Goal: Task Accomplishment & Management: Complete application form

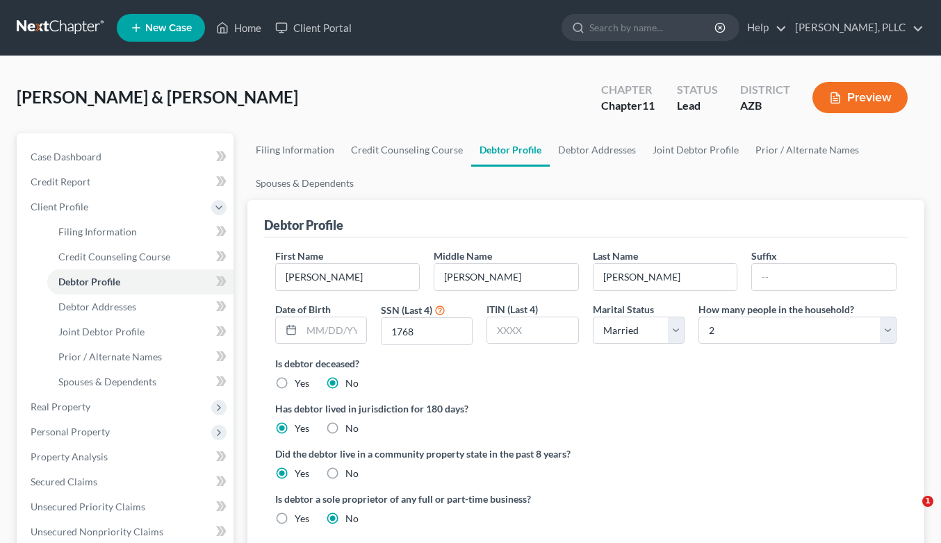
select select "1"
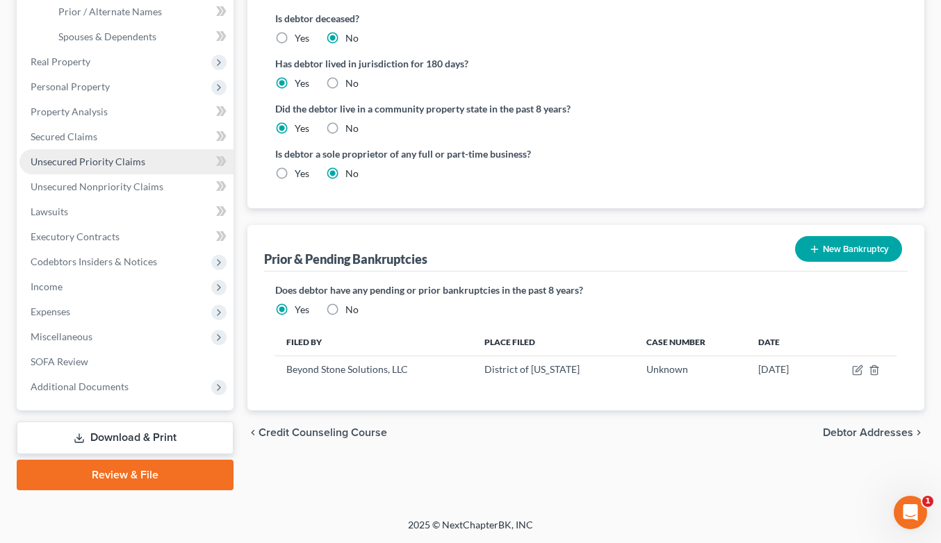
click at [67, 156] on span "Unsecured Priority Claims" at bounding box center [88, 162] width 115 height 12
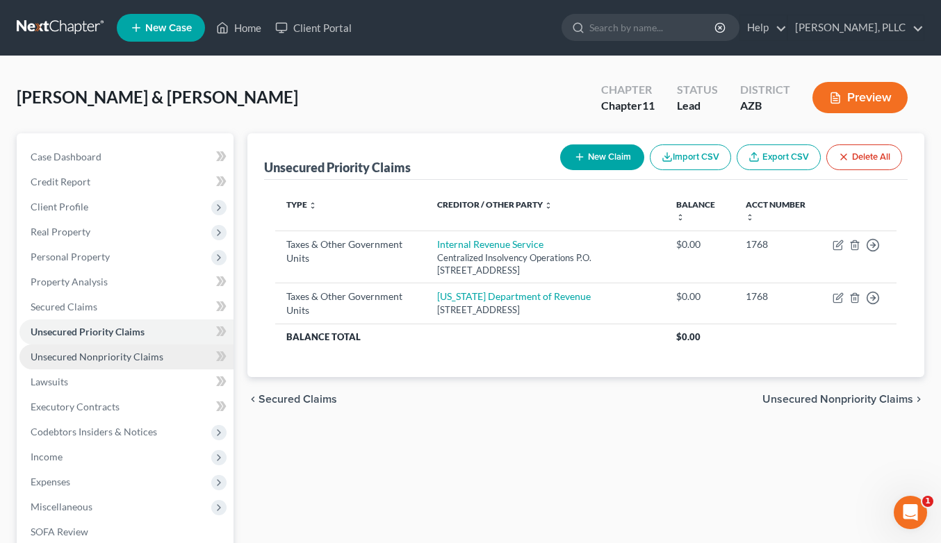
click at [64, 359] on span "Unsecured Nonpriority Claims" at bounding box center [97, 357] width 133 height 12
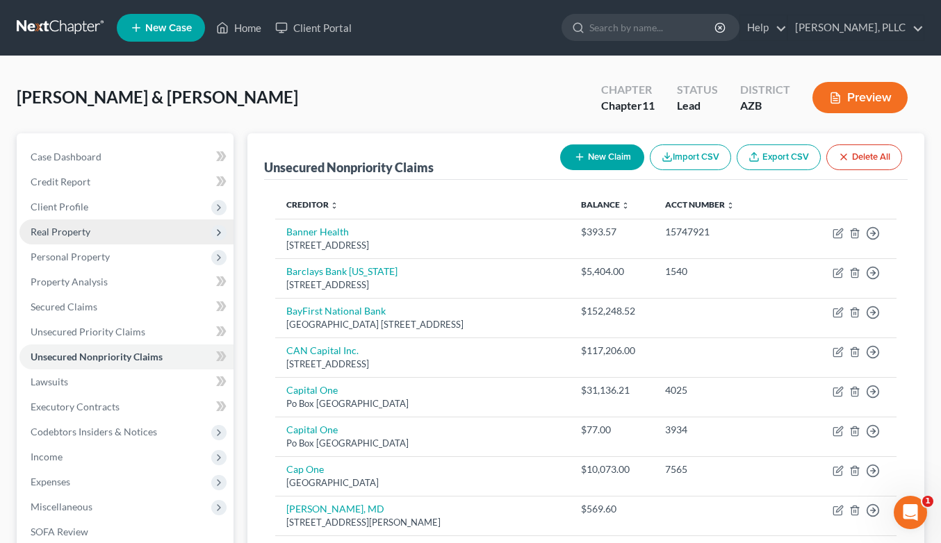
click at [79, 230] on span "Real Property" at bounding box center [61, 232] width 60 height 12
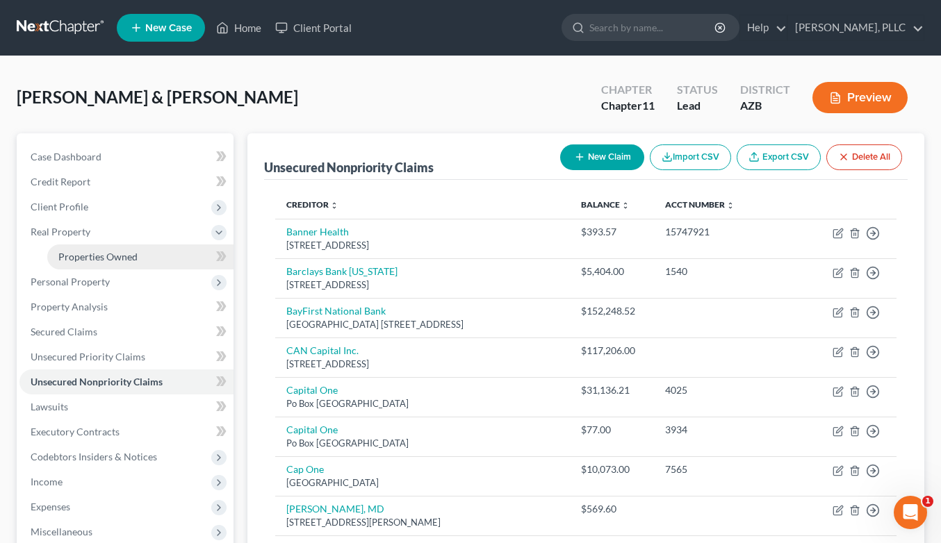
click at [87, 251] on span "Properties Owned" at bounding box center [97, 257] width 79 height 12
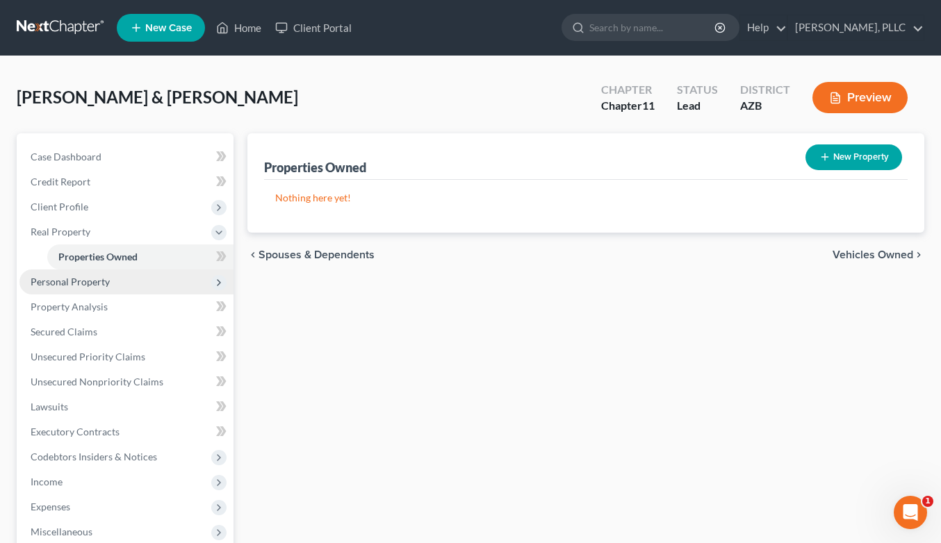
click at [81, 286] on span "Personal Property" at bounding box center [70, 282] width 79 height 12
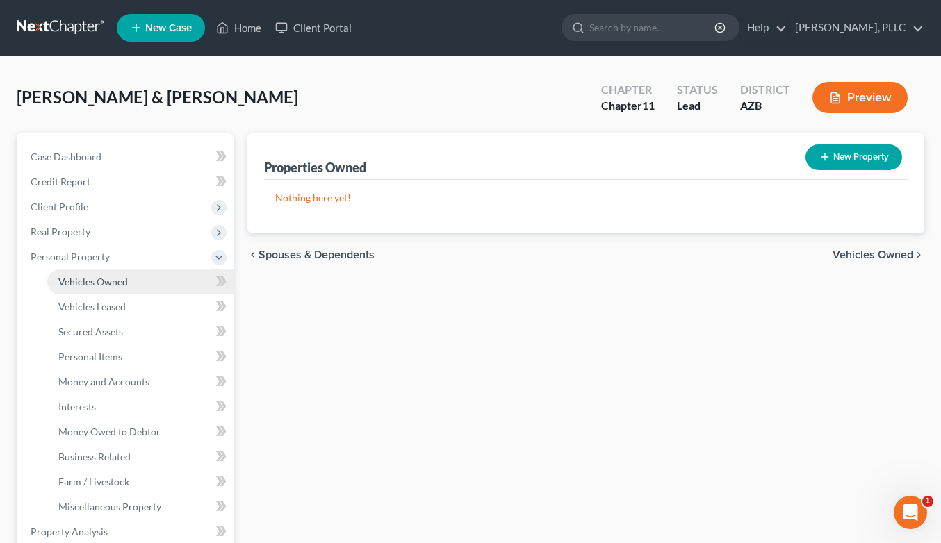
click at [82, 286] on span "Vehicles Owned" at bounding box center [92, 282] width 69 height 12
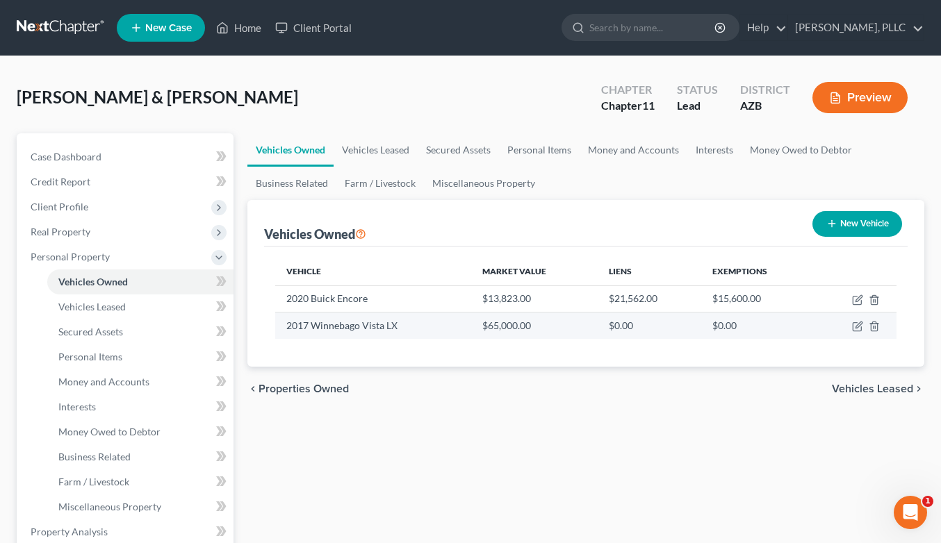
click at [857, 320] on td at bounding box center [855, 326] width 82 height 26
click at [855, 323] on icon "button" at bounding box center [857, 327] width 8 height 8
select select "5"
select select "9"
select select "2"
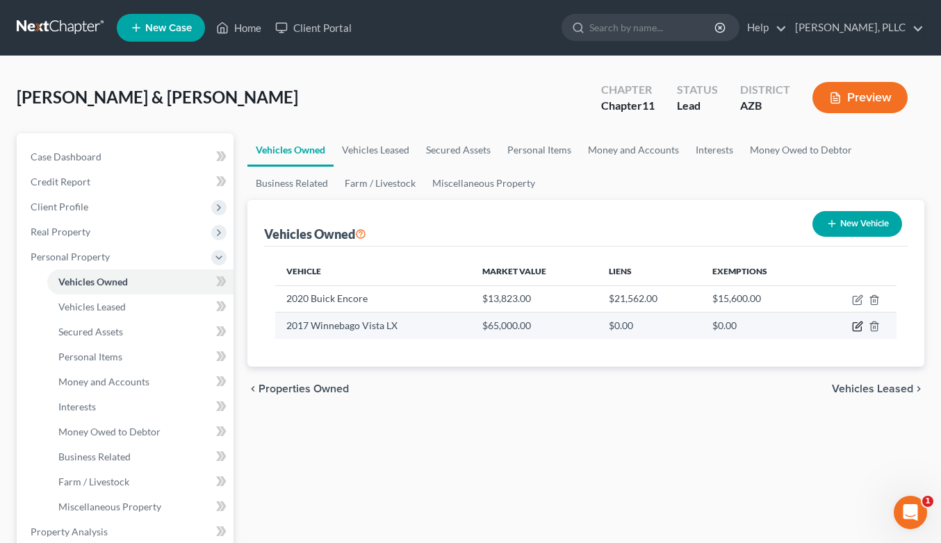
select select "2"
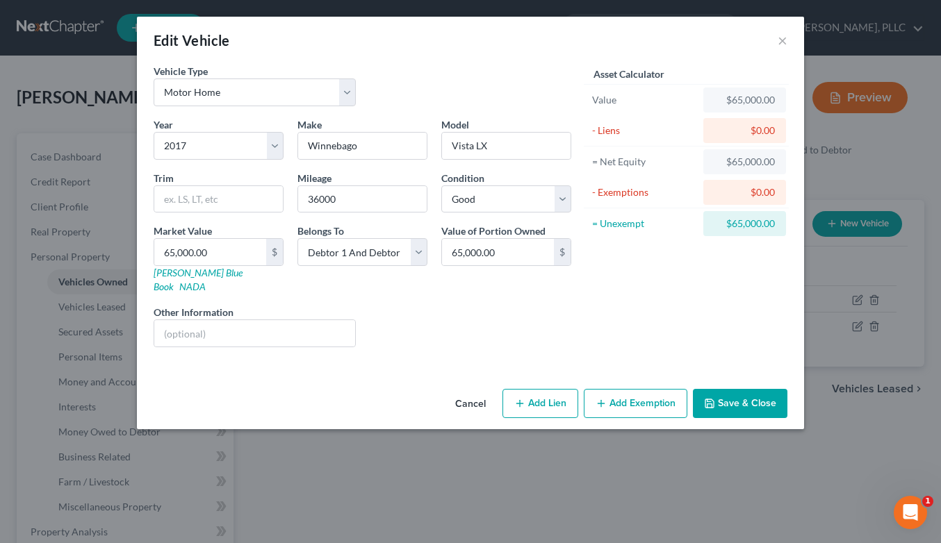
click at [622, 389] on button "Add Exemption" at bounding box center [636, 403] width 104 height 29
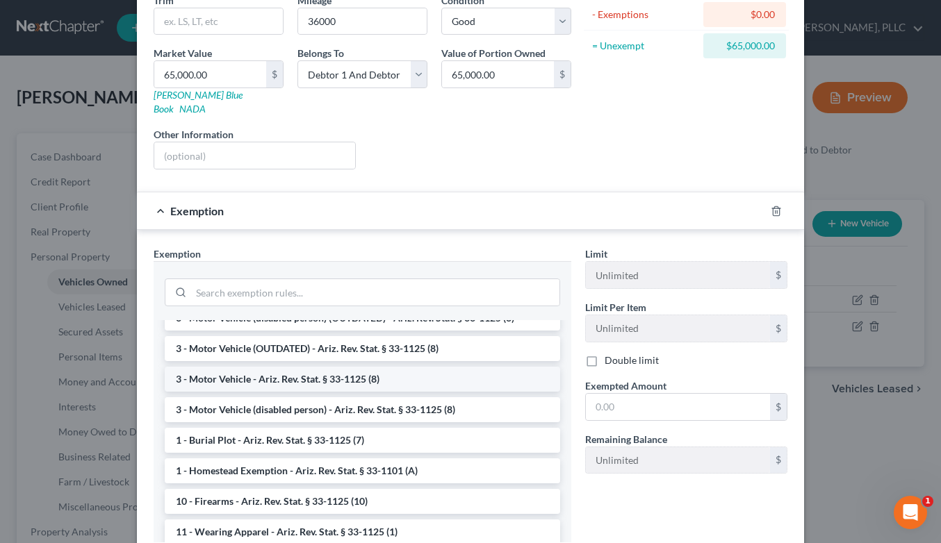
scroll to position [74, 0]
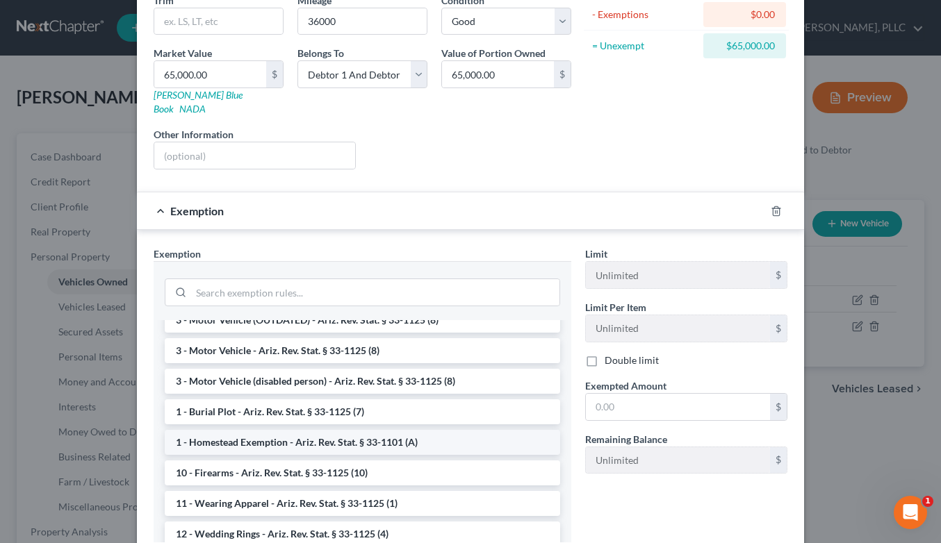
click at [379, 430] on li "1 - Homestead Exemption - Ariz. Rev. Stat. § 33-1101 (A)" at bounding box center [362, 442] width 395 height 25
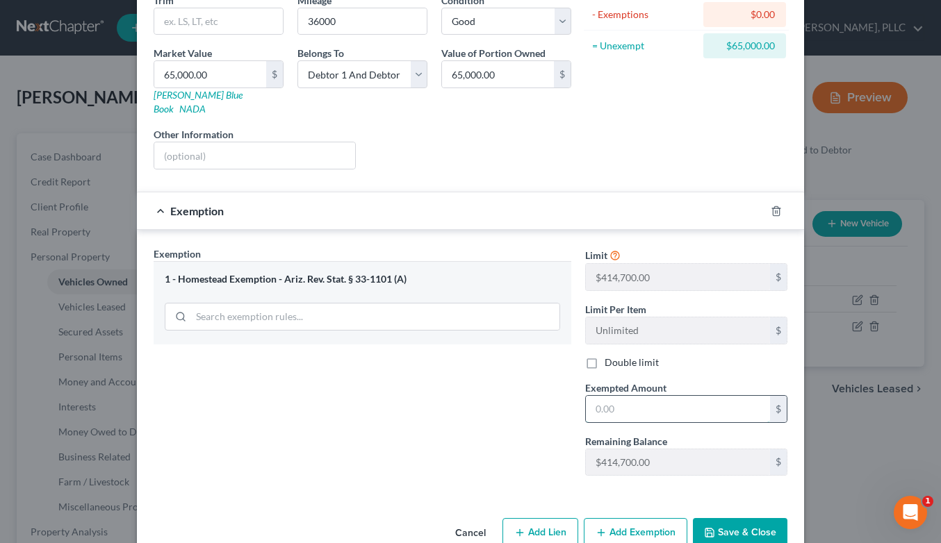
click at [616, 397] on input "text" at bounding box center [678, 409] width 184 height 26
type input "414,700"
click at [727, 518] on button "Save & Close" at bounding box center [740, 532] width 95 height 29
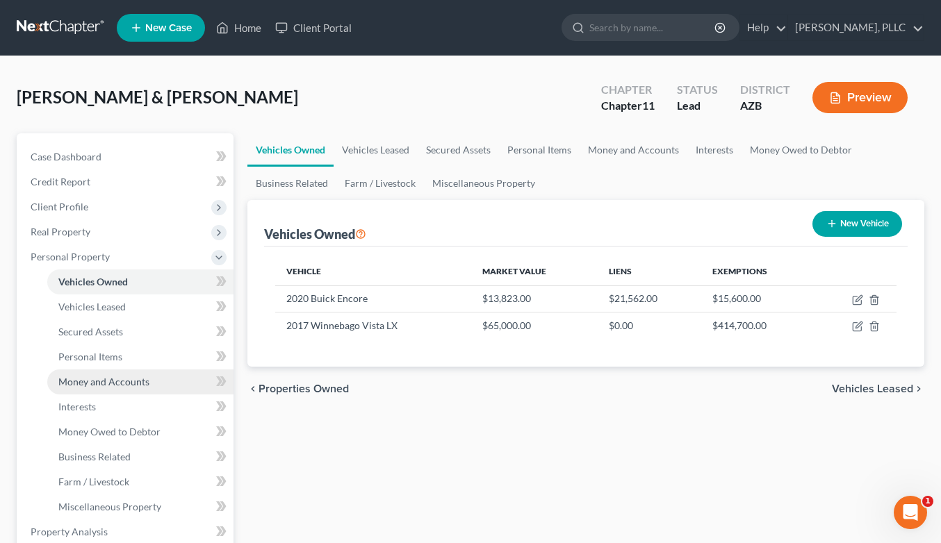
click at [88, 377] on span "Money and Accounts" at bounding box center [103, 382] width 91 height 12
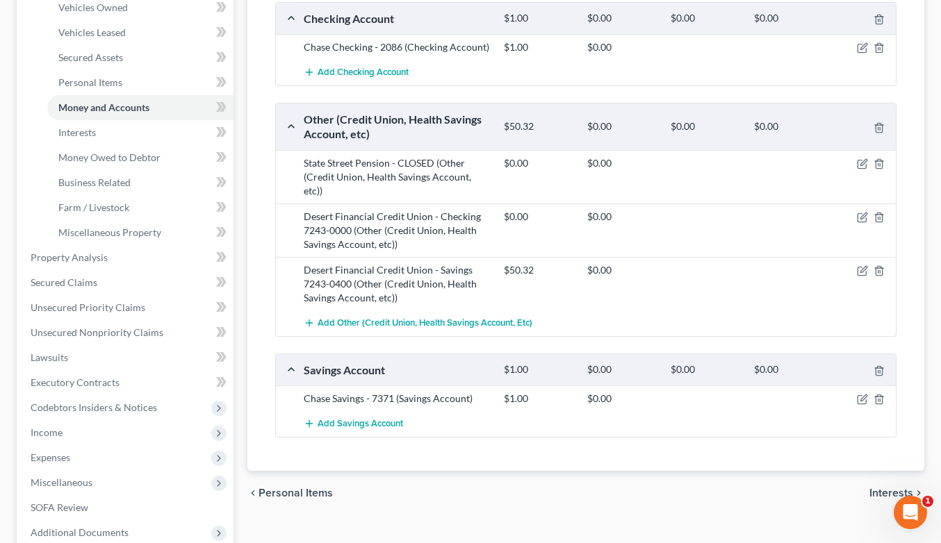
scroll to position [282, 0]
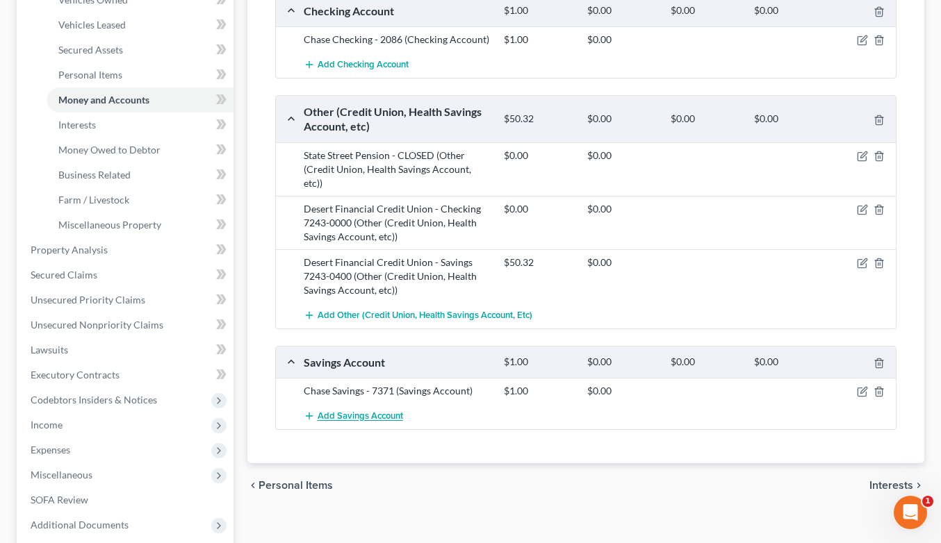
click at [372, 411] on span "Add Savings Account" at bounding box center [360, 416] width 85 height 11
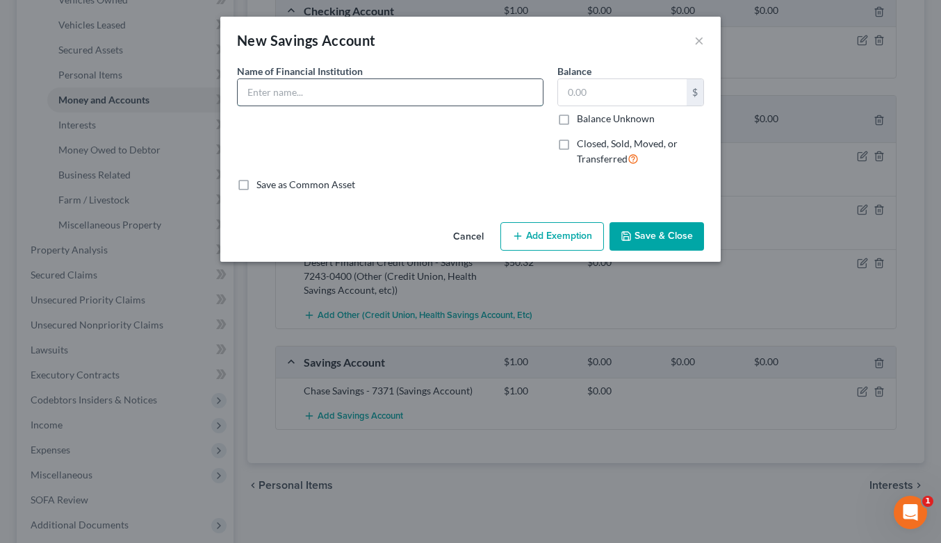
click at [381, 99] on input "text" at bounding box center [390, 92] width 305 height 26
type input "Ally Savings - XXXX"
type input "1"
click at [664, 236] on button "Save & Close" at bounding box center [656, 236] width 95 height 29
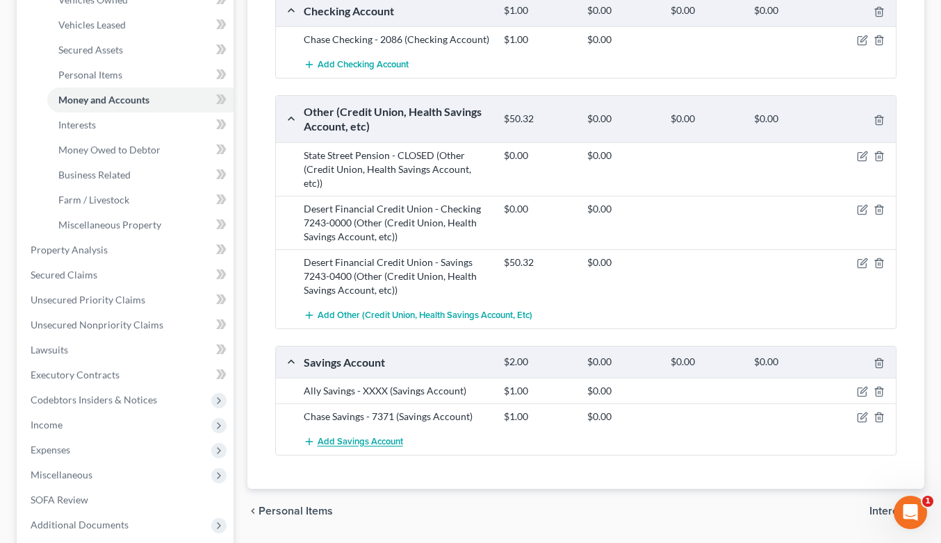
click at [378, 437] on span "Add Savings Account" at bounding box center [360, 442] width 85 height 11
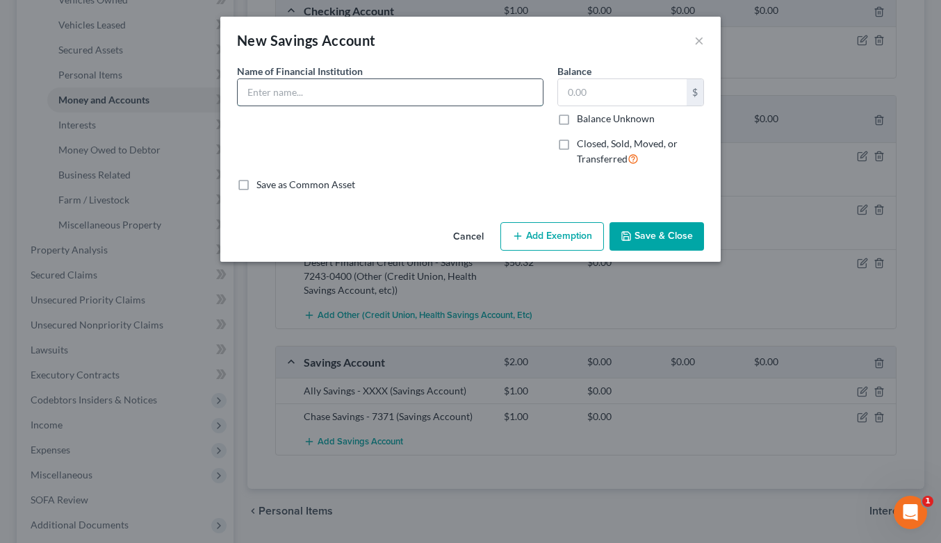
click at [365, 91] on input "text" at bounding box center [390, 92] width 305 height 26
type input "BMO [PERSON_NAME] Savings - XXXX"
type input "1"
click at [657, 236] on button "Save & Close" at bounding box center [656, 236] width 95 height 29
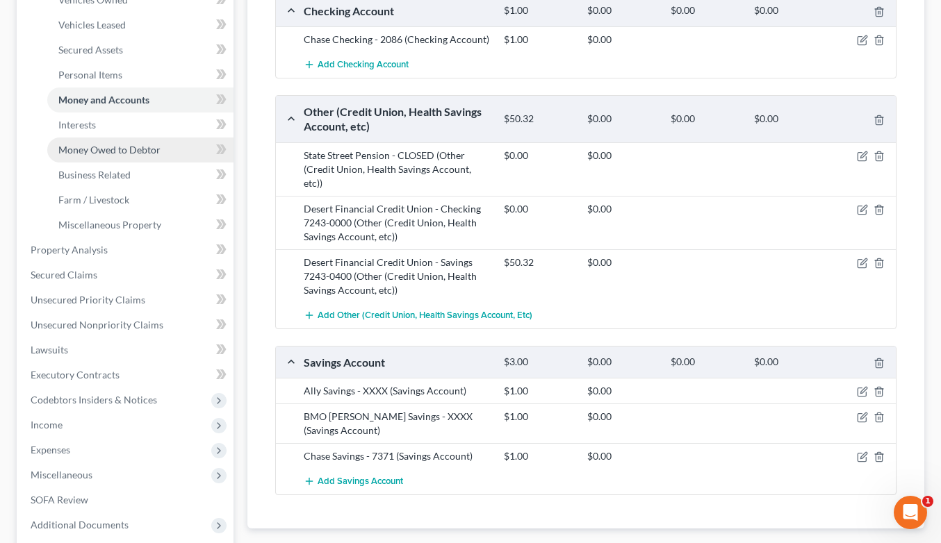
click at [142, 151] on span "Money Owed to Debtor" at bounding box center [109, 150] width 102 height 12
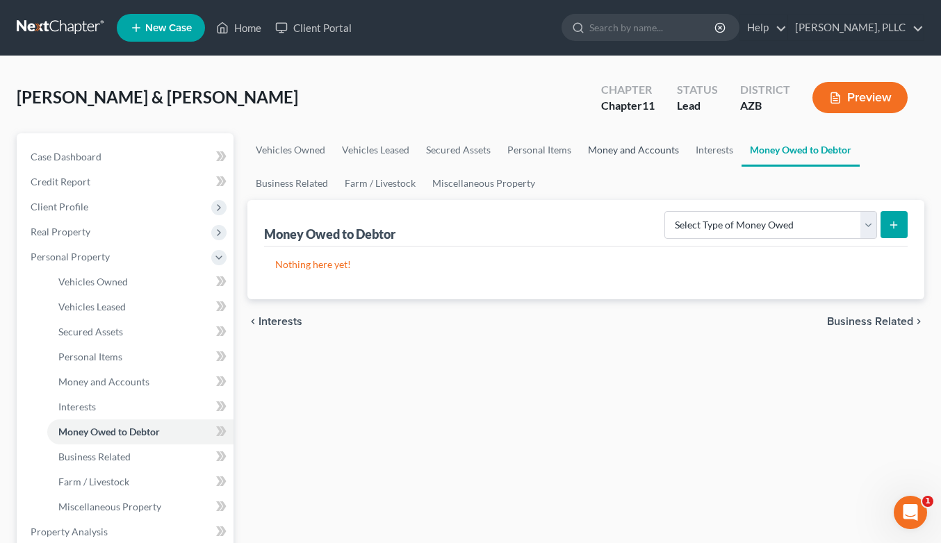
click at [656, 149] on link "Money and Accounts" at bounding box center [634, 149] width 108 height 33
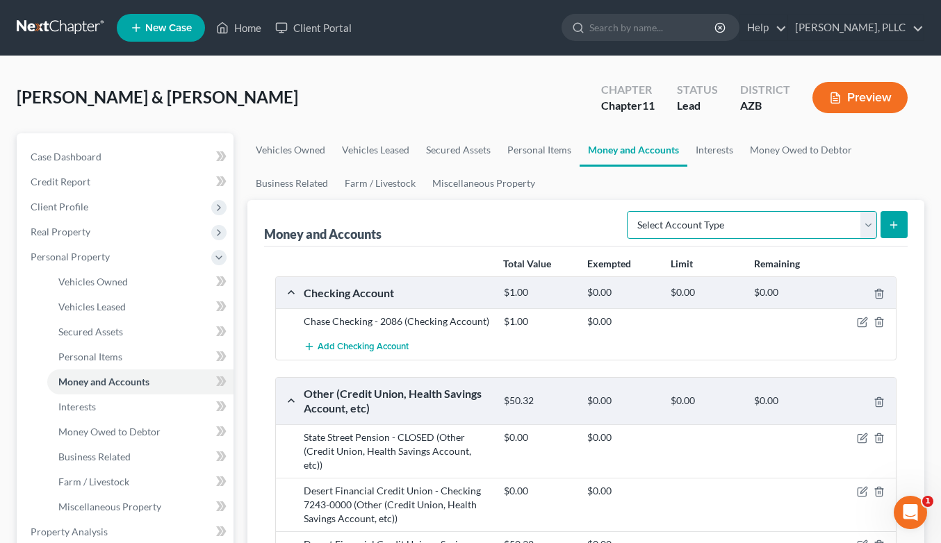
select select "security_deposits"
click at [888, 222] on button "submit" at bounding box center [893, 224] width 27 height 27
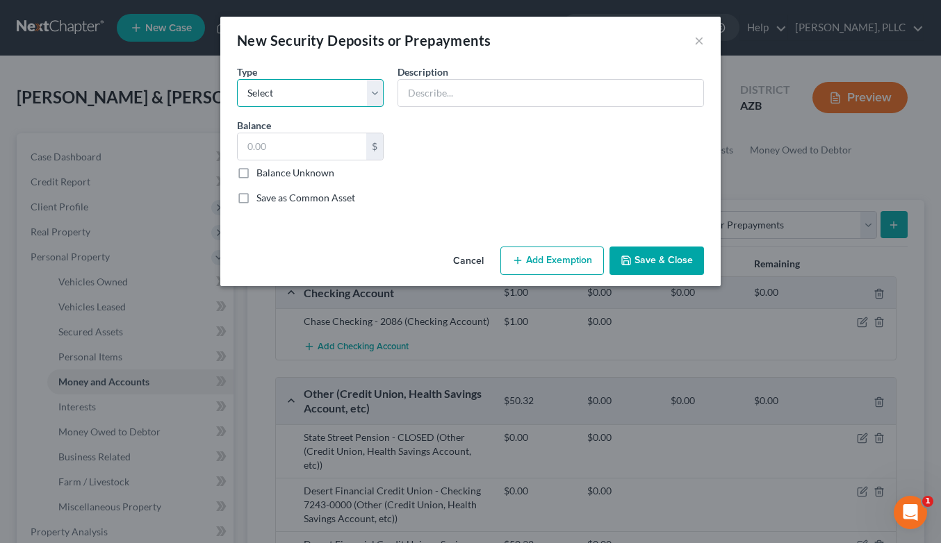
select select "3"
click at [428, 89] on input "text" at bounding box center [550, 93] width 305 height 26
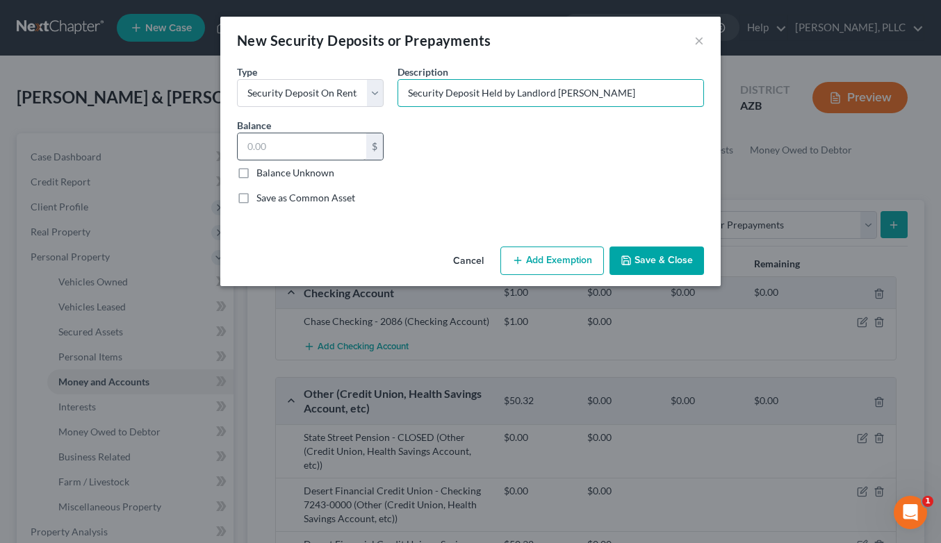
type input "Security Deposit Held by Landlord [PERSON_NAME]"
click at [275, 146] on input "text" at bounding box center [302, 146] width 129 height 26
type input "900"
click at [650, 258] on button "Save & Close" at bounding box center [656, 261] width 95 height 29
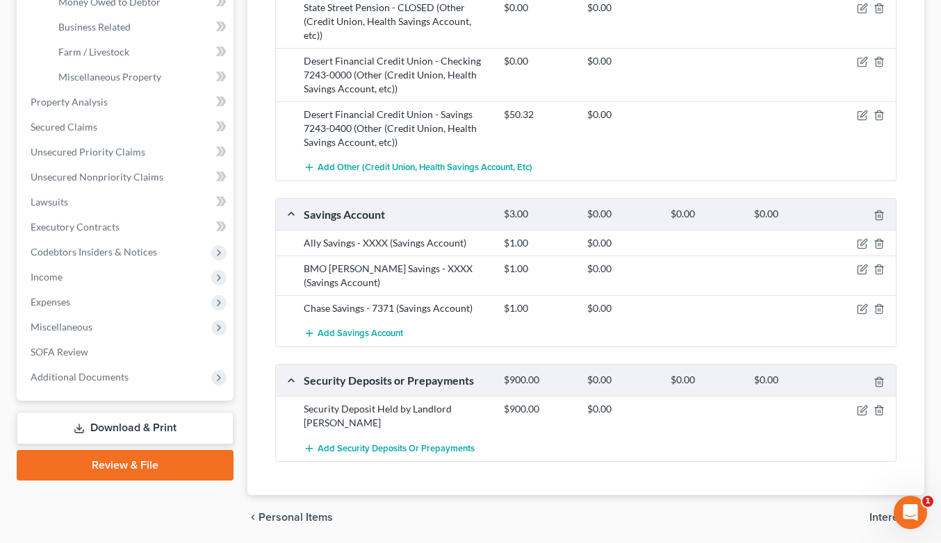
scroll to position [433, 0]
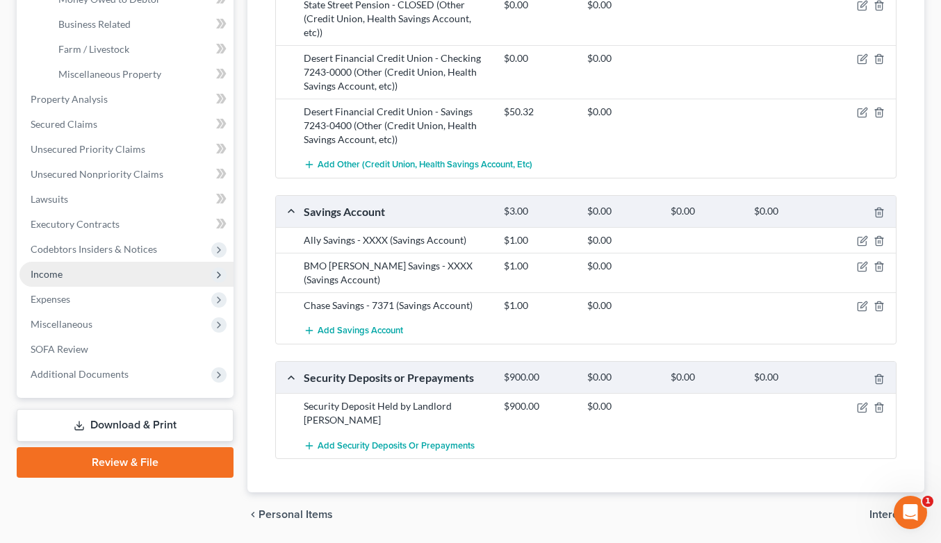
click at [69, 271] on span "Income" at bounding box center [126, 274] width 214 height 25
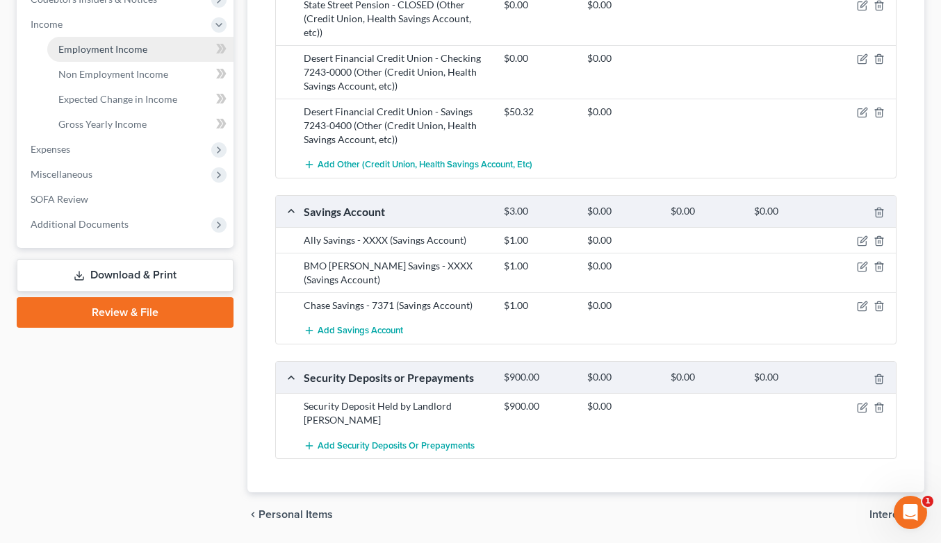
click at [104, 51] on span "Employment Income" at bounding box center [102, 49] width 89 height 12
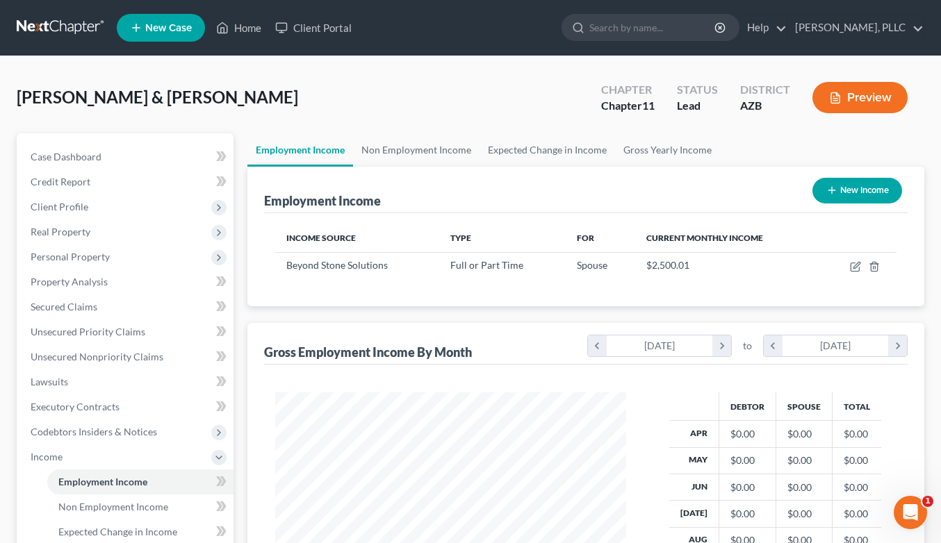
scroll to position [249, 379]
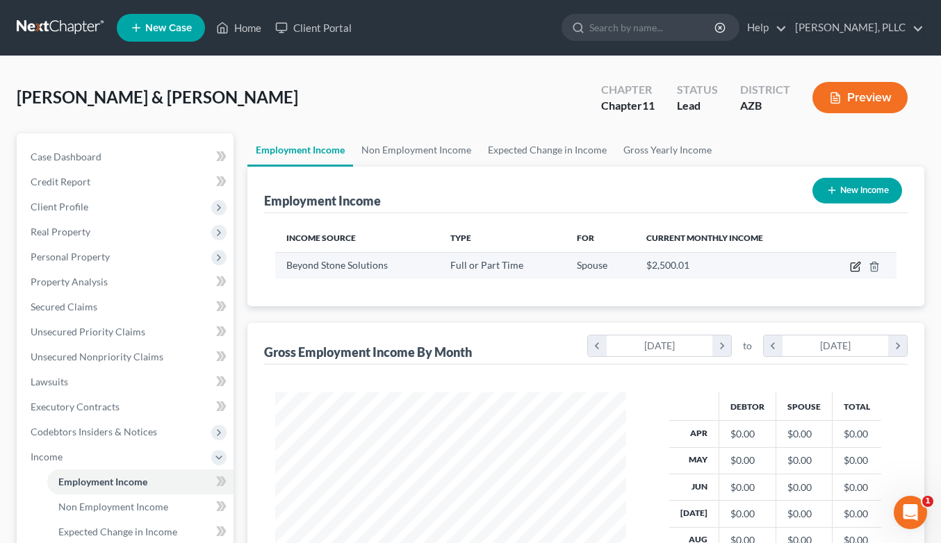
click at [854, 264] on icon "button" at bounding box center [855, 266] width 11 height 11
select select "0"
select select "3"
select select "2"
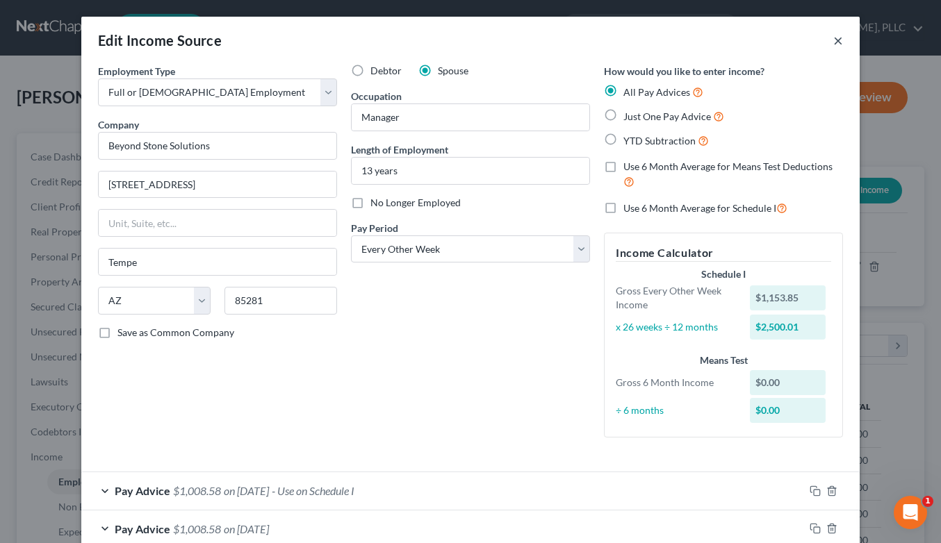
click at [839, 40] on button "×" at bounding box center [838, 40] width 10 height 17
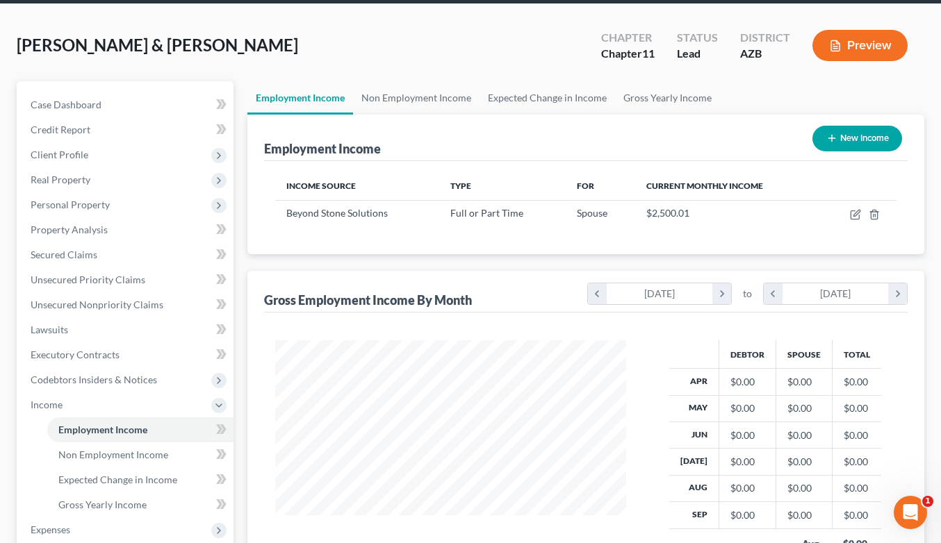
scroll to position [49, 0]
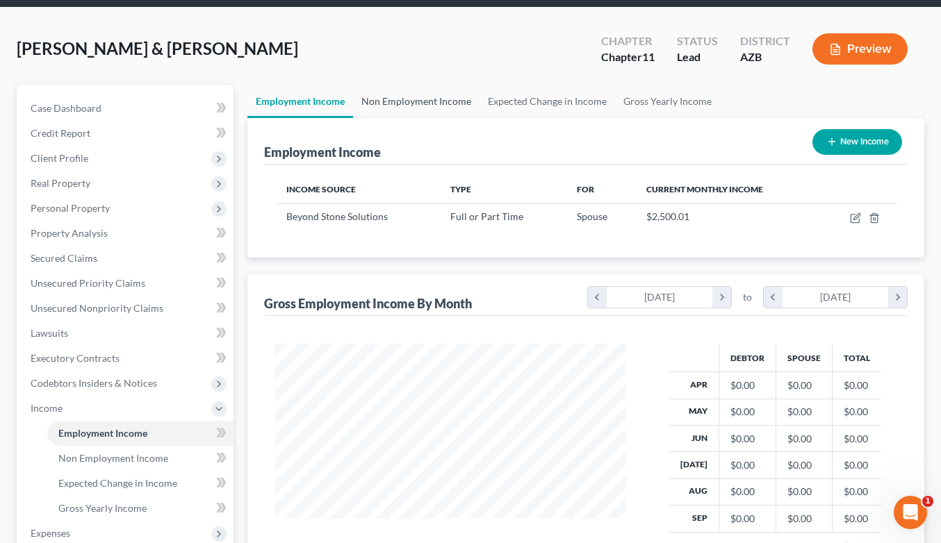
click at [430, 99] on link "Non Employment Income" at bounding box center [416, 101] width 126 height 33
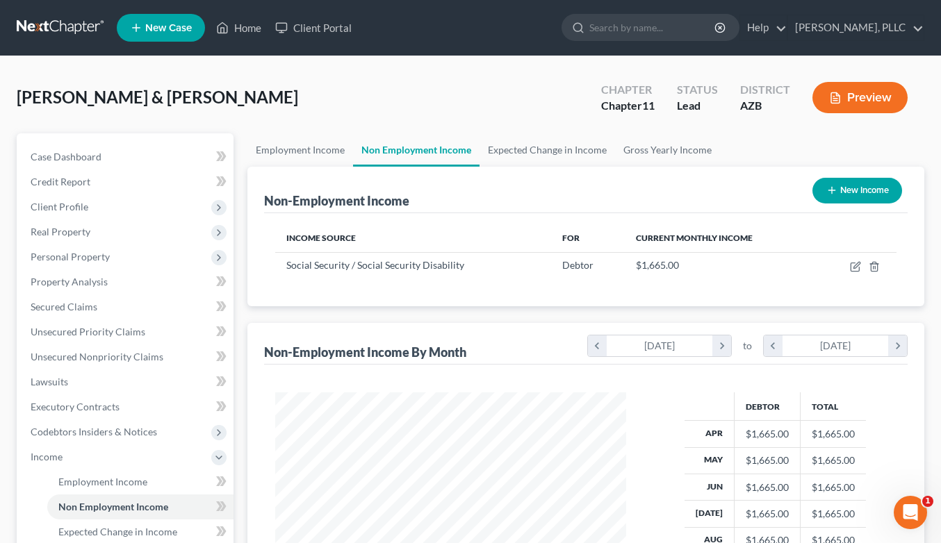
scroll to position [249, 379]
click at [854, 186] on button "New Income" at bounding box center [857, 191] width 90 height 26
select select "0"
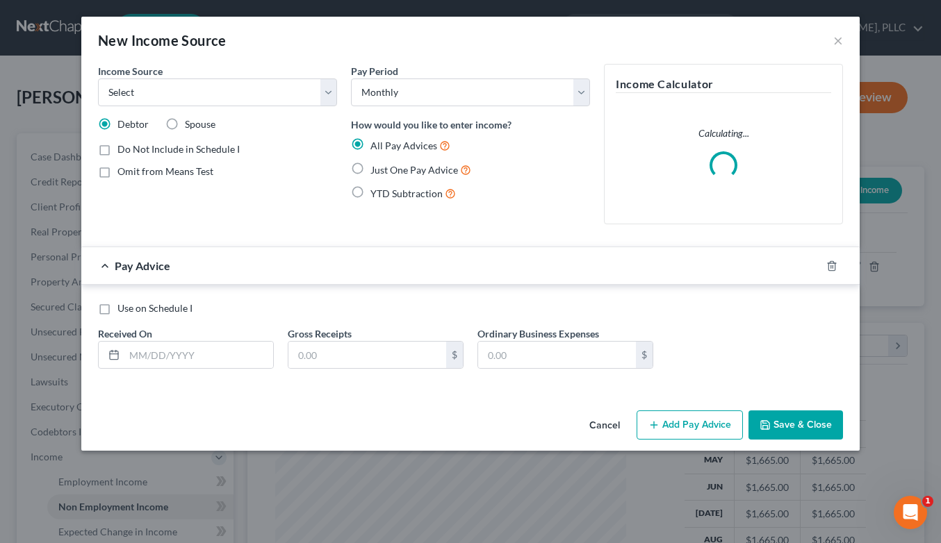
click at [202, 127] on span "Spouse" at bounding box center [200, 124] width 31 height 12
click at [199, 126] on input "Spouse" at bounding box center [194, 121] width 9 height 9
radio input "true"
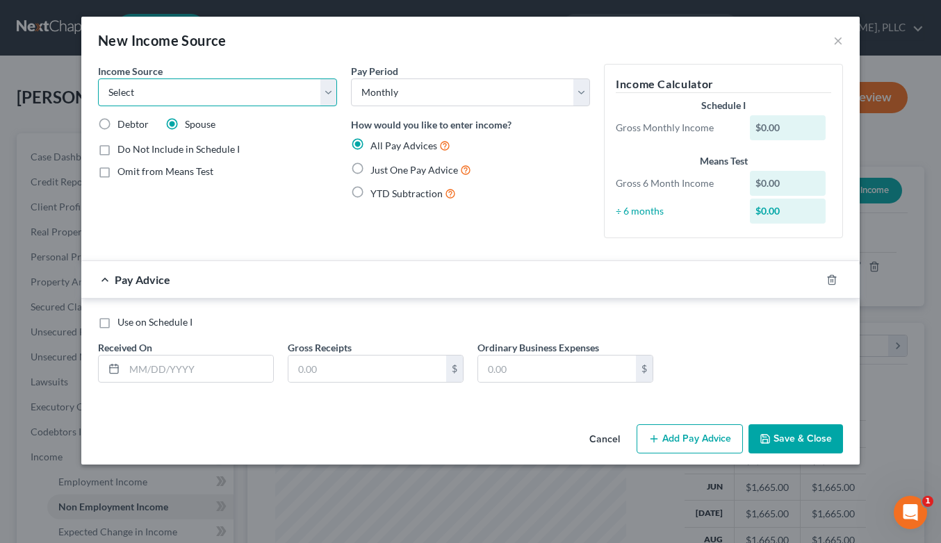
select select "10"
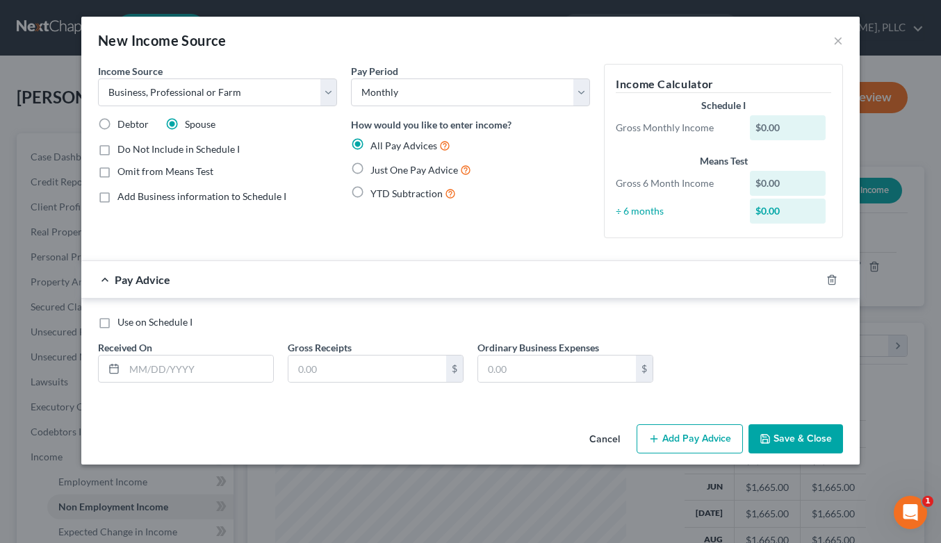
click at [413, 169] on span "Just One Pay Advice" at bounding box center [414, 170] width 88 height 12
click at [385, 169] on input "Just One Pay Advice" at bounding box center [380, 166] width 9 height 9
radio input "true"
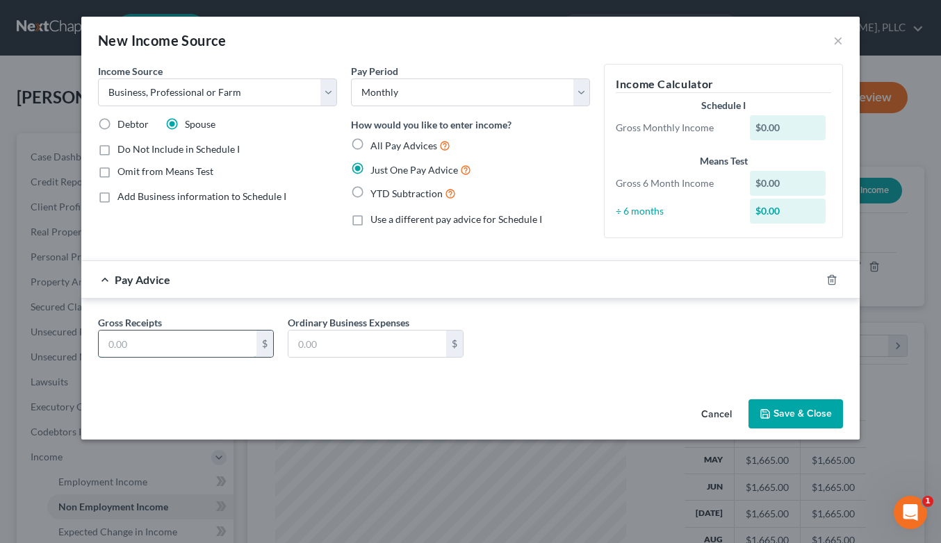
click at [211, 336] on input "text" at bounding box center [178, 344] width 158 height 26
type input "6,000"
click at [359, 334] on input "text" at bounding box center [367, 344] width 158 height 26
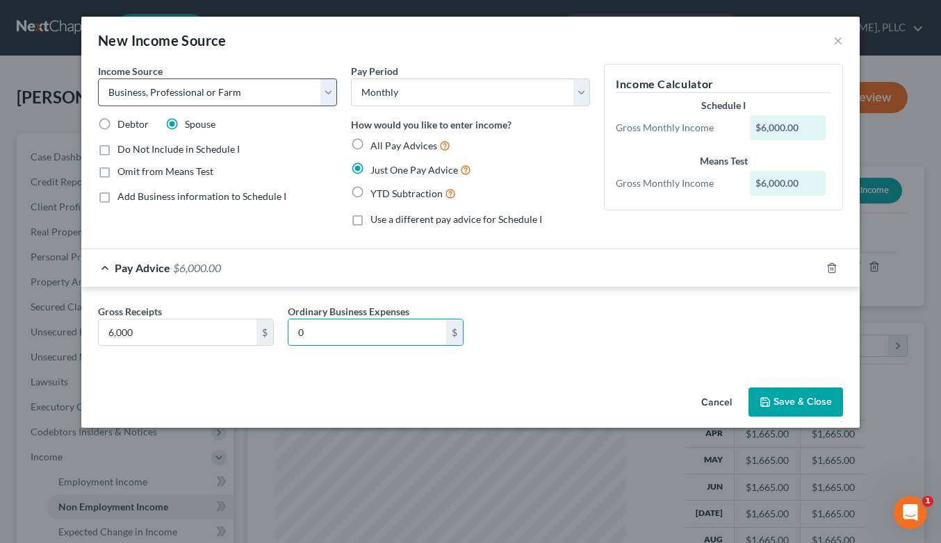
type input "0"
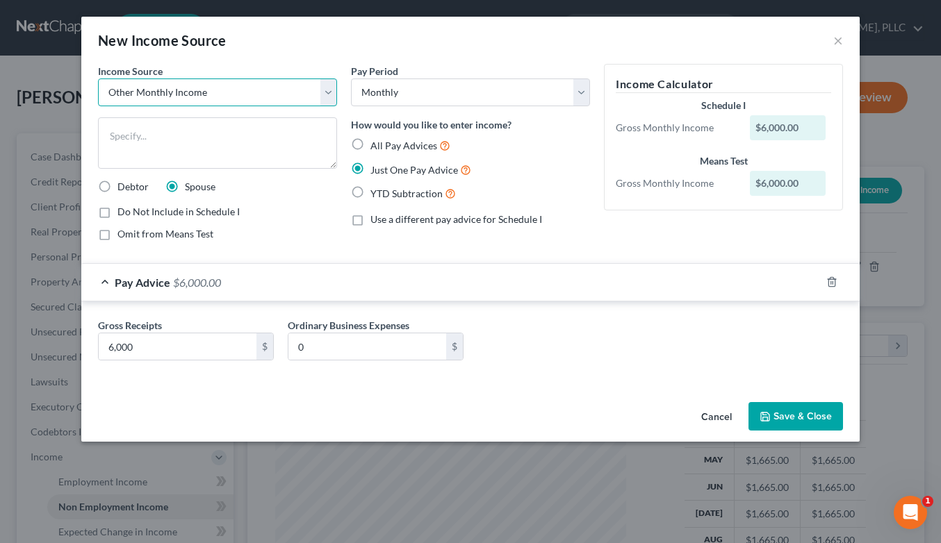
select select "10"
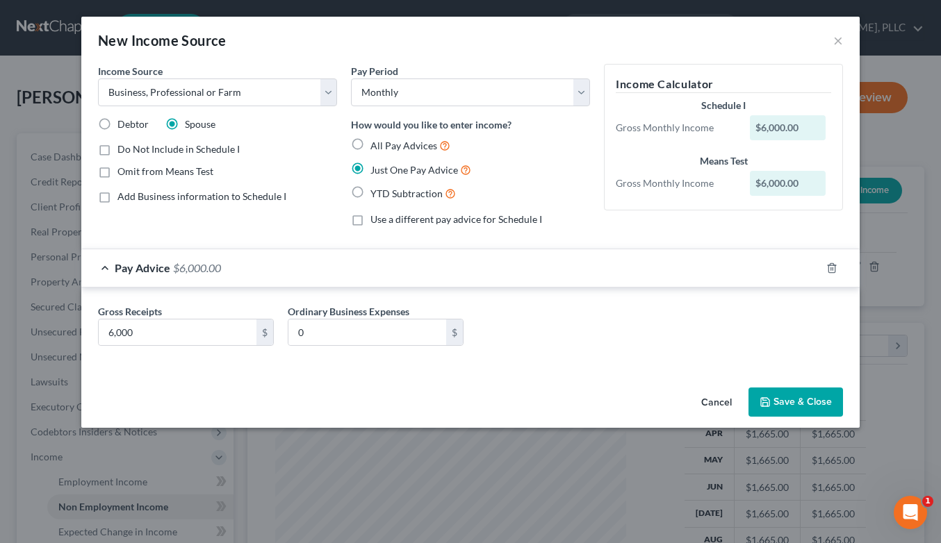
click at [117, 198] on label "Add Business information to Schedule I" at bounding box center [201, 197] width 169 height 14
click at [123, 198] on input "Add Business information to Schedule I" at bounding box center [127, 194] width 9 height 9
checkbox input "true"
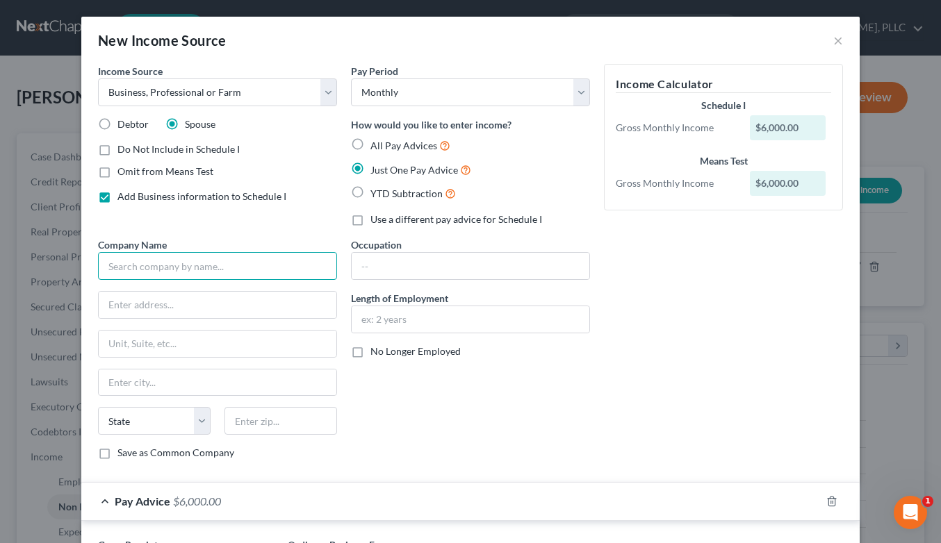
click at [141, 260] on input "text" at bounding box center [217, 266] width 239 height 28
type input "Beyond Stone Solutions, LLC"
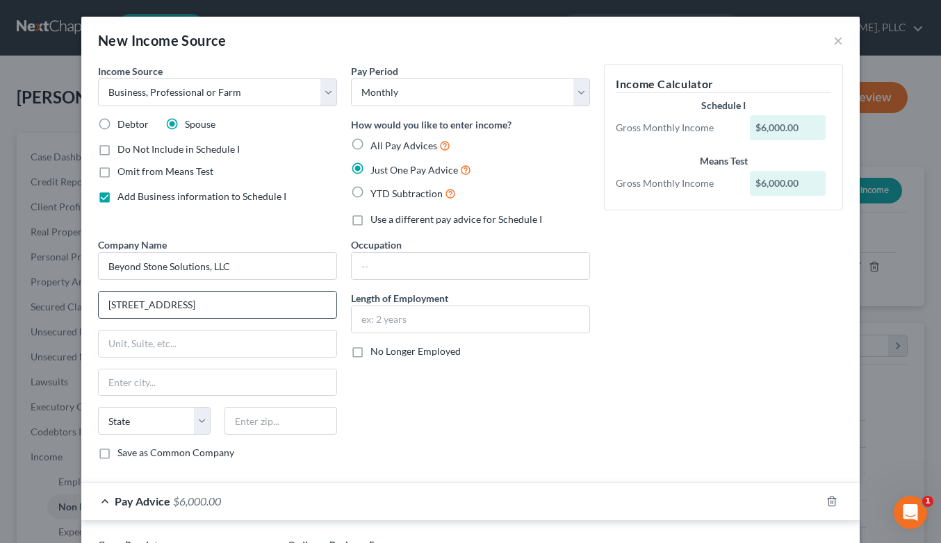
type input "[STREET_ADDRESS]"
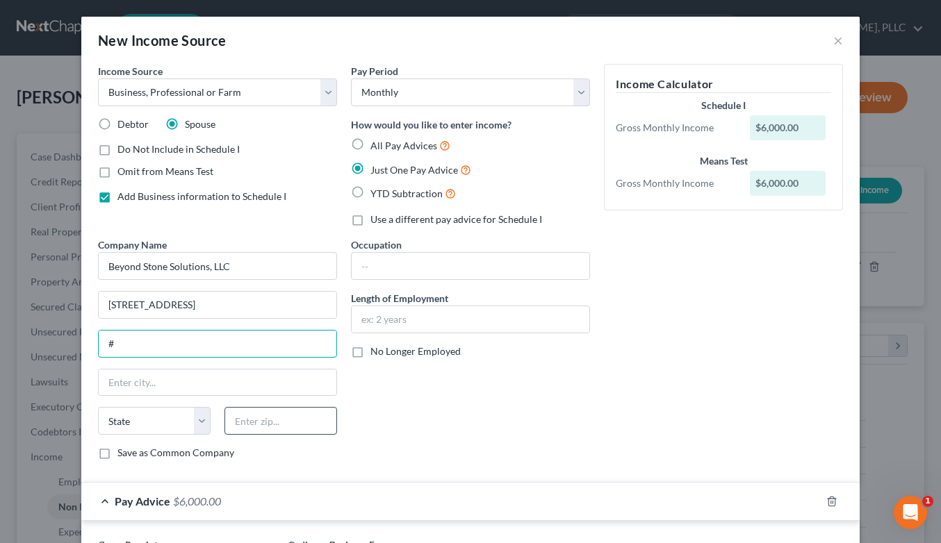
type input "#"
type input "85281"
type input "Tempe"
select select "3"
type input "85281"
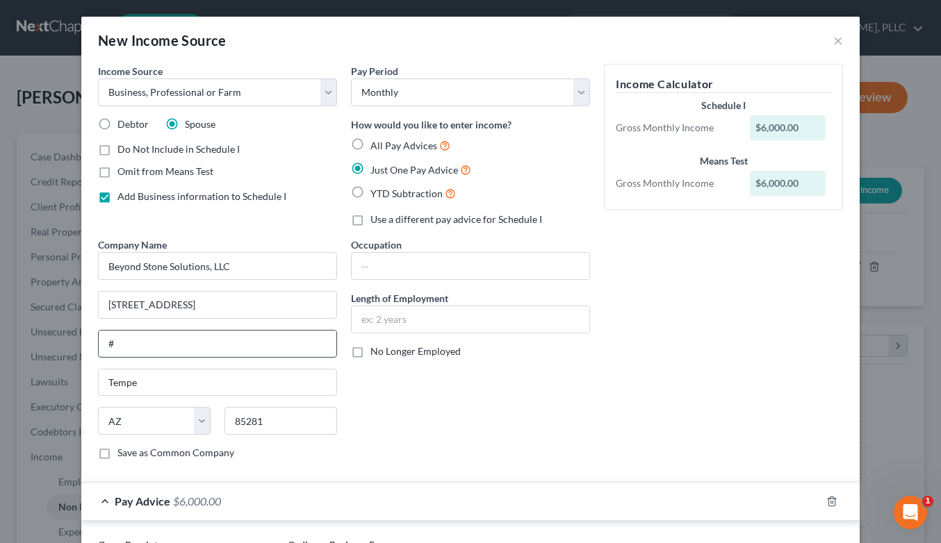
click at [259, 340] on input "#" at bounding box center [218, 344] width 238 height 26
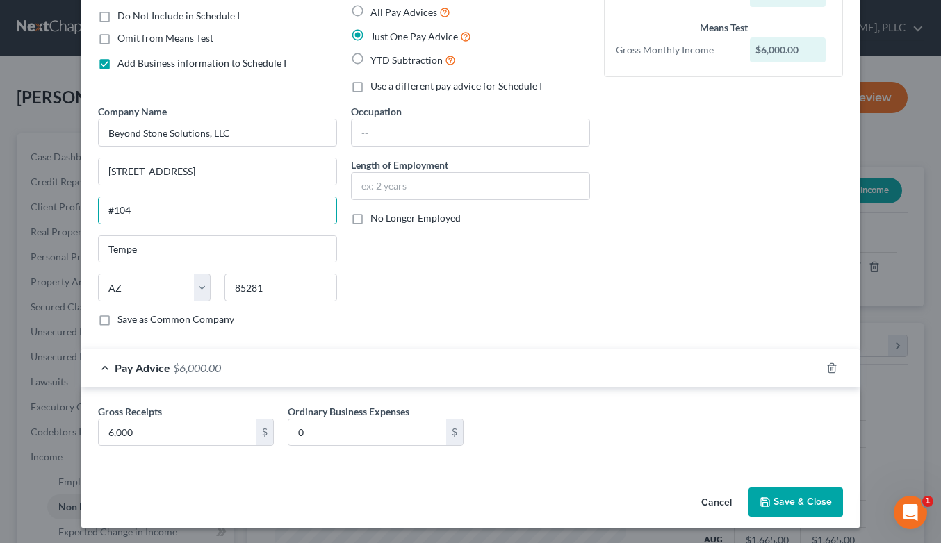
scroll to position [133, 0]
type input "#104"
click at [794, 504] on button "Save & Close" at bounding box center [795, 503] width 95 height 29
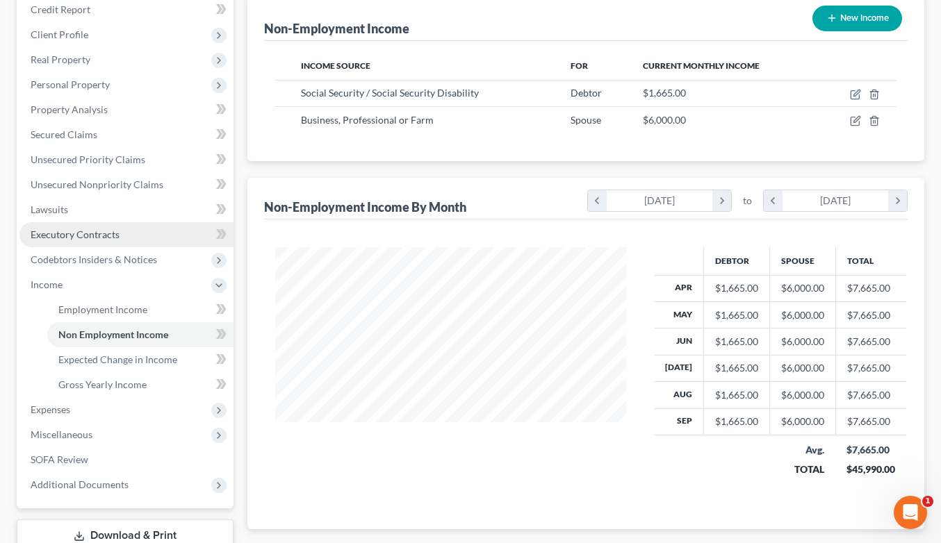
scroll to position [178, 0]
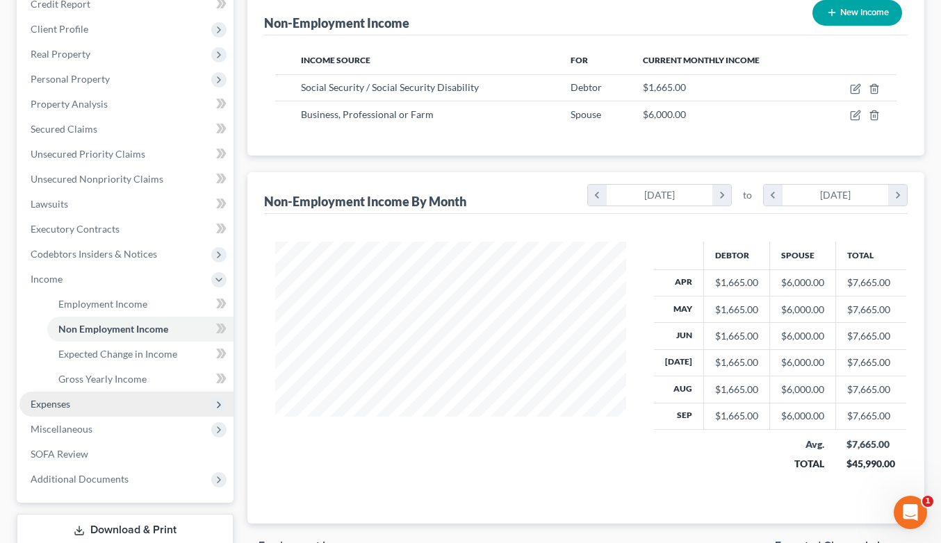
click at [74, 401] on span "Expenses" at bounding box center [126, 404] width 214 height 25
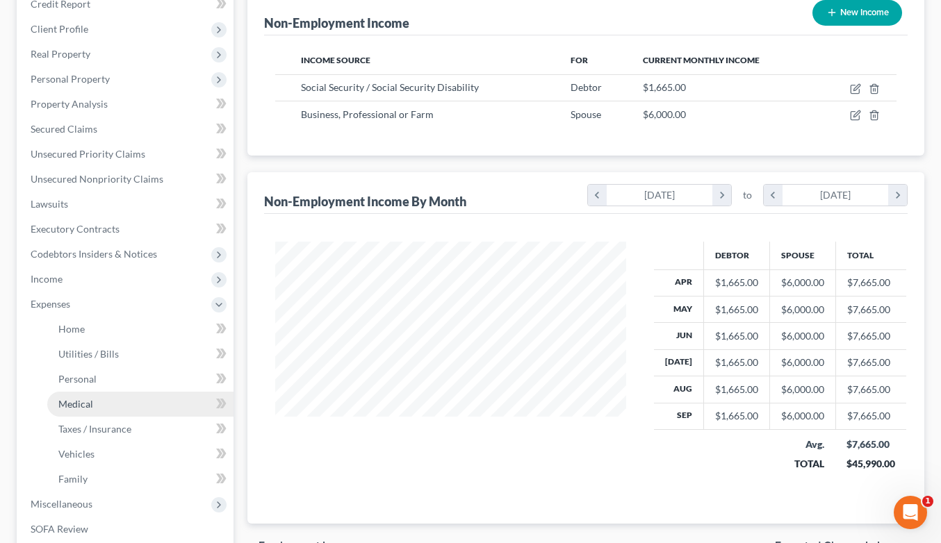
click at [83, 404] on span "Medical" at bounding box center [75, 404] width 35 height 12
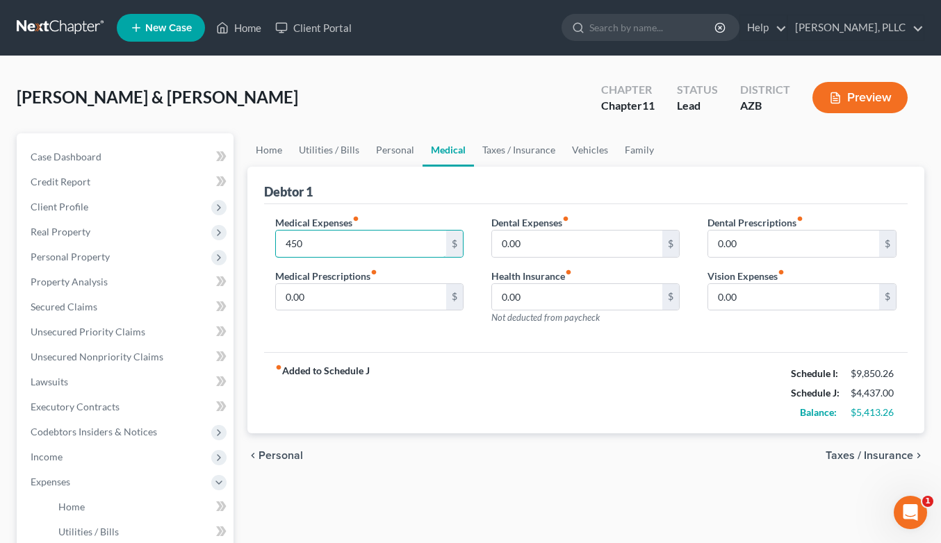
type input "450"
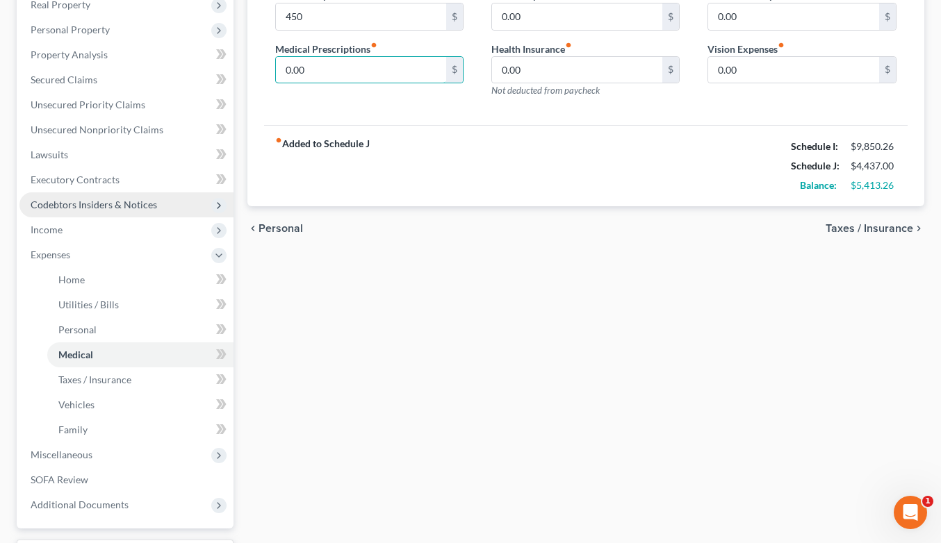
scroll to position [233, 0]
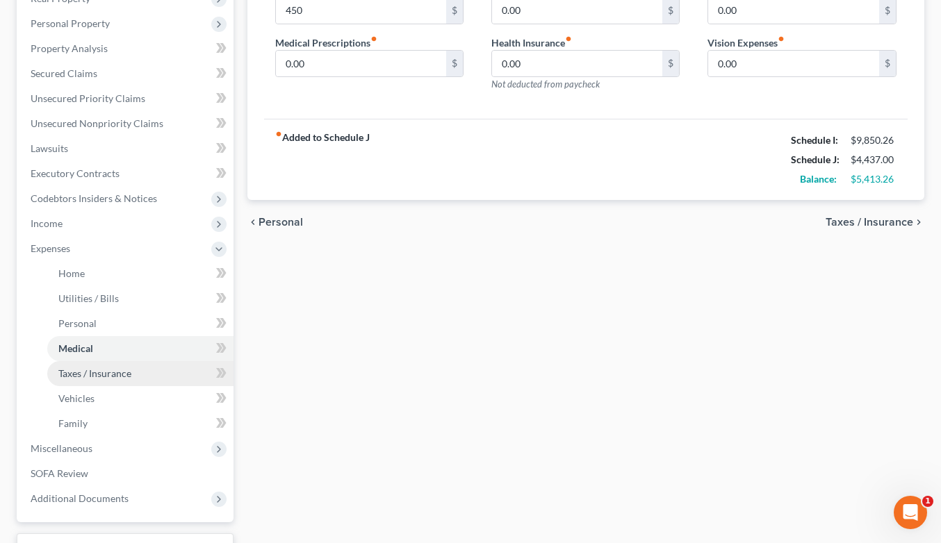
click at [96, 370] on span "Taxes / Insurance" at bounding box center [94, 374] width 73 height 12
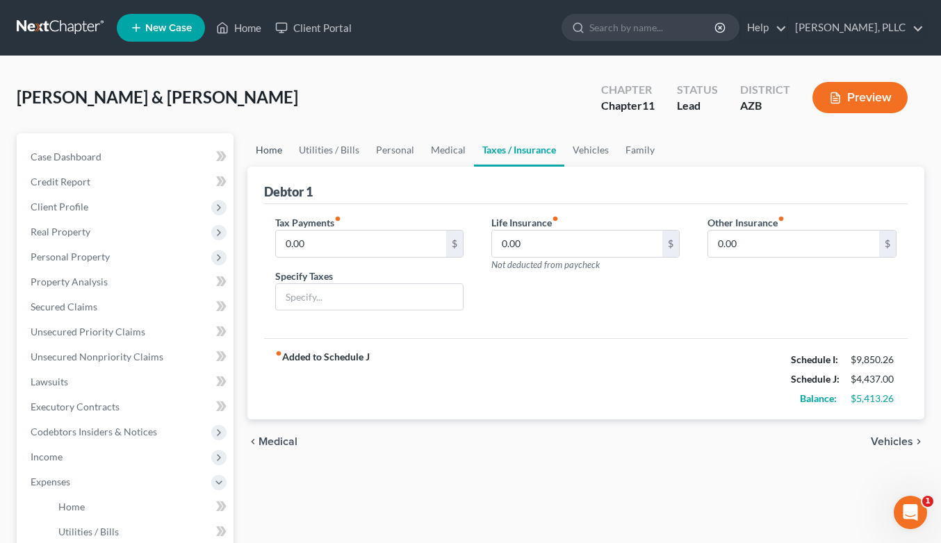
click at [269, 149] on link "Home" at bounding box center [268, 149] width 43 height 33
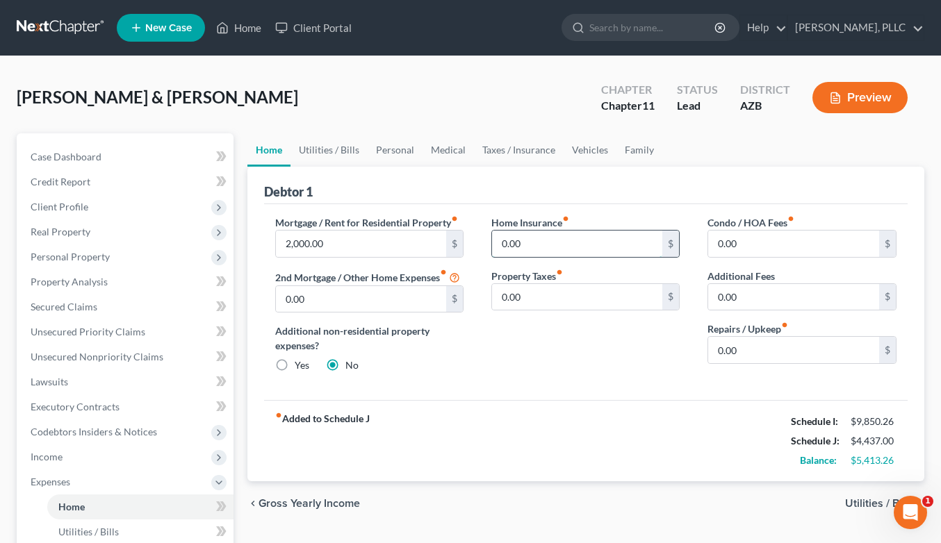
click at [548, 240] on input "0.00" at bounding box center [577, 244] width 171 height 26
type input "0"
type input "100"
click at [604, 338] on div "Home Insurance fiber_manual_record $ Property Taxes fiber_manual_record 0.00 $" at bounding box center [585, 299] width 216 height 169
click at [520, 151] on link "Taxes / Insurance" at bounding box center [519, 149] width 90 height 33
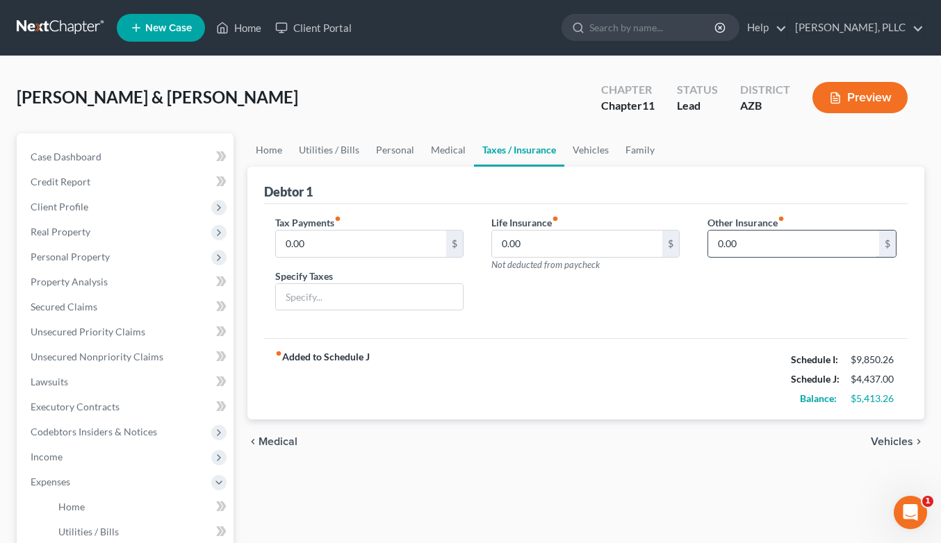
click at [741, 245] on input "0.00" at bounding box center [793, 244] width 171 height 26
type input "0"
type input "100"
click at [762, 277] on input "text" at bounding box center [801, 283] width 187 height 26
type input "Renter's Insurance"
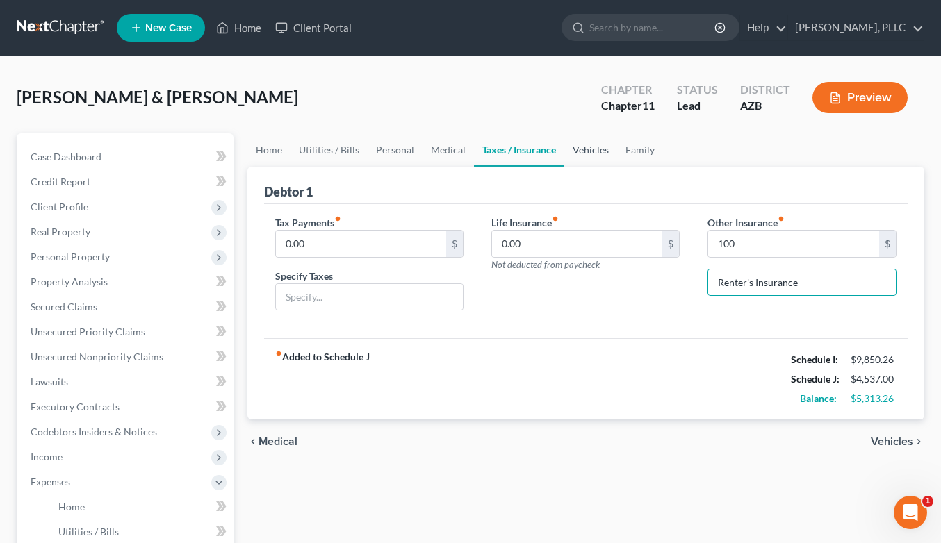
click at [581, 150] on link "Vehicles" at bounding box center [590, 149] width 53 height 33
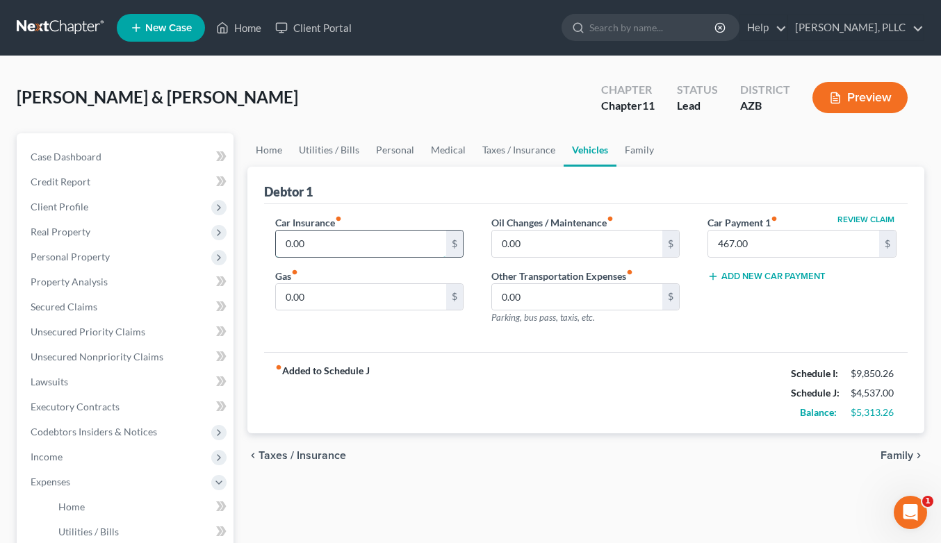
click at [419, 242] on input "0.00" at bounding box center [361, 244] width 171 height 26
type input "0"
type input "265"
click at [533, 241] on input "0.00" at bounding box center [577, 244] width 171 height 26
click at [626, 149] on link "Family" at bounding box center [639, 149] width 46 height 33
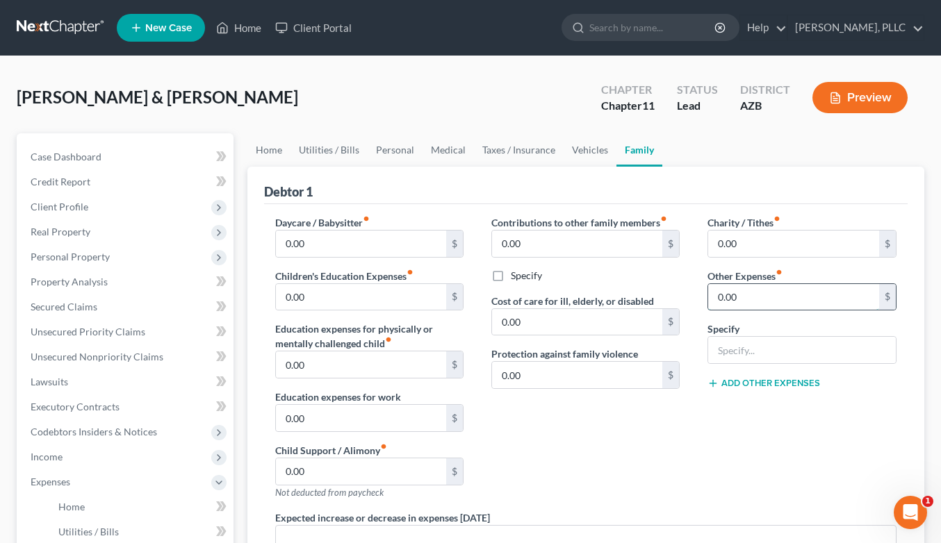
click at [753, 290] on input "0.00" at bounding box center [793, 297] width 171 height 26
type input "65"
click at [782, 356] on input "text" at bounding box center [801, 350] width 187 height 26
type input "Storage Locker"
click at [783, 386] on button "Add Other Expenses" at bounding box center [763, 383] width 113 height 11
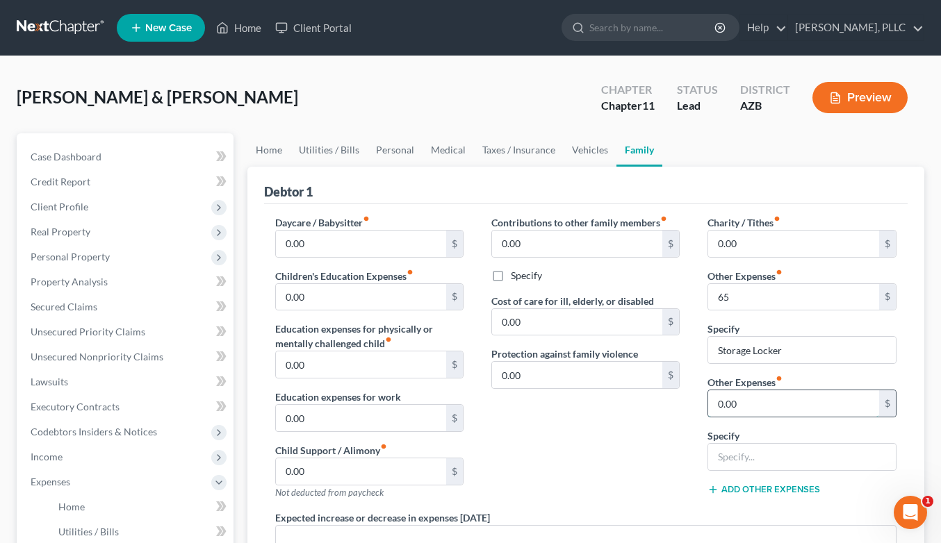
click at [775, 404] on input "0.00" at bounding box center [793, 404] width 171 height 26
click at [762, 460] on input "text" at bounding box center [801, 457] width 187 height 26
type input "RV Storage"
click at [772, 407] on input "0.00" at bounding box center [793, 404] width 171 height 26
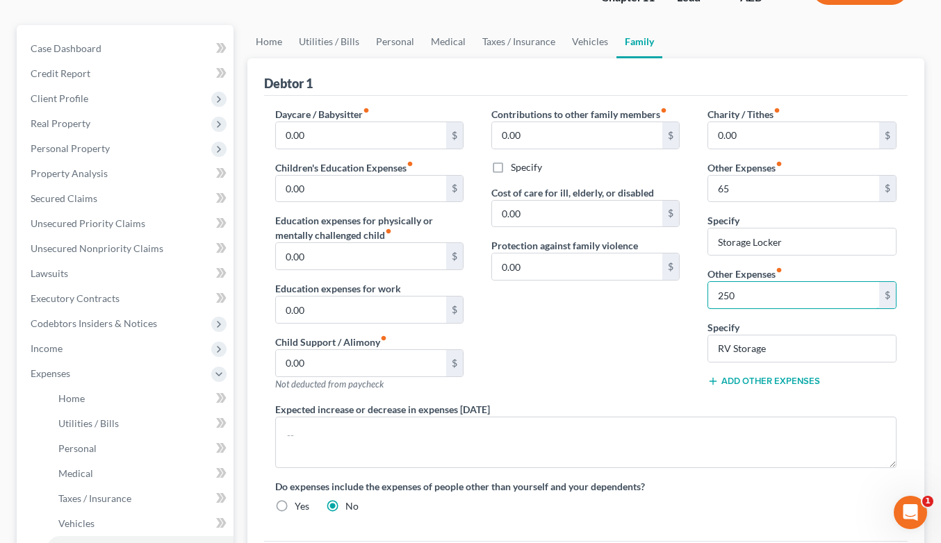
scroll to position [109, 0]
type input "250"
click at [691, 384] on div "Contributions to other family members fiber_manual_record 0.00 $ Specify Cost o…" at bounding box center [585, 253] width 216 height 295
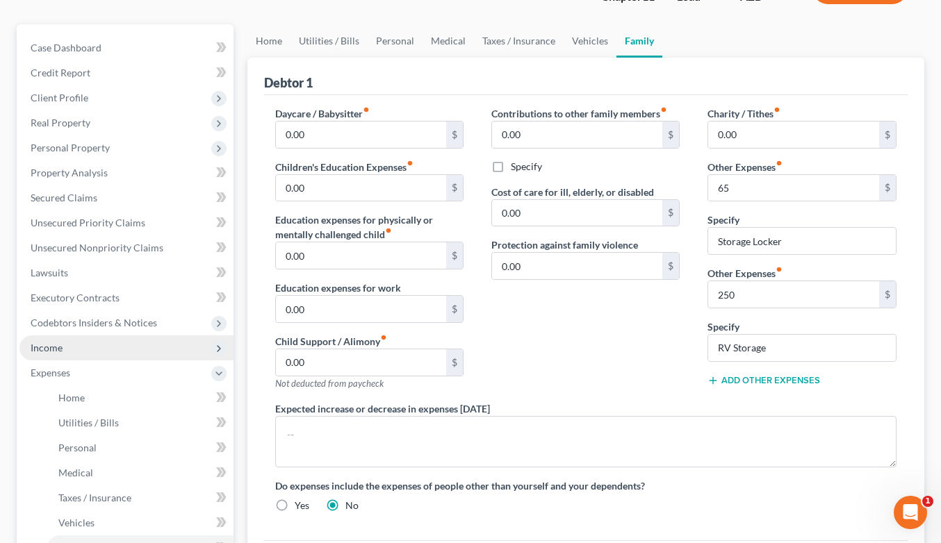
click at [52, 342] on span "Income" at bounding box center [47, 348] width 32 height 12
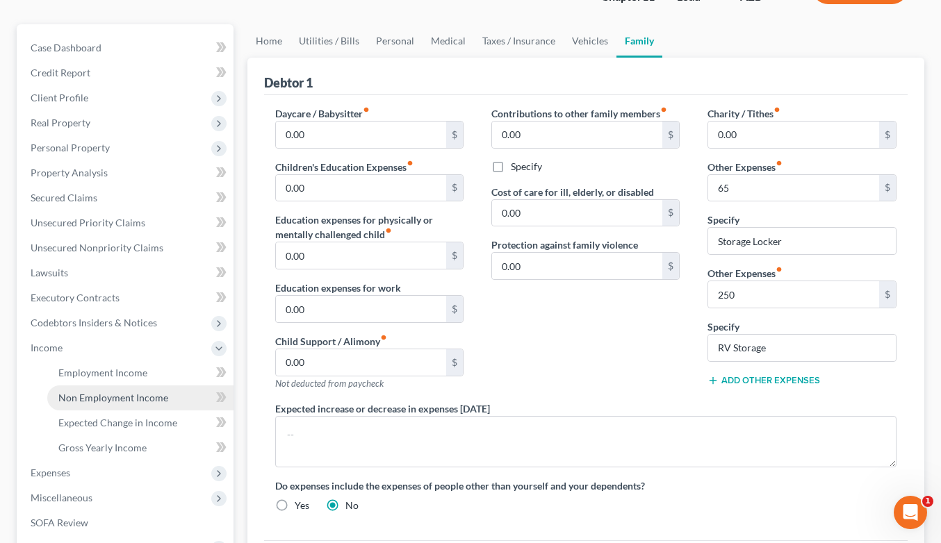
click at [99, 399] on span "Non Employment Income" at bounding box center [113, 398] width 110 height 12
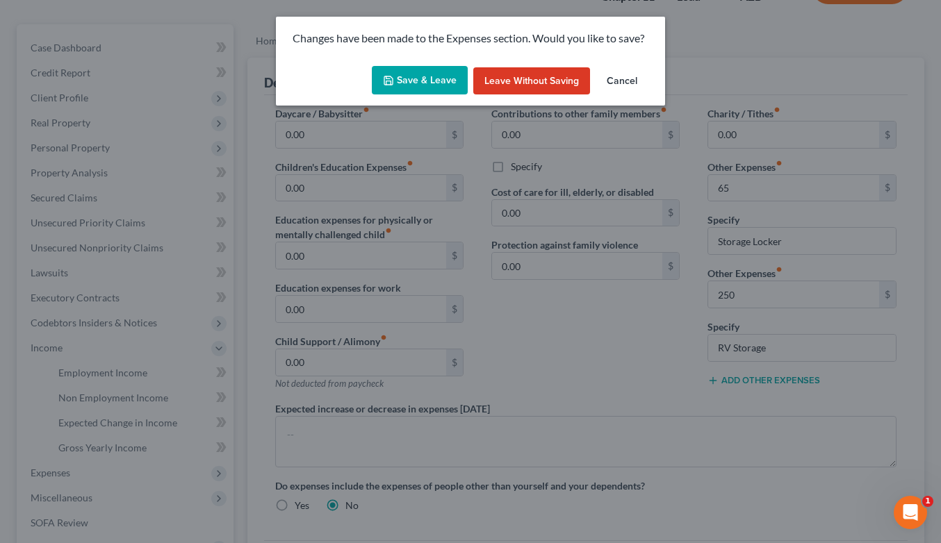
click at [409, 79] on button "Save & Leave" at bounding box center [420, 80] width 96 height 29
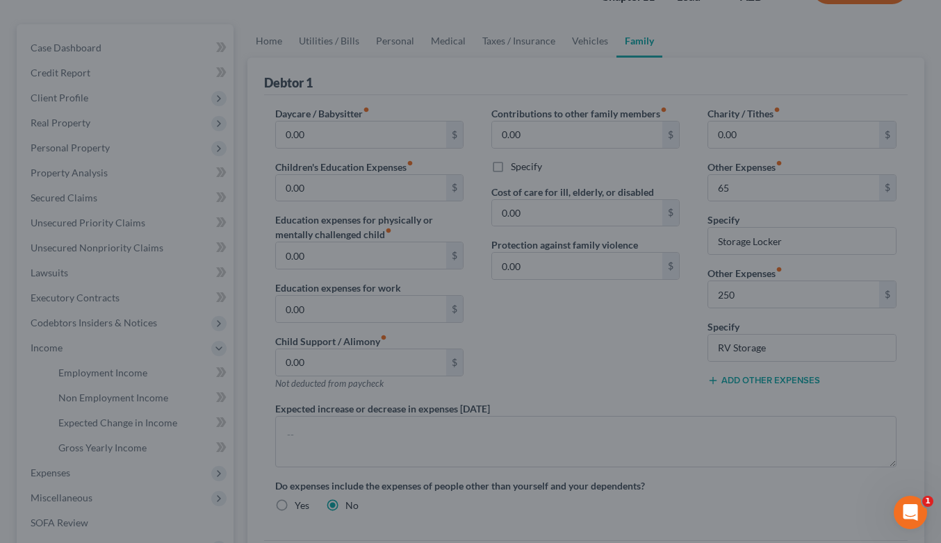
type input "65.00"
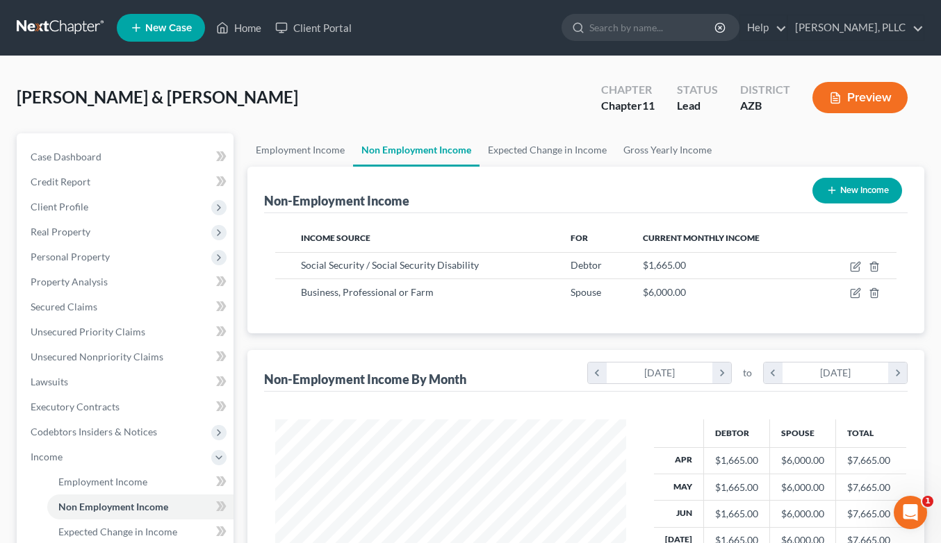
scroll to position [249, 379]
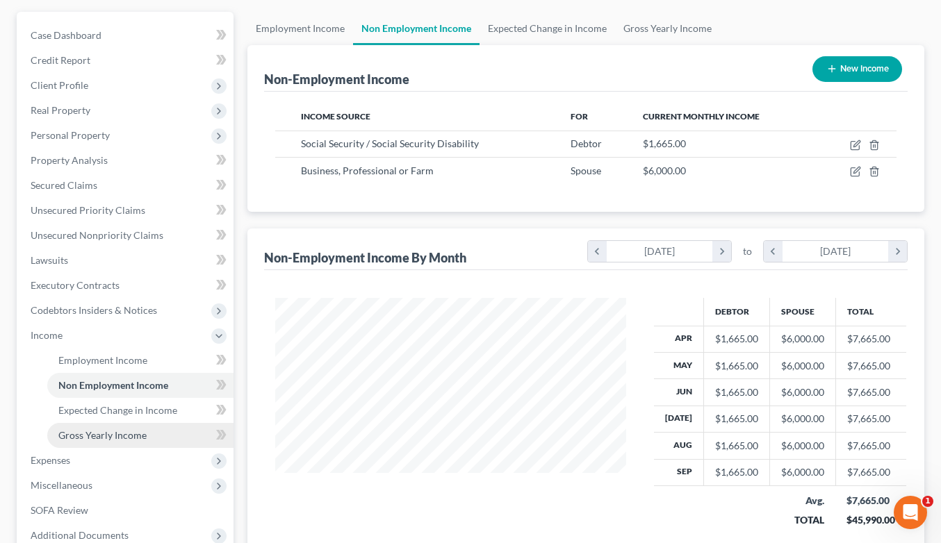
click at [124, 441] on link "Gross Yearly Income" at bounding box center [140, 435] width 186 height 25
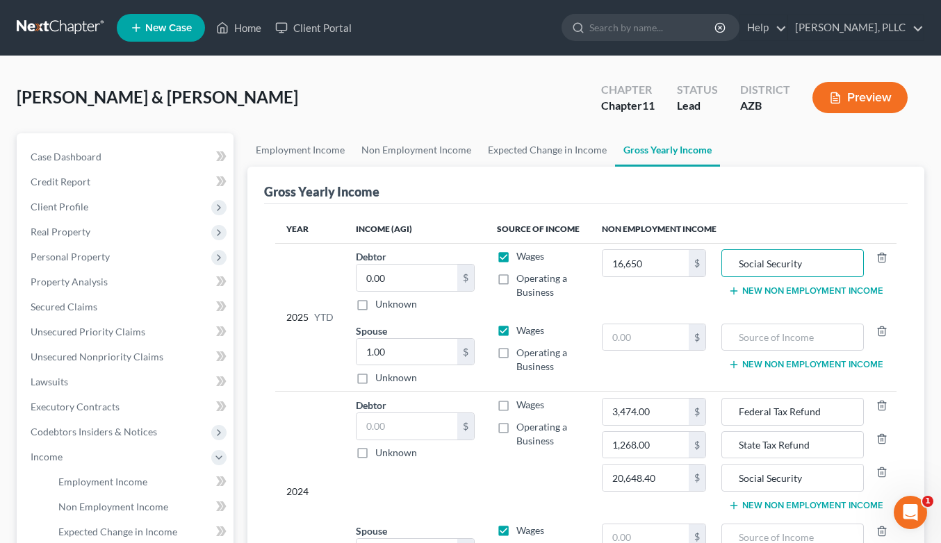
click at [639, 192] on div "Gross Yearly Income" at bounding box center [586, 186] width 644 height 38
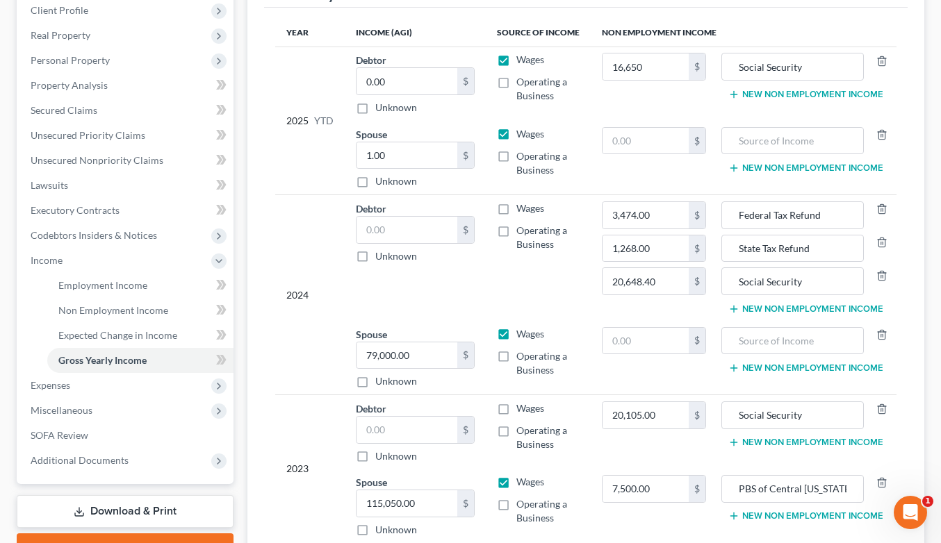
scroll to position [202, 0]
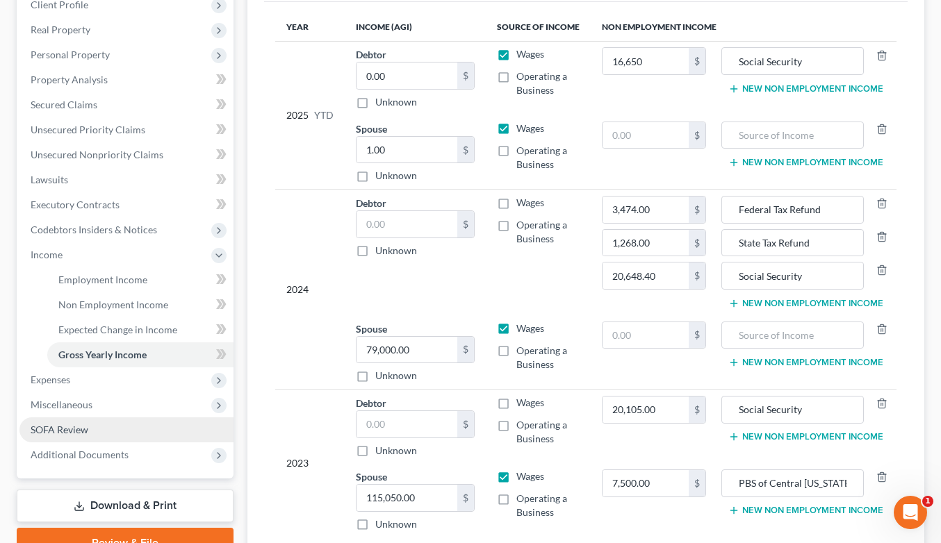
click at [73, 428] on span "SOFA Review" at bounding box center [60, 430] width 58 height 12
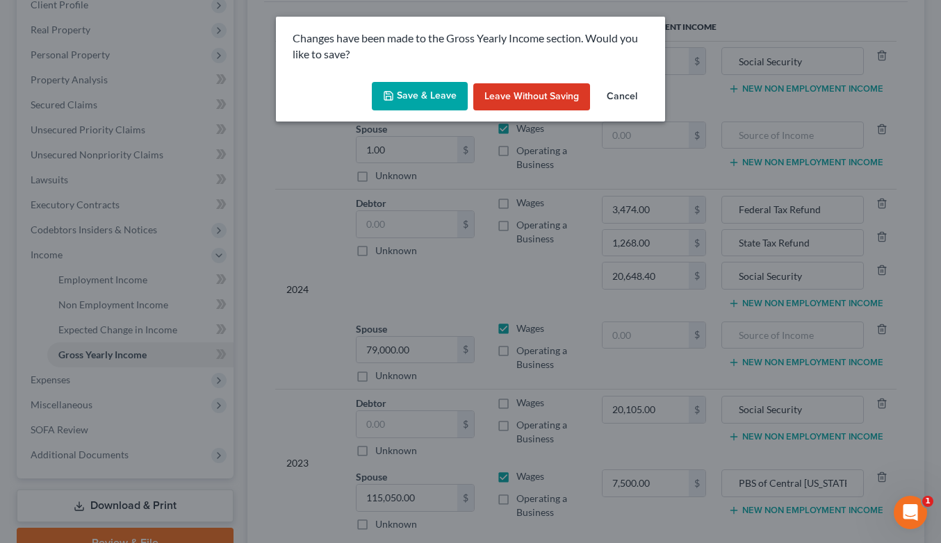
click at [394, 95] on icon "button" at bounding box center [388, 95] width 11 height 11
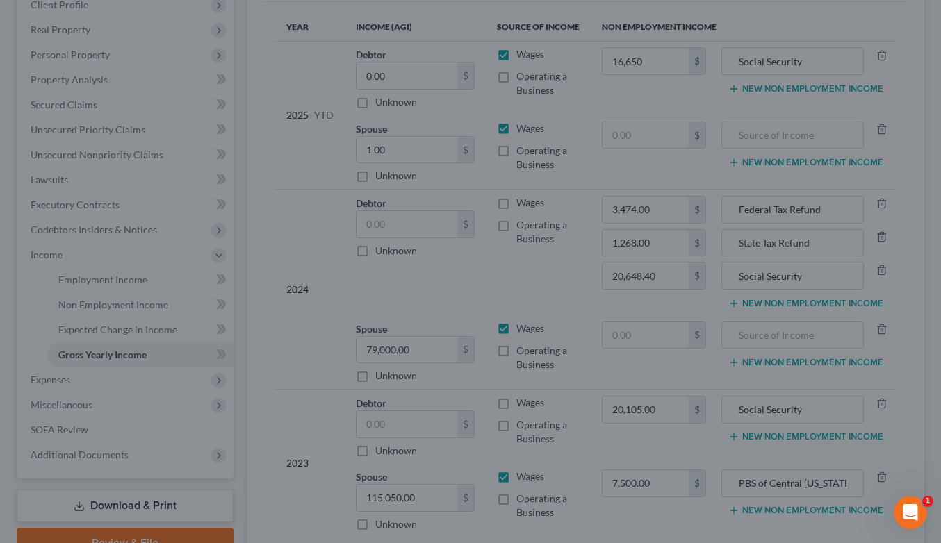
type input "16,650.00"
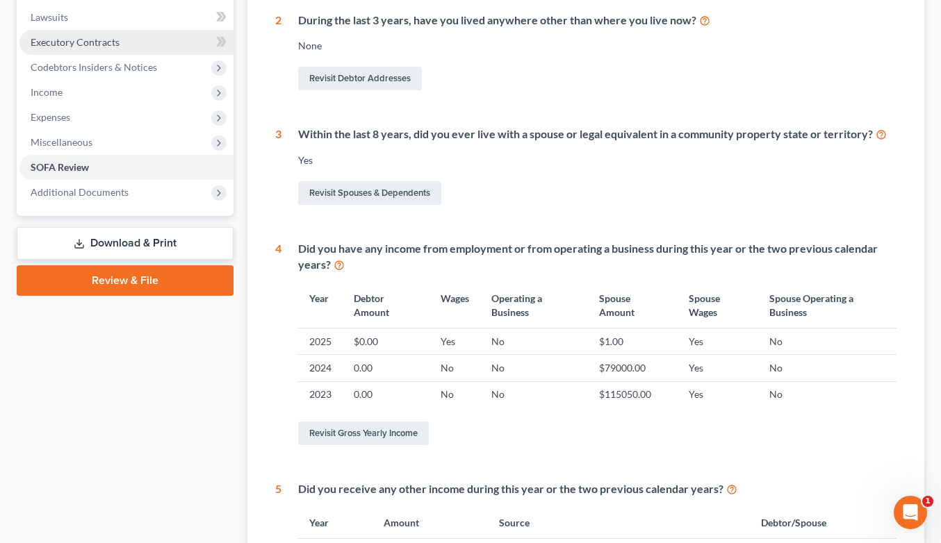
scroll to position [402, 0]
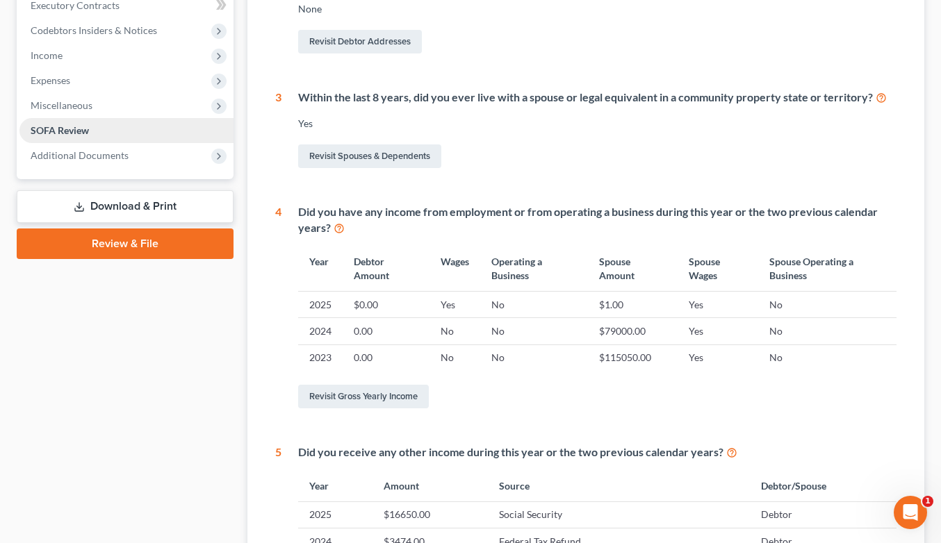
click at [83, 129] on span "SOFA Review" at bounding box center [60, 130] width 58 height 12
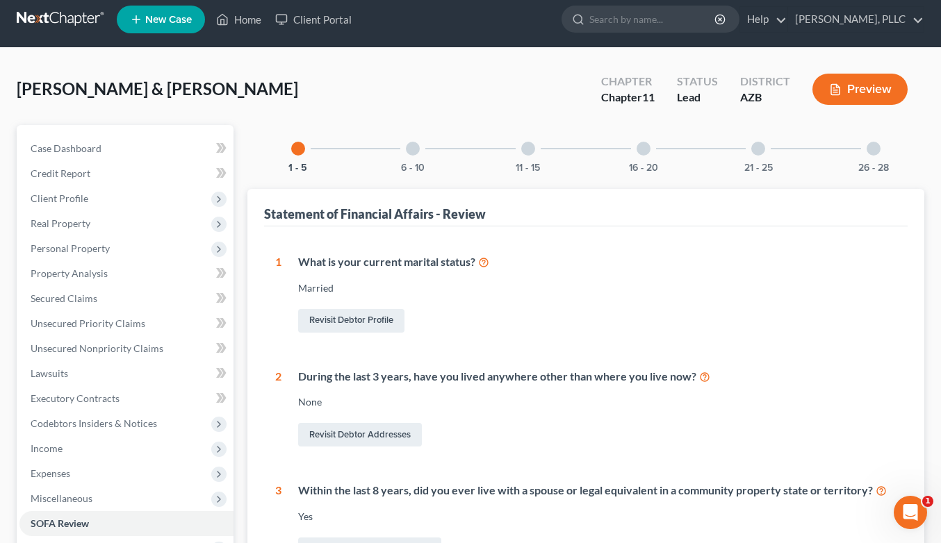
scroll to position [7, 0]
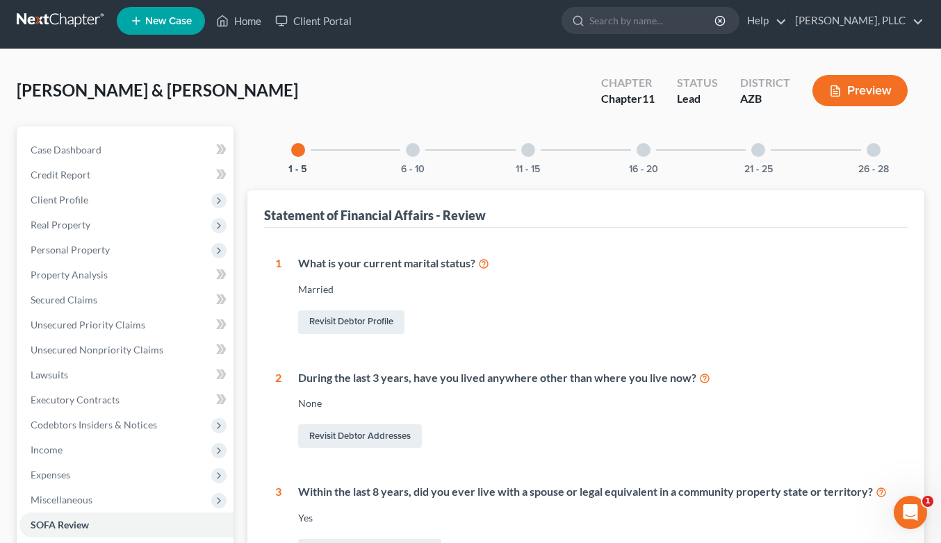
click at [762, 152] on div at bounding box center [758, 150] width 14 height 14
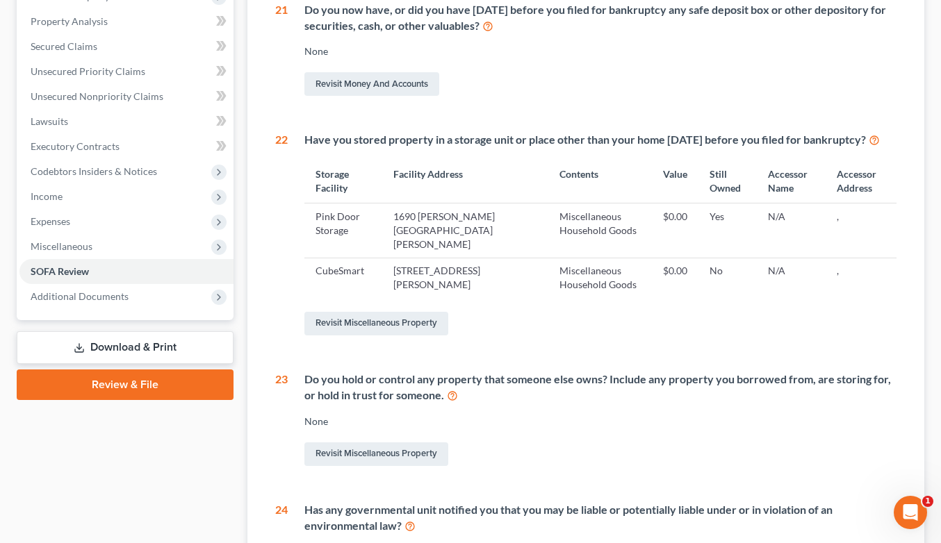
scroll to position [261, 0]
click at [416, 320] on link "Revisit Miscellaneous Property" at bounding box center [376, 323] width 144 height 24
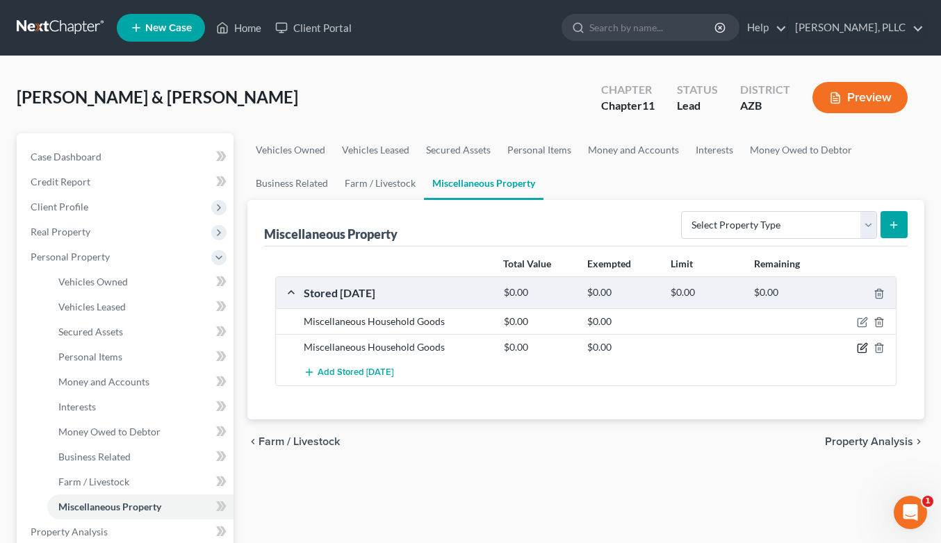
click at [863, 349] on icon "button" at bounding box center [863, 347] width 6 height 6
select select "3"
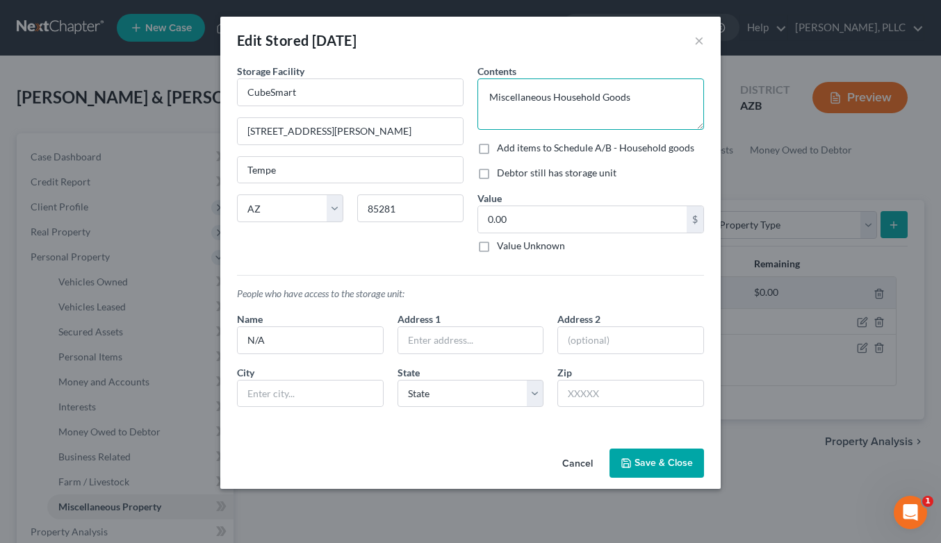
click at [651, 99] on textarea "Miscellaneous Household Goods" at bounding box center [590, 104] width 227 height 51
type textarea "Miscellaneous Household Goods Several years ago"
click at [638, 461] on button "Save & Close" at bounding box center [656, 463] width 95 height 29
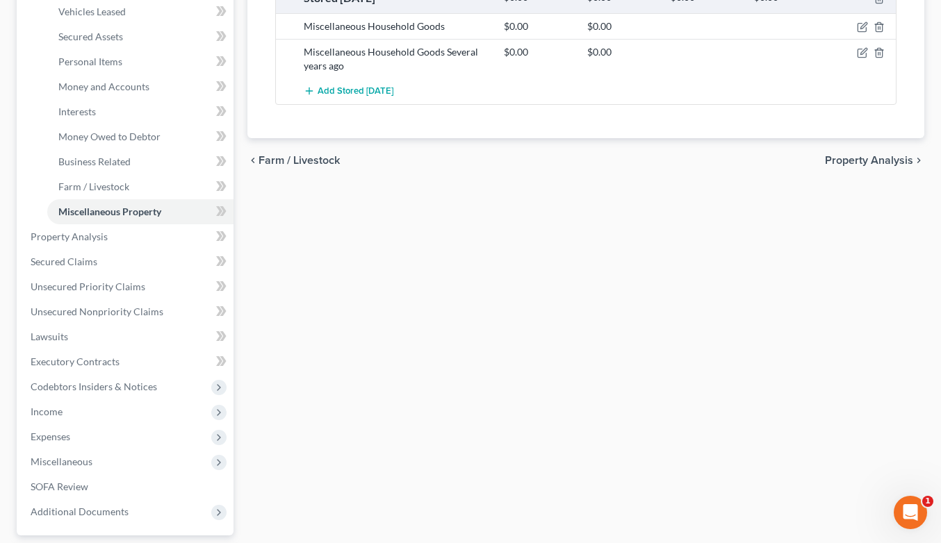
scroll to position [300, 0]
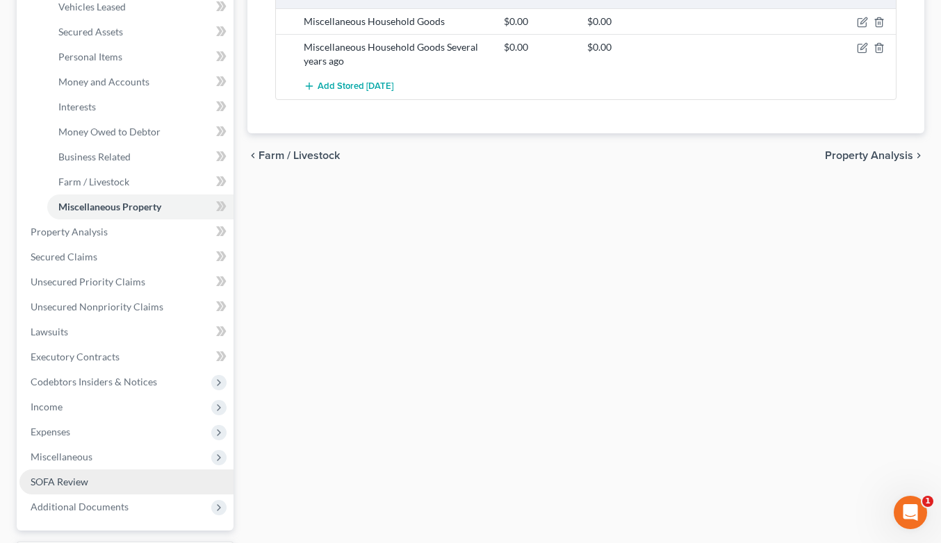
click at [76, 476] on span "SOFA Review" at bounding box center [60, 482] width 58 height 12
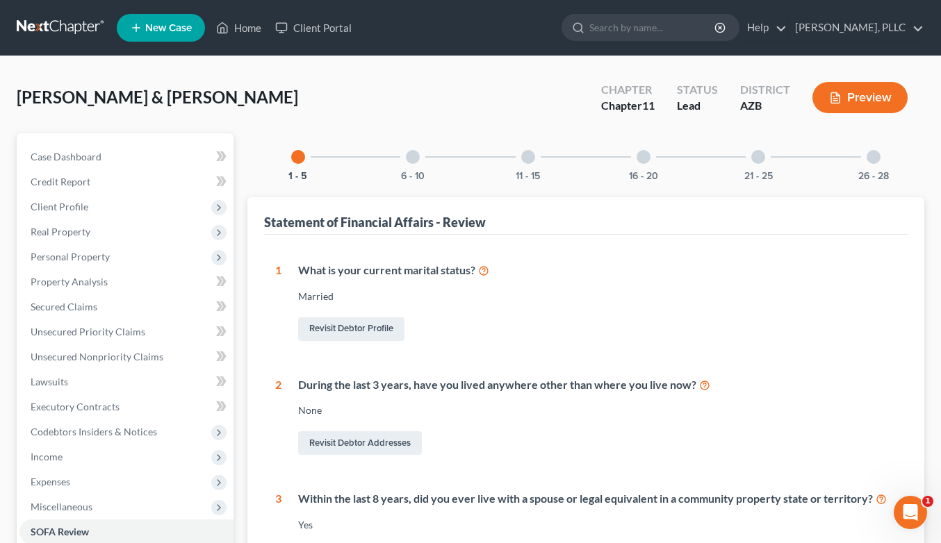
click at [874, 158] on div at bounding box center [874, 157] width 14 height 14
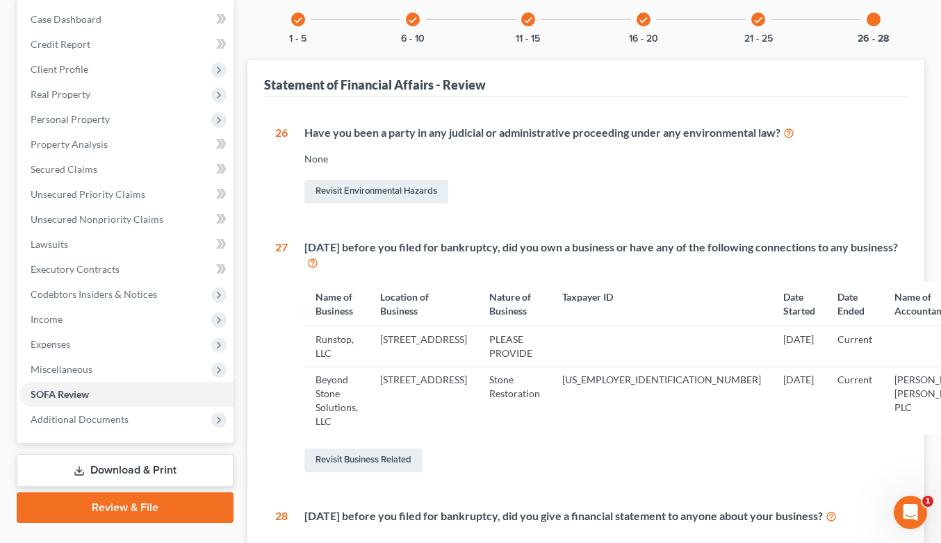
scroll to position [138, 0]
click at [389, 448] on link "Revisit Business Related" at bounding box center [363, 460] width 118 height 24
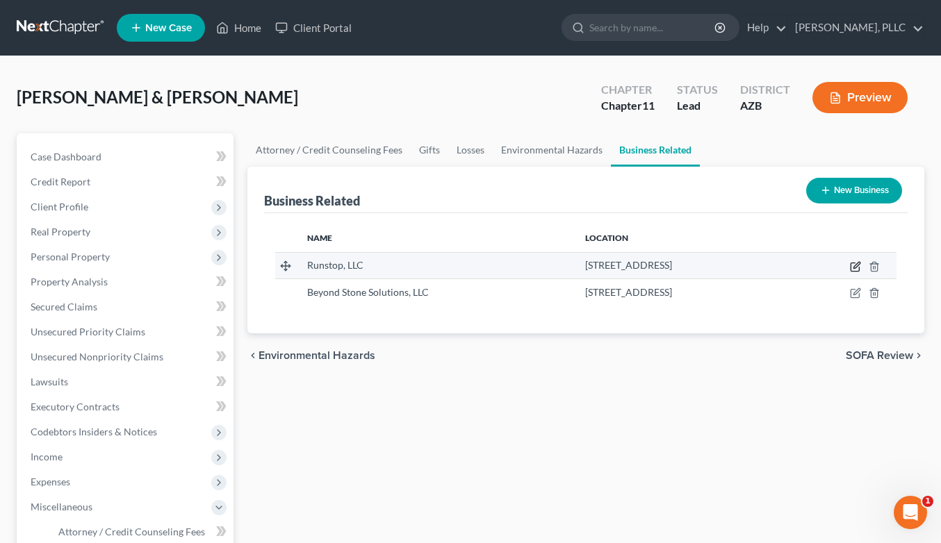
click at [856, 263] on icon "button" at bounding box center [855, 266] width 11 height 11
select select "member"
select select "3"
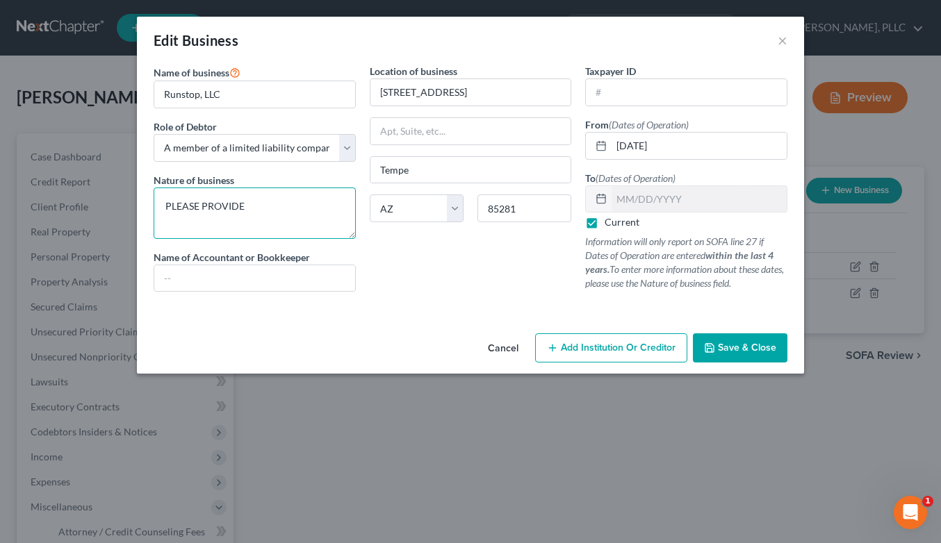
drag, startPoint x: 256, startPoint y: 204, endPoint x: 117, endPoint y: 219, distance: 140.5
click at [117, 219] on div "Edit Business × Name of business * Runstop, LLC Role of Debtor * Select A membe…" at bounding box center [470, 271] width 941 height 543
type textarea "P"
type textarea "Retail Group"
click at [718, 345] on button "Save & Close" at bounding box center [740, 348] width 95 height 29
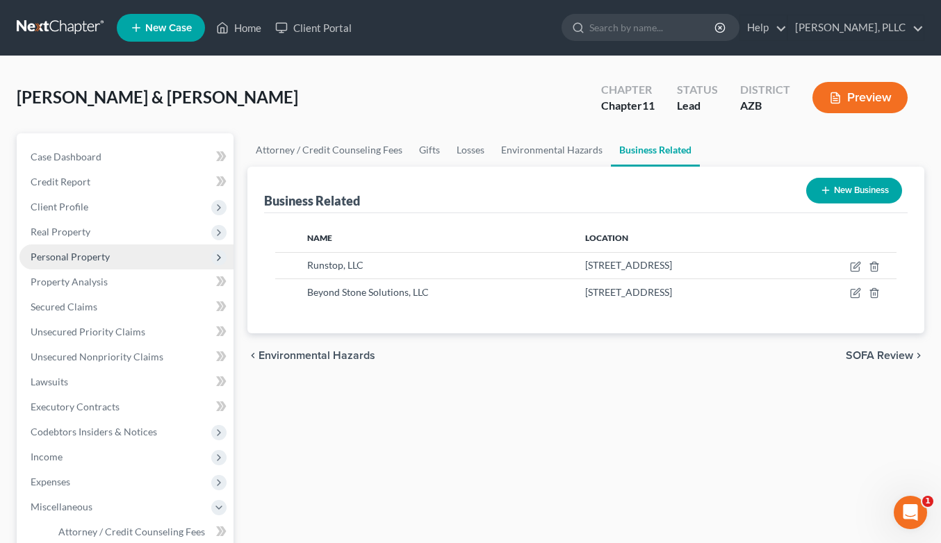
click at [65, 254] on span "Personal Property" at bounding box center [70, 257] width 79 height 12
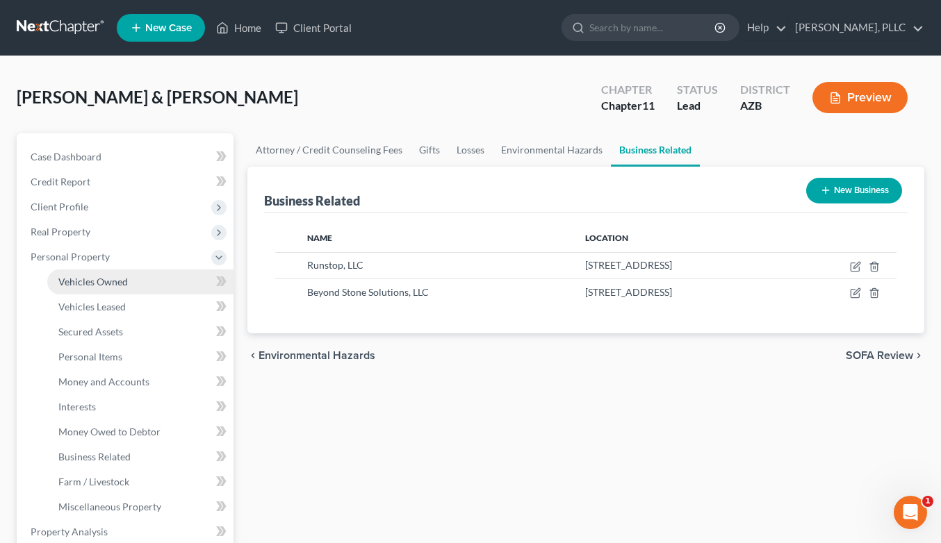
click at [76, 279] on span "Vehicles Owned" at bounding box center [92, 282] width 69 height 12
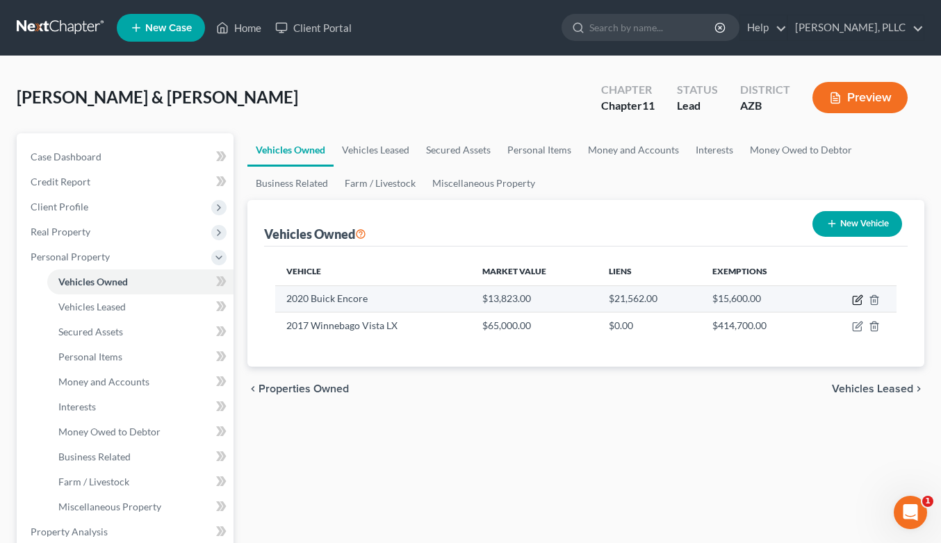
click at [856, 301] on icon "button" at bounding box center [858, 298] width 6 height 6
select select "0"
select select "6"
select select "2"
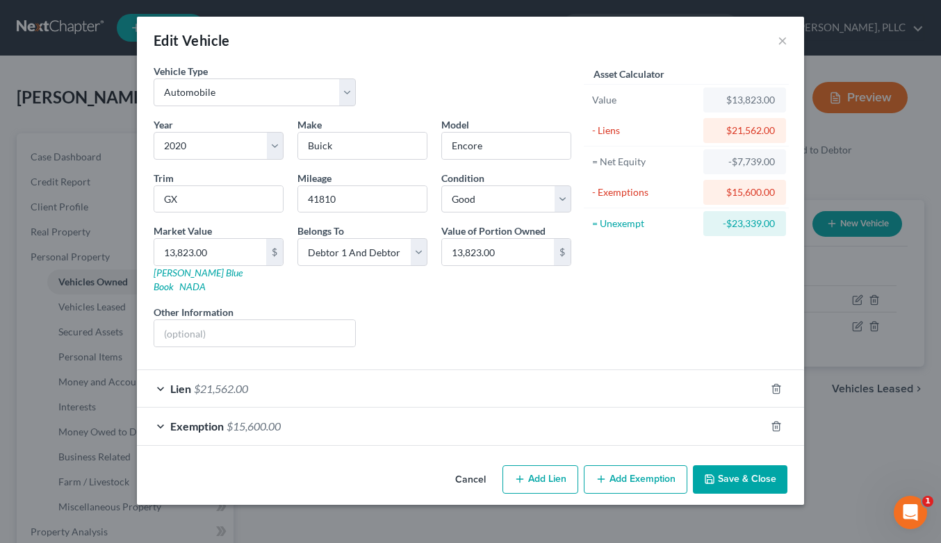
click at [514, 370] on div "Lien $21,562.00" at bounding box center [451, 388] width 628 height 37
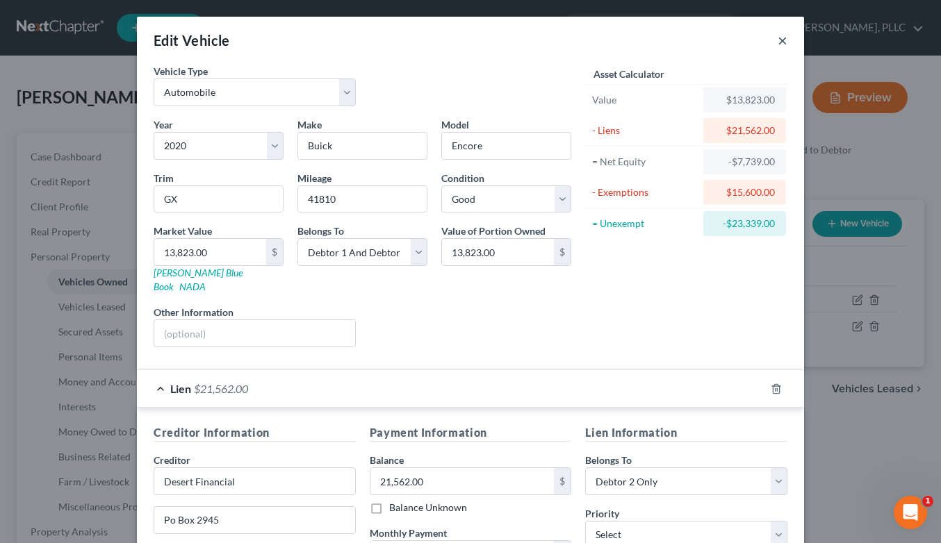
click at [781, 40] on button "×" at bounding box center [783, 40] width 10 height 17
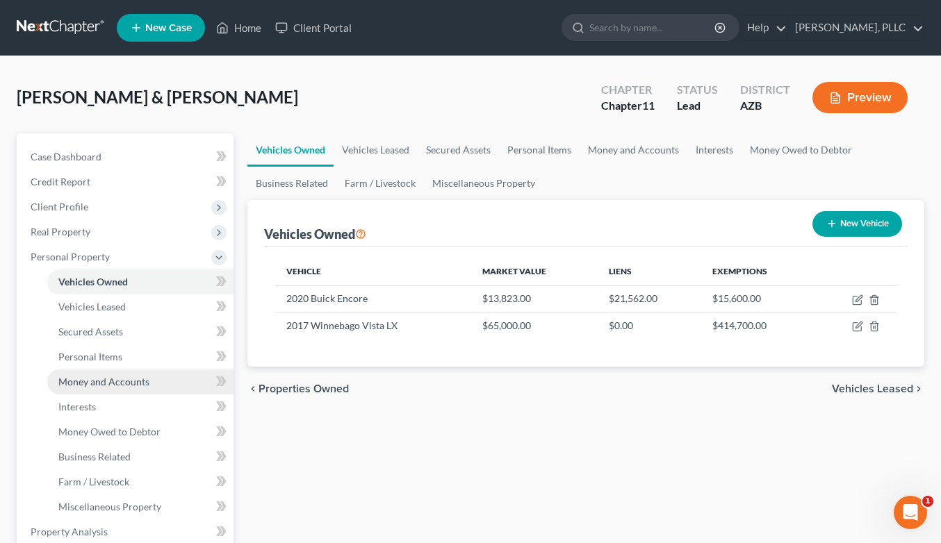
click at [106, 379] on span "Money and Accounts" at bounding box center [103, 382] width 91 height 12
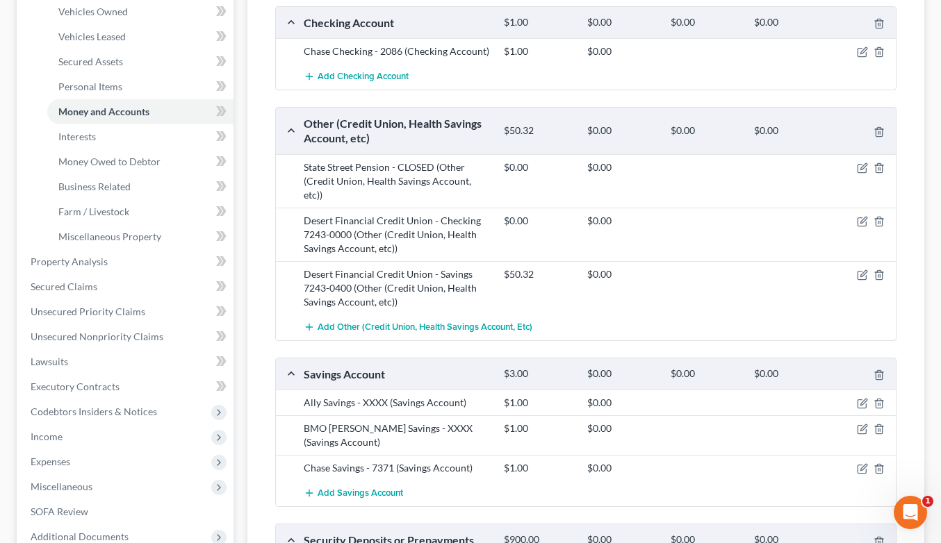
scroll to position [271, 0]
click at [866, 269] on icon "button" at bounding box center [862, 274] width 11 height 11
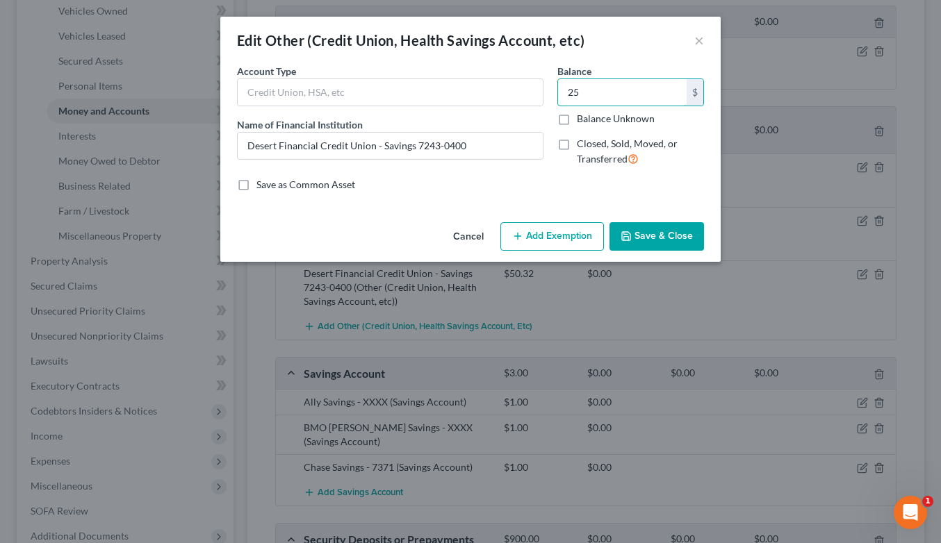
type input "25"
click at [664, 233] on button "Save & Close" at bounding box center [656, 236] width 95 height 29
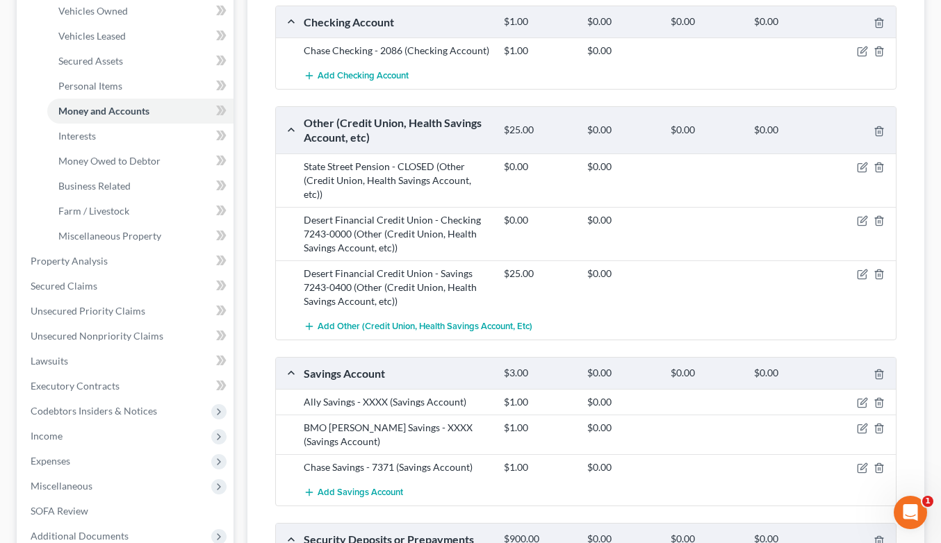
click at [760, 213] on div at bounding box center [788, 220] width 83 height 14
click at [860, 215] on icon "button" at bounding box center [862, 220] width 11 height 11
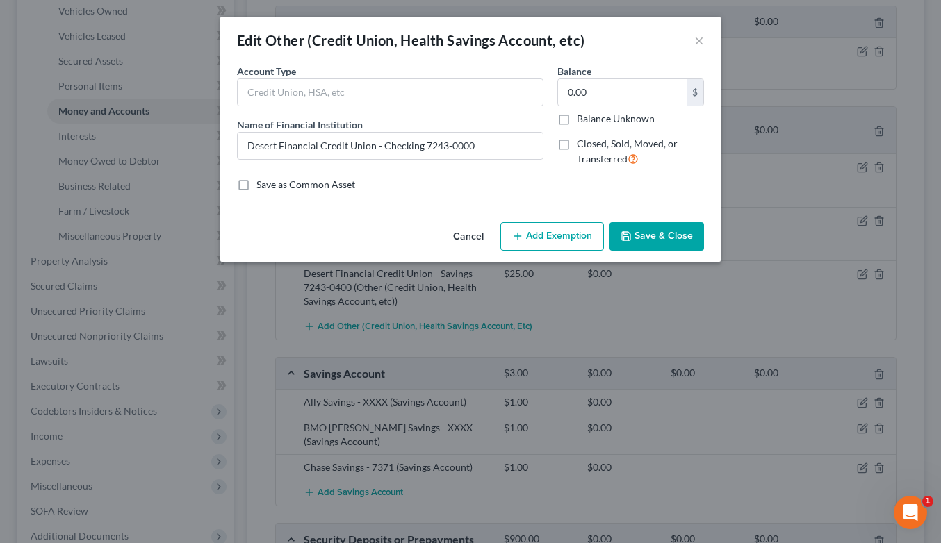
click at [577, 144] on label "Closed, Sold, Moved, or Transferred" at bounding box center [640, 152] width 127 height 30
click at [582, 144] on input "Closed, Sold, Moved, or Transferred" at bounding box center [586, 141] width 9 height 9
checkbox input "true"
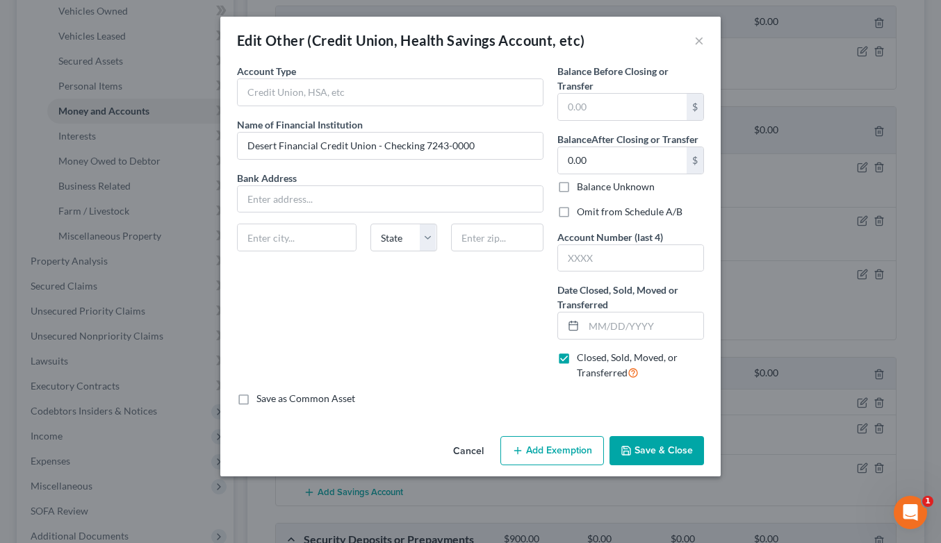
click at [577, 213] on label "Omit from Schedule A/B" at bounding box center [630, 212] width 106 height 14
click at [582, 213] on input "Omit from Schedule A/B" at bounding box center [586, 209] width 9 height 9
checkbox input "true"
type input "7243"
click at [601, 333] on input "text" at bounding box center [644, 326] width 120 height 26
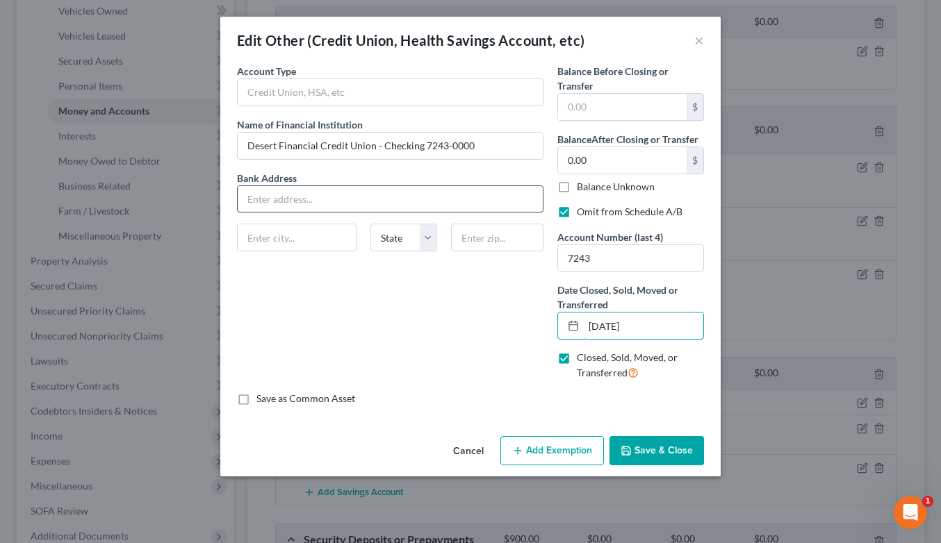
type input "[DATE]"
click at [381, 92] on input "text" at bounding box center [390, 92] width 305 height 26
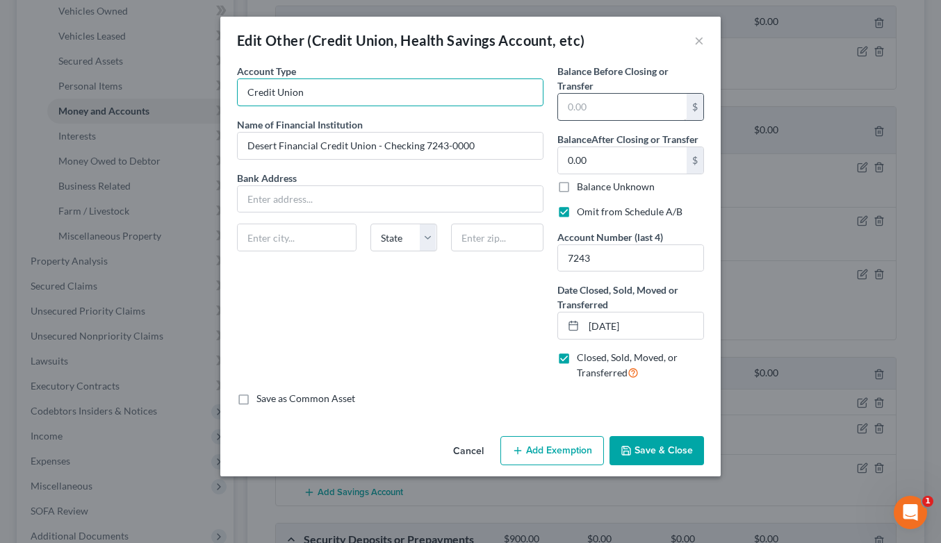
type input "Credit Union"
click at [612, 106] on input "text" at bounding box center [622, 107] width 129 height 26
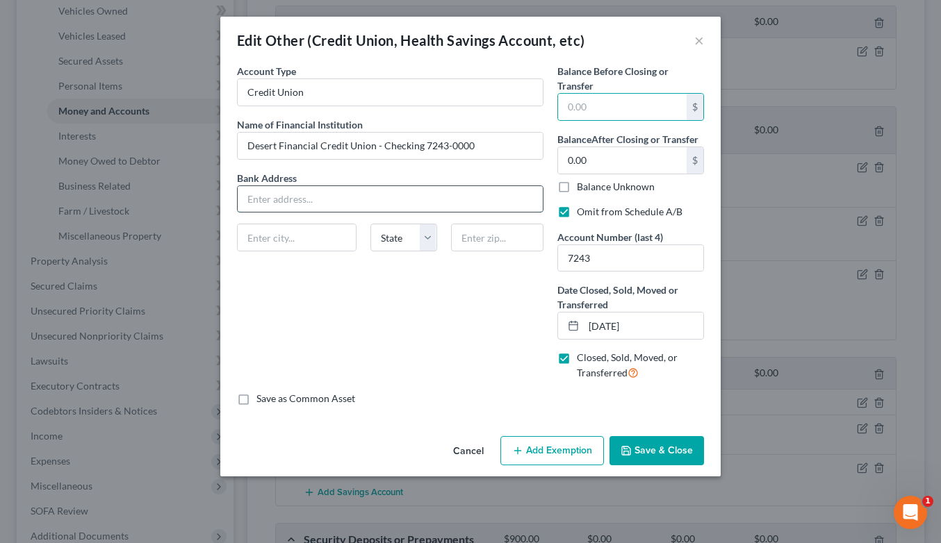
click at [456, 191] on input "text" at bounding box center [390, 199] width 305 height 26
type input "[STREET_ADDRESS]"
type input "Phoenix"
select select "3"
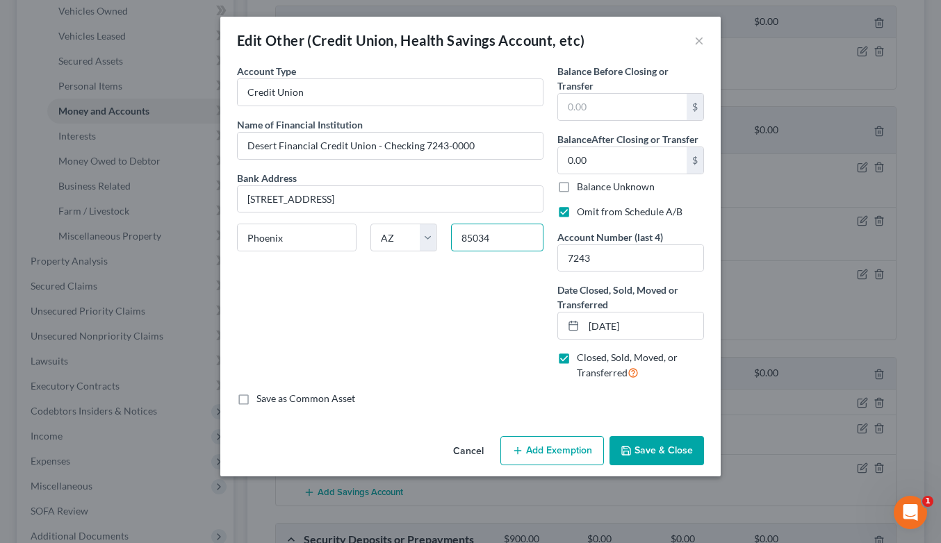
type input "85034"
click at [663, 452] on button "Save & Close" at bounding box center [656, 450] width 95 height 29
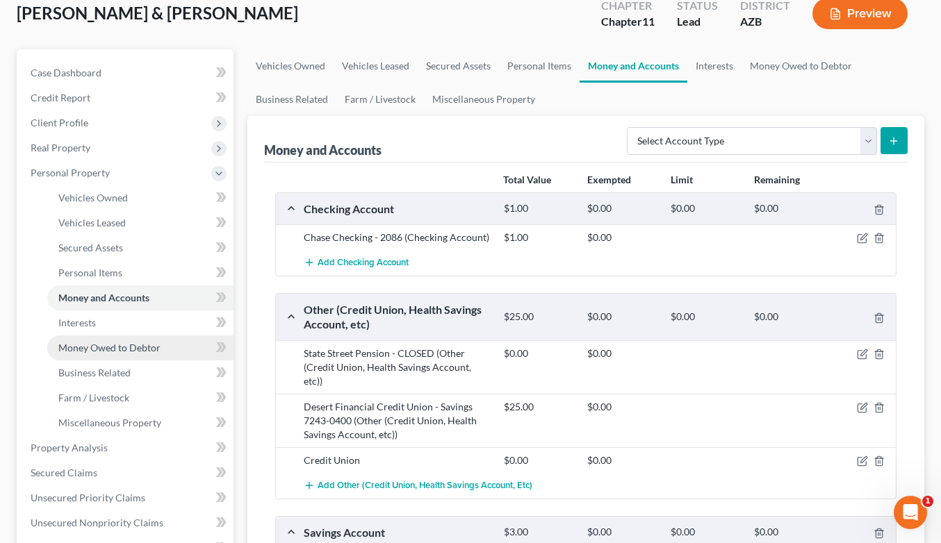
scroll to position [74, 0]
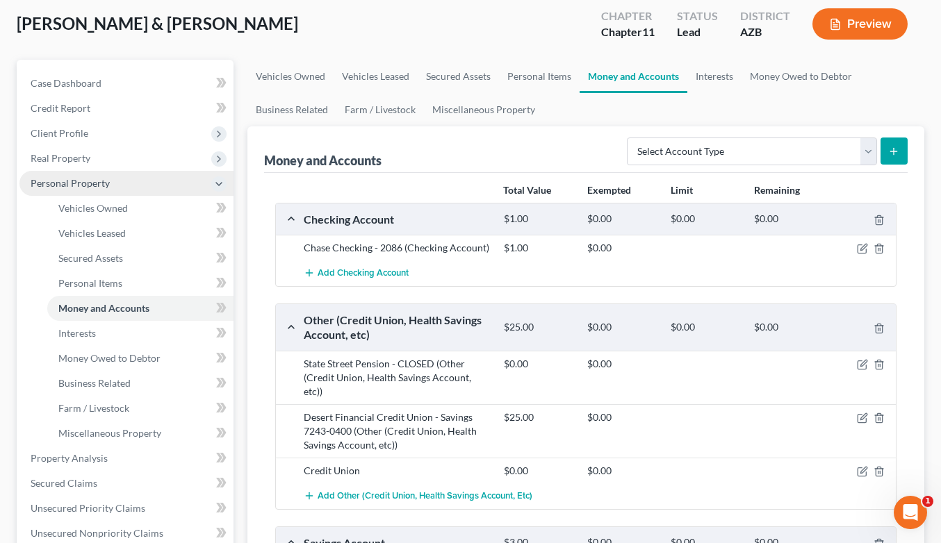
click at [69, 177] on span "Personal Property" at bounding box center [70, 183] width 79 height 12
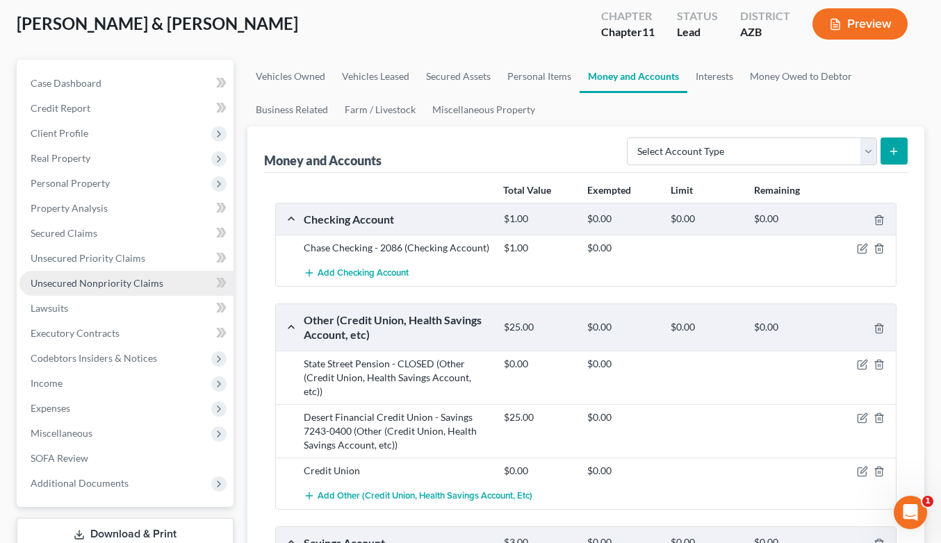
click at [104, 282] on span "Unsecured Nonpriority Claims" at bounding box center [97, 283] width 133 height 12
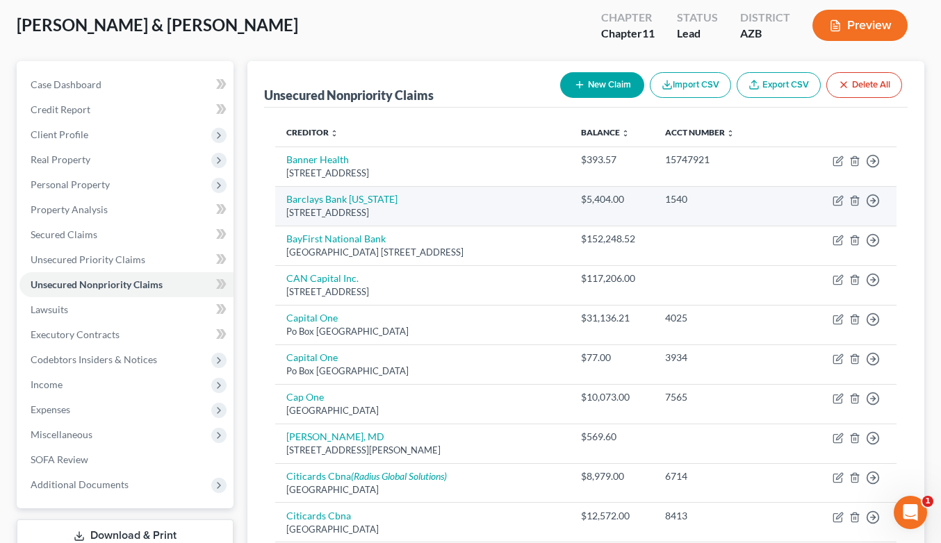
scroll to position [72, 0]
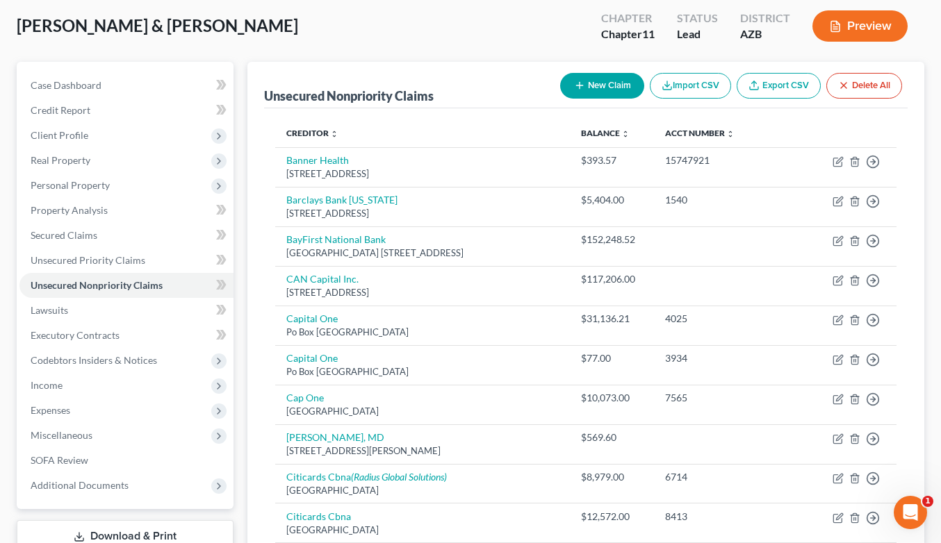
click at [609, 80] on button "New Claim" at bounding box center [602, 86] width 84 height 26
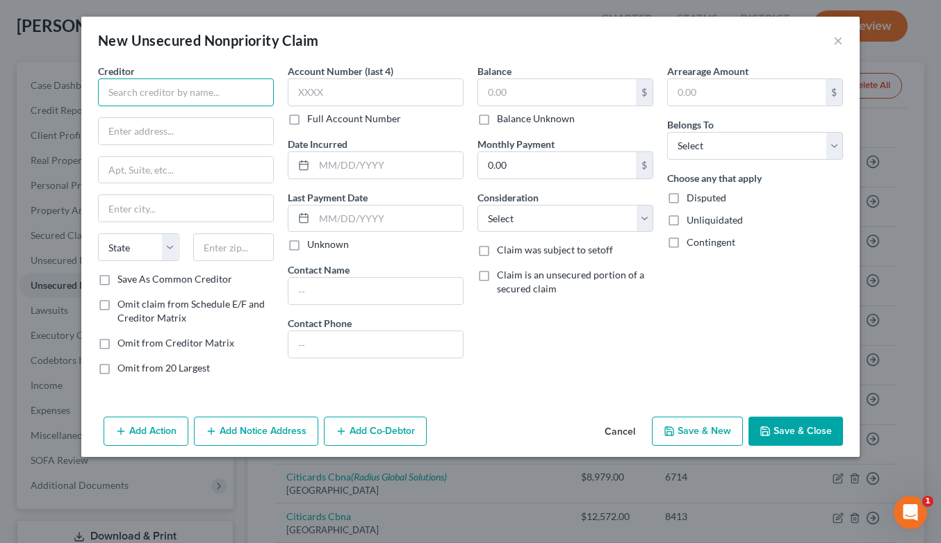
click at [245, 86] on input "text" at bounding box center [186, 93] width 176 height 28
type input "BMO [PERSON_NAME] Bank"
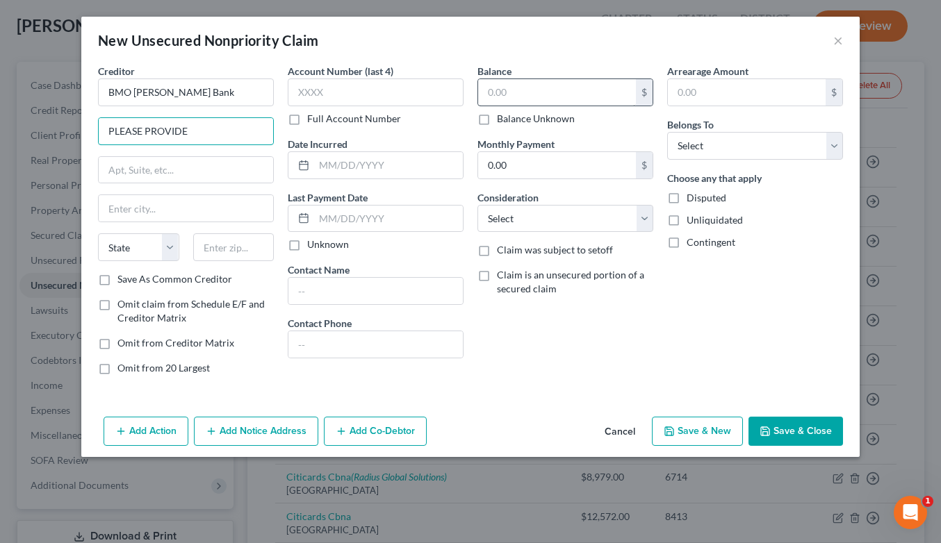
type input "PLEASE PROVIDE"
click at [606, 94] on input "text" at bounding box center [557, 92] width 158 height 26
type input "94"
click at [356, 119] on label "Full Account Number" at bounding box center [354, 119] width 94 height 14
click at [322, 119] on input "Full Account Number" at bounding box center [317, 116] width 9 height 9
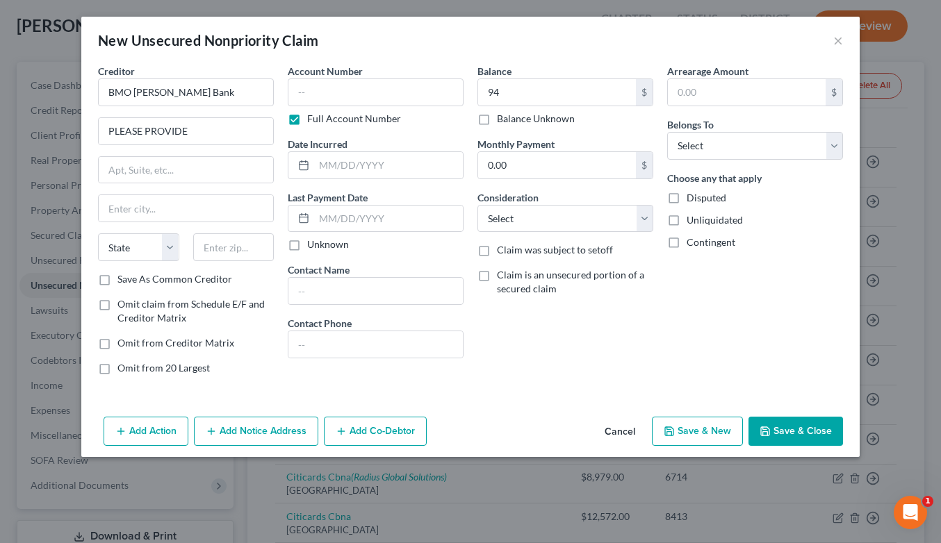
click at [352, 117] on label "Full Account Number" at bounding box center [354, 119] width 94 height 14
click at [322, 117] on input "Full Account Number" at bounding box center [317, 116] width 9 height 9
type input "3394"
click at [513, 93] on input "94" at bounding box center [557, 92] width 158 height 26
drag, startPoint x: 222, startPoint y: 127, endPoint x: 69, endPoint y: 131, distance: 152.9
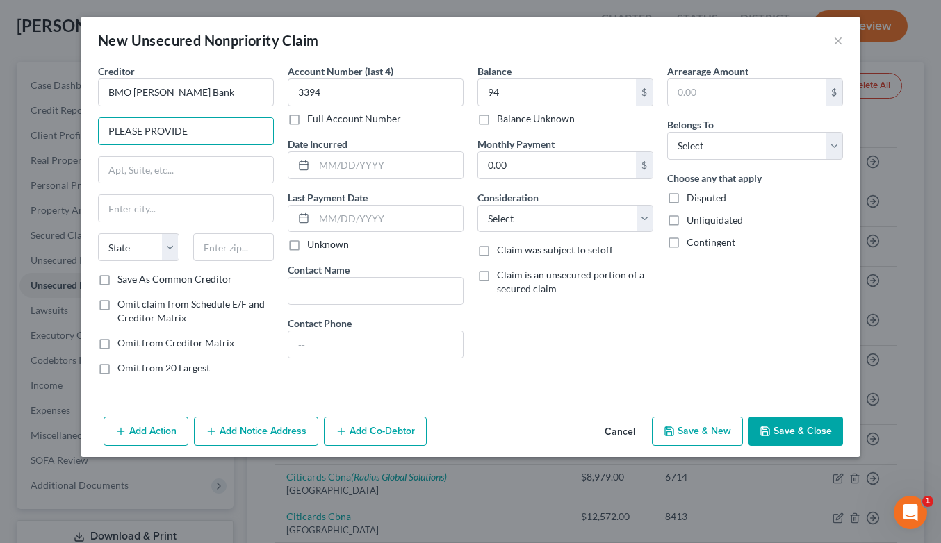
click at [69, 131] on div "New Unsecured Nonpriority Claim × Creditor * BMO [PERSON_NAME] Bank PLEASE PROV…" at bounding box center [470, 271] width 941 height 543
type input "[STREET_ADDRESS]"
type input "60606"
click at [252, 101] on input "BMO [PERSON_NAME] Bank" at bounding box center [186, 93] width 176 height 28
type input "[GEOGRAPHIC_DATA]"
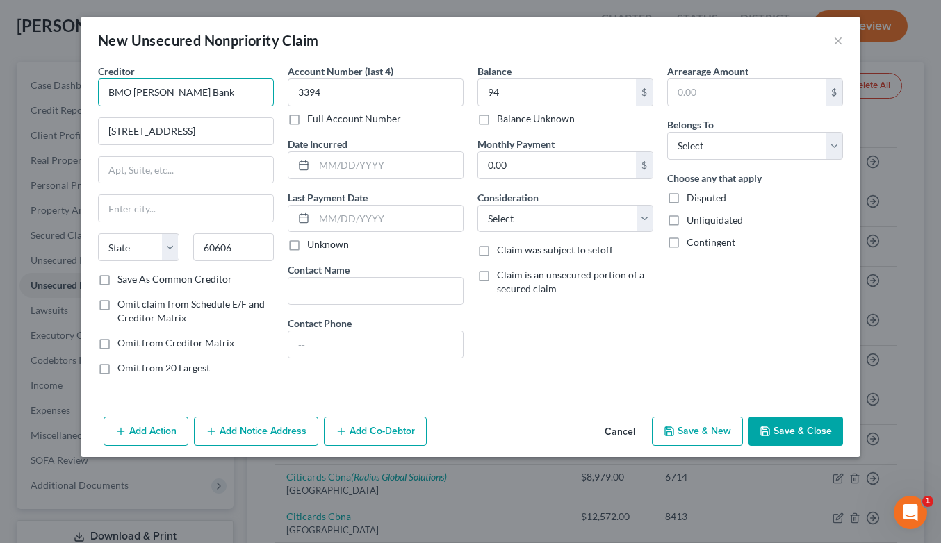
select select "14"
type input "BMO"
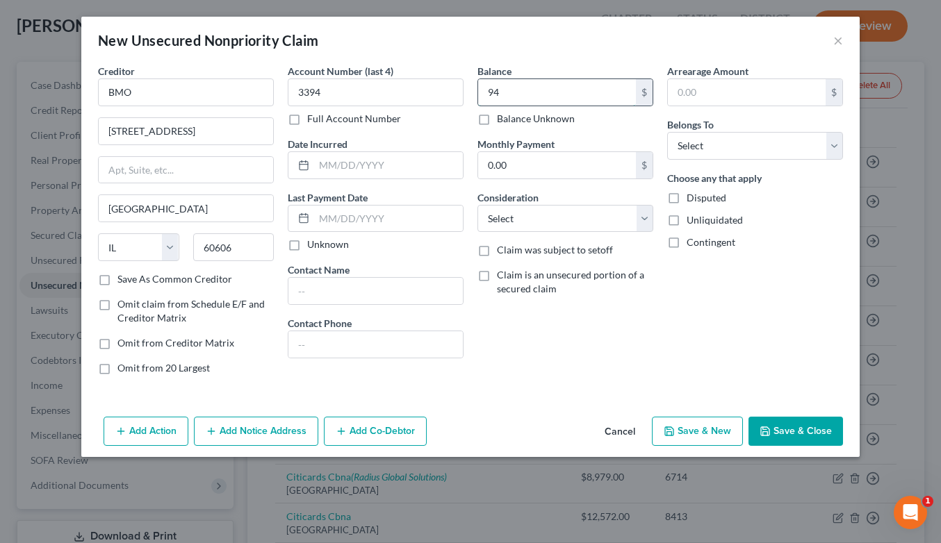
click at [512, 96] on input "94" at bounding box center [557, 92] width 158 height 26
type input "94,900"
select select "14"
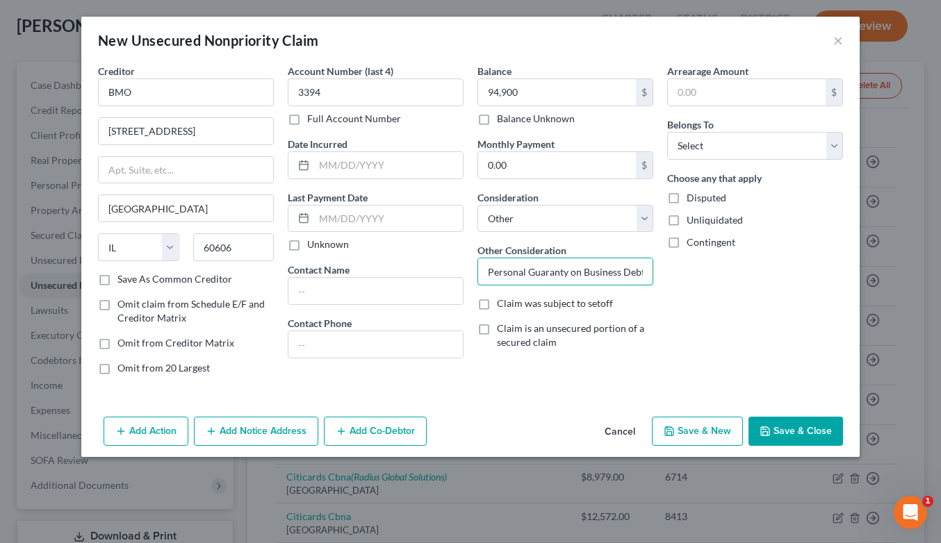
type input "Personal Guaranty on Business Debt"
click at [687, 243] on label "Contingent" at bounding box center [711, 243] width 49 height 14
click at [692, 243] on input "Contingent" at bounding box center [696, 240] width 9 height 9
checkbox input "true"
click at [791, 429] on button "Save & Close" at bounding box center [795, 431] width 95 height 29
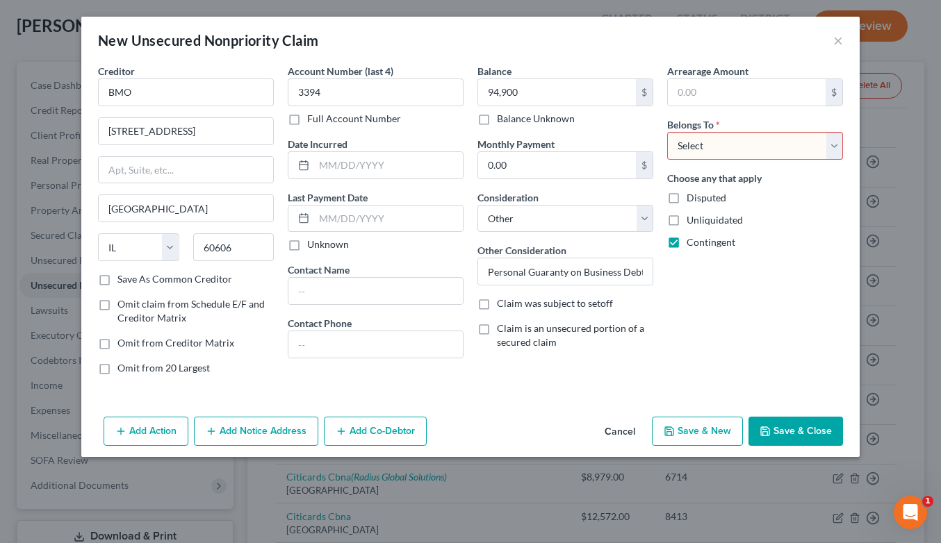
select select "0"
click at [809, 425] on button "Save & Close" at bounding box center [795, 431] width 95 height 29
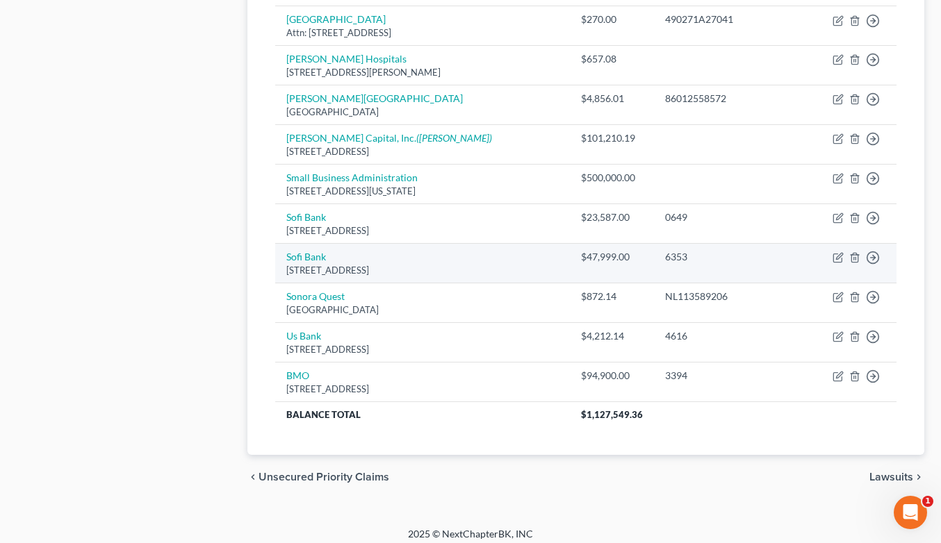
scroll to position [727, 0]
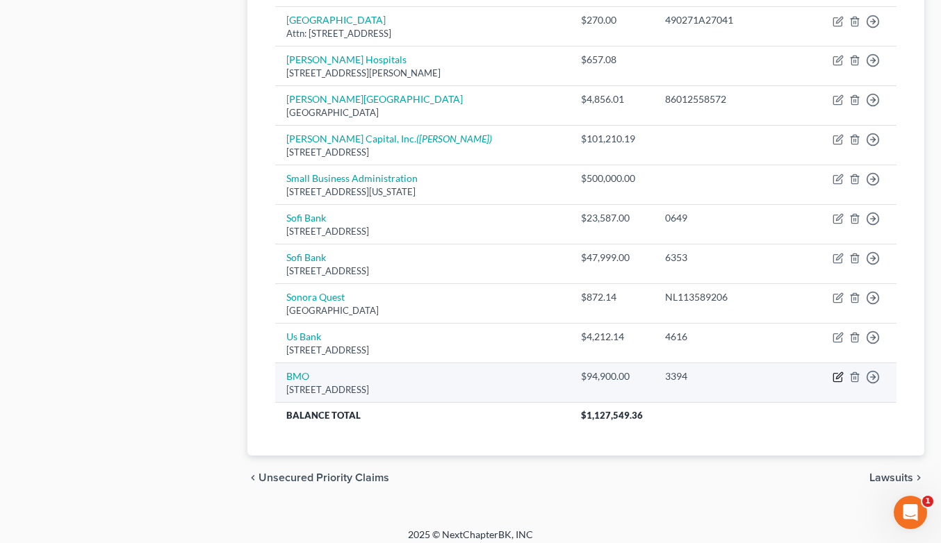
click at [837, 374] on icon "button" at bounding box center [837, 378] width 8 height 8
select select "14"
select select "0"
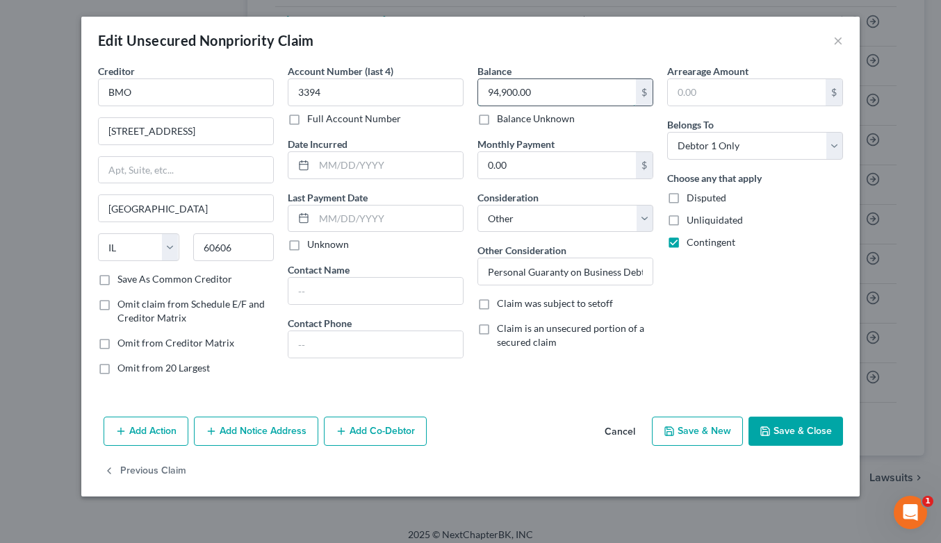
click at [543, 90] on input "94,900.00" at bounding box center [557, 92] width 158 height 26
click at [288, 504] on div "Edit Unsecured Nonpriority Claim × Creditor * BMO [GEOGRAPHIC_DATA] [US_STATE] …" at bounding box center [470, 271] width 941 height 543
click at [532, 91] on input "94,904.74" at bounding box center [557, 92] width 158 height 26
type input "9,490.74"
click at [787, 437] on button "Save & Close" at bounding box center [795, 431] width 95 height 29
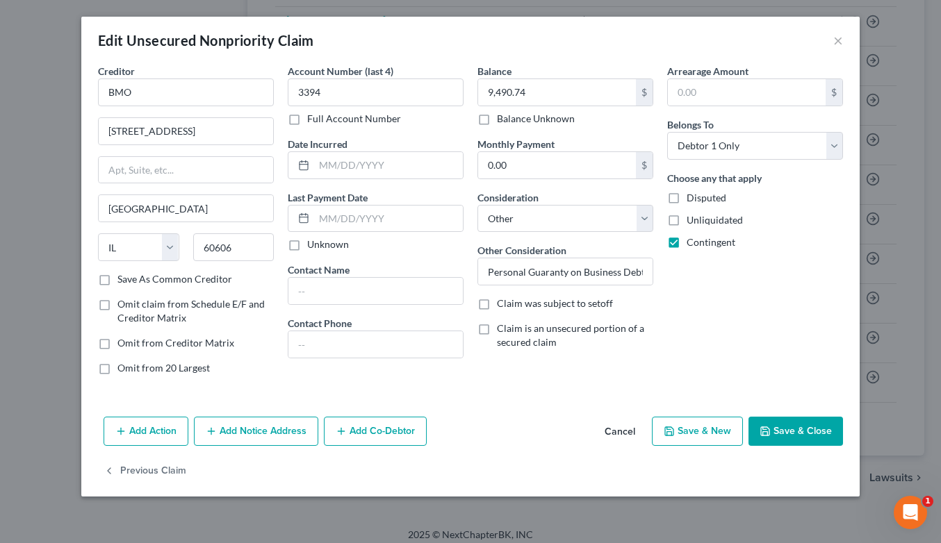
type input "0"
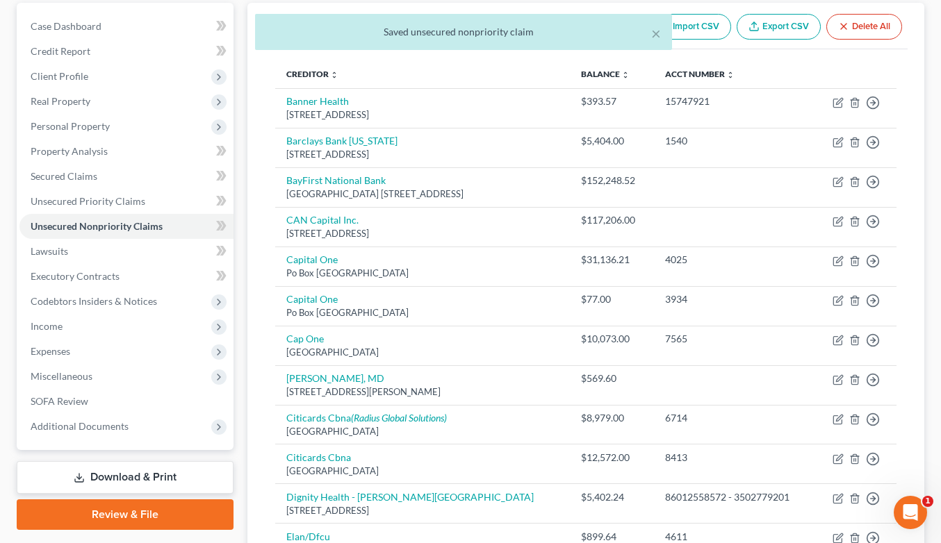
scroll to position [126, 0]
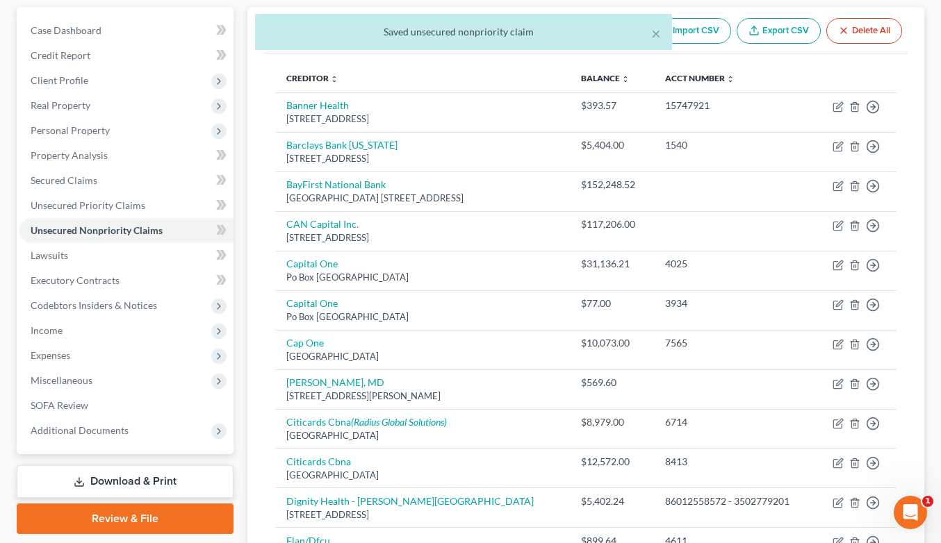
click at [154, 479] on link "Download & Print" at bounding box center [125, 482] width 217 height 33
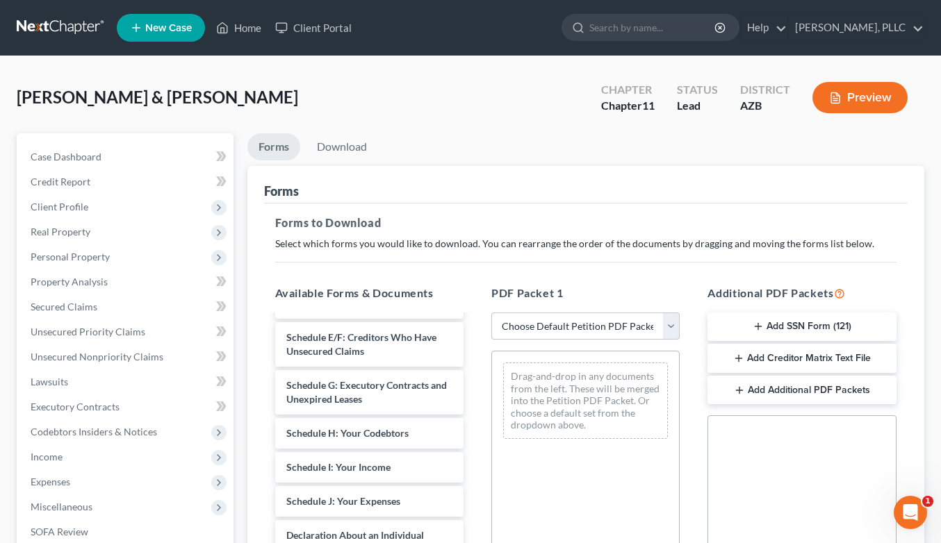
scroll to position [414, 0]
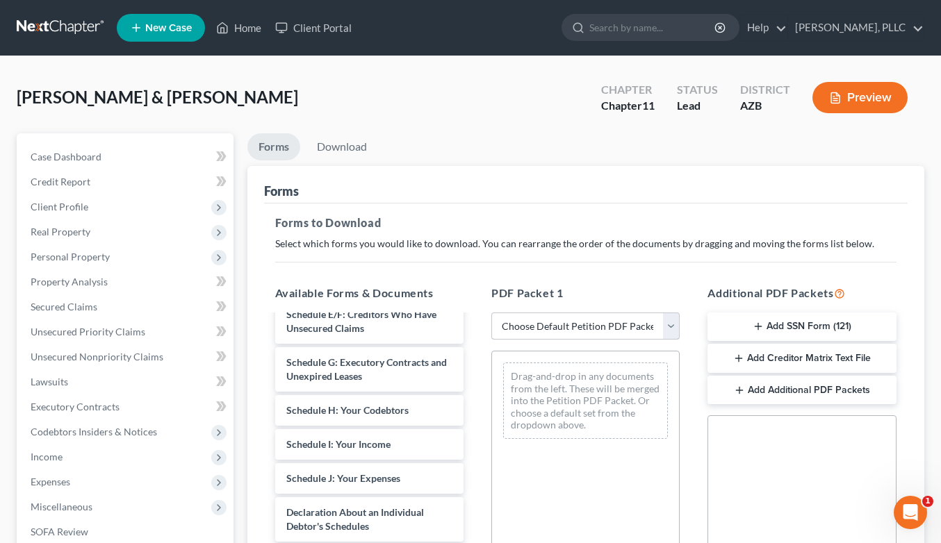
select select "0"
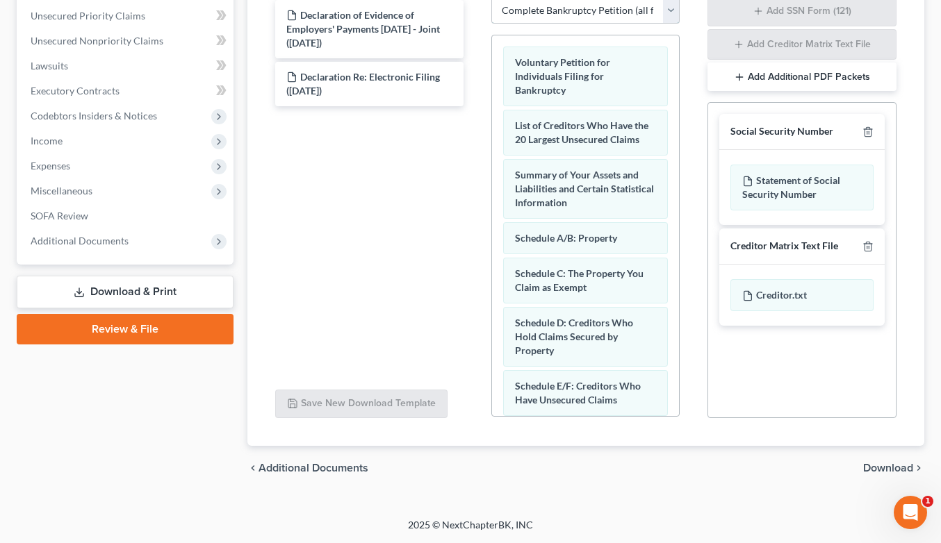
scroll to position [316, 0]
click at [880, 468] on span "Download" at bounding box center [888, 468] width 50 height 11
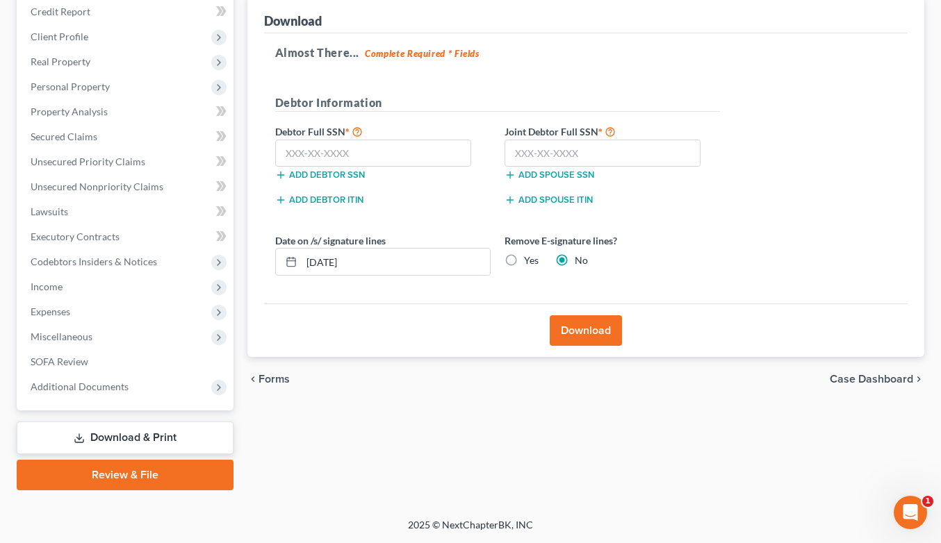
scroll to position [170, 0]
click at [450, 157] on input "text" at bounding box center [373, 154] width 197 height 28
type input "374-57-7567"
click at [543, 154] on input "text" at bounding box center [602, 154] width 197 height 28
type input "994-38-4747"
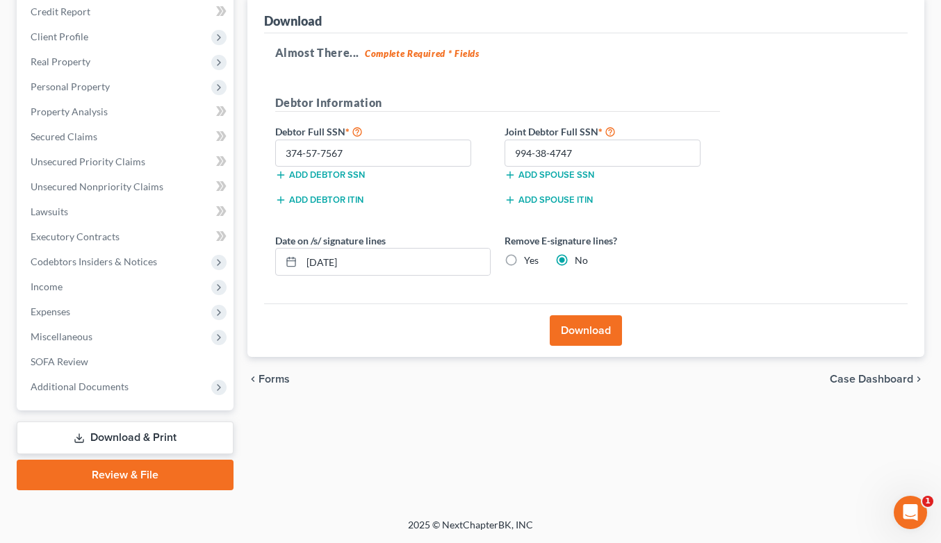
click at [582, 331] on button "Download" at bounding box center [586, 330] width 72 height 31
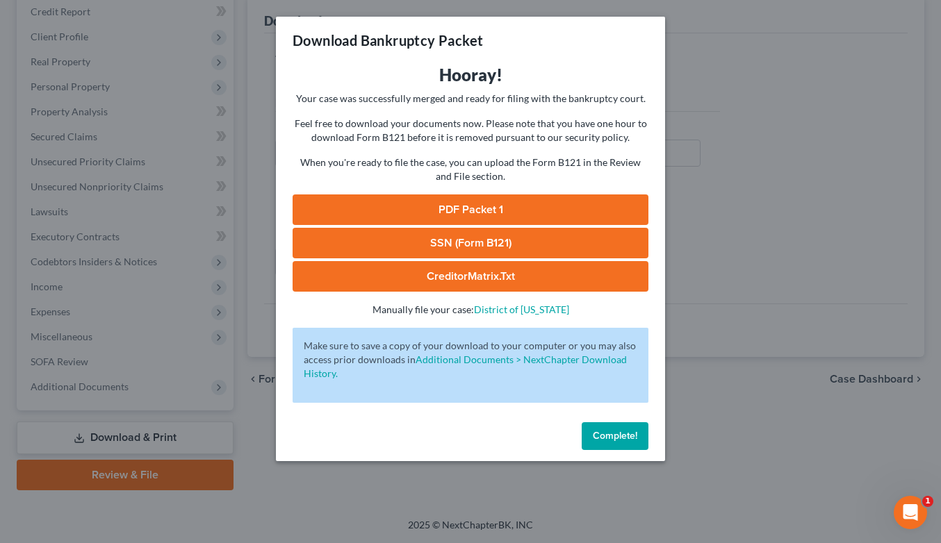
click at [483, 208] on link "PDF Packet 1" at bounding box center [471, 210] width 356 height 31
click at [598, 436] on span "Complete!" at bounding box center [615, 436] width 44 height 12
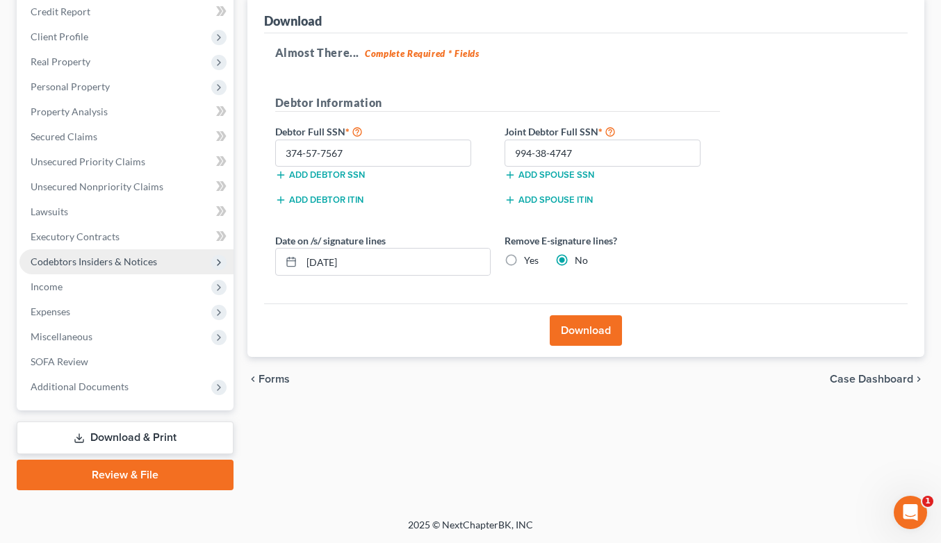
click at [63, 272] on span "Codebtors Insiders & Notices" at bounding box center [126, 261] width 214 height 25
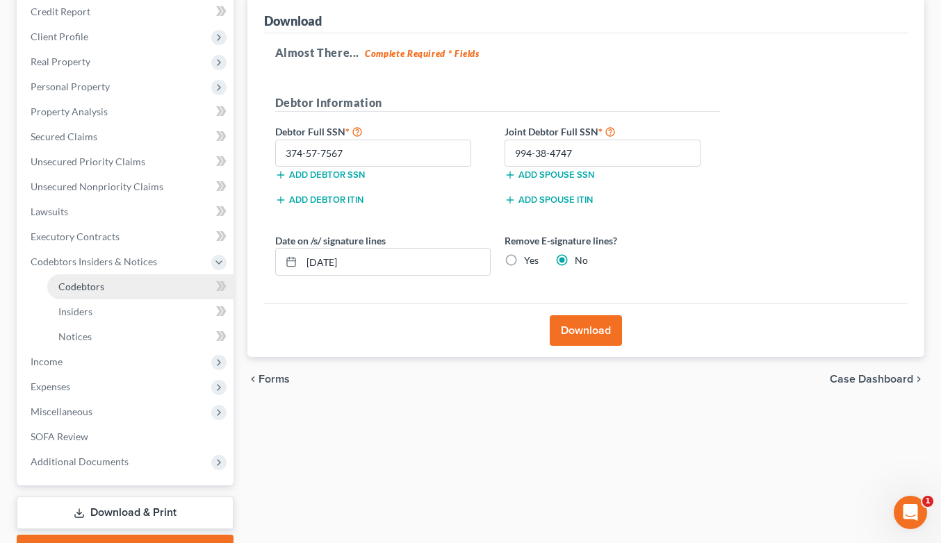
click at [65, 281] on span "Codebtors" at bounding box center [81, 287] width 46 height 12
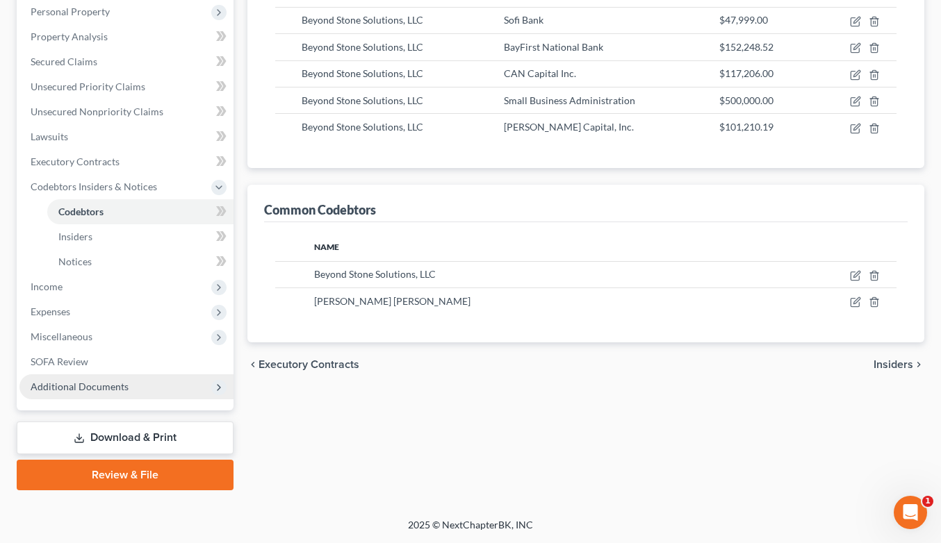
scroll to position [245, 0]
click at [100, 433] on link "Download & Print" at bounding box center [125, 438] width 217 height 33
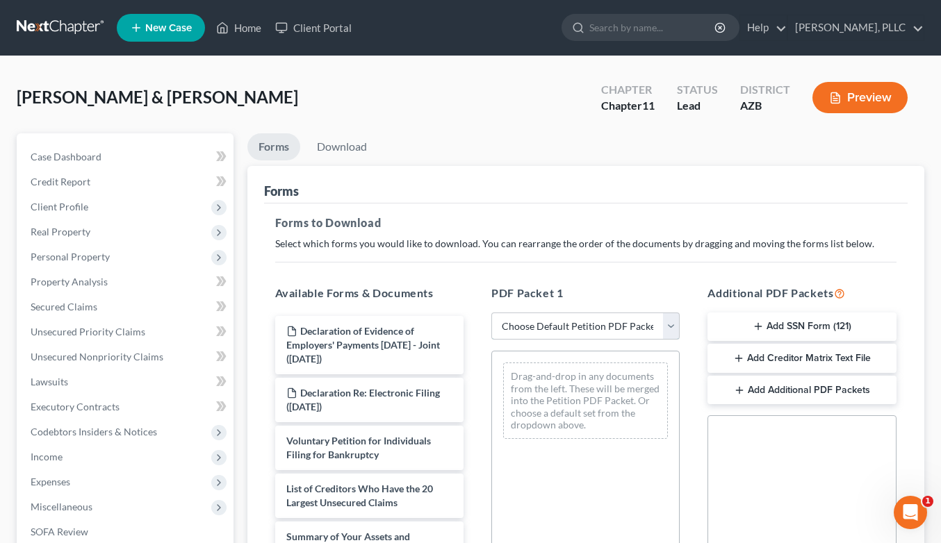
select select "0"
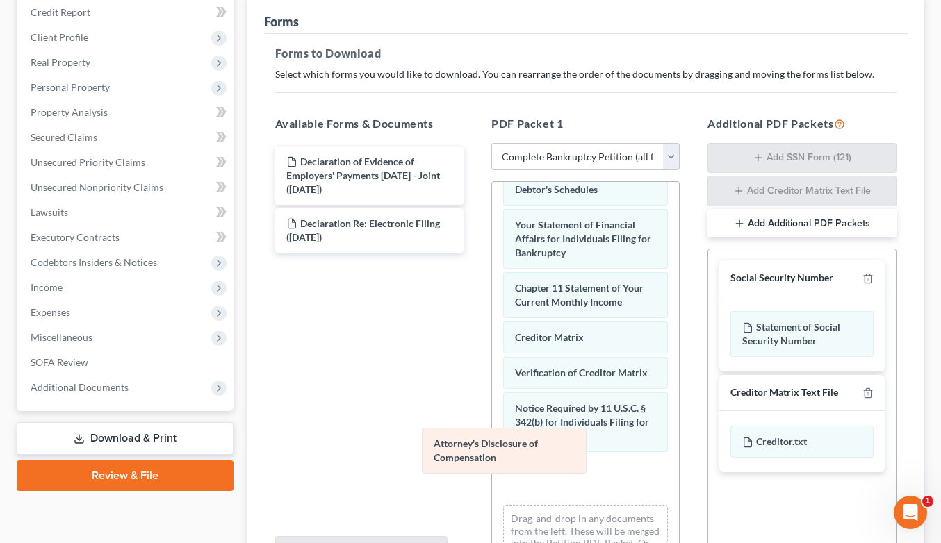
scroll to position [513, 0]
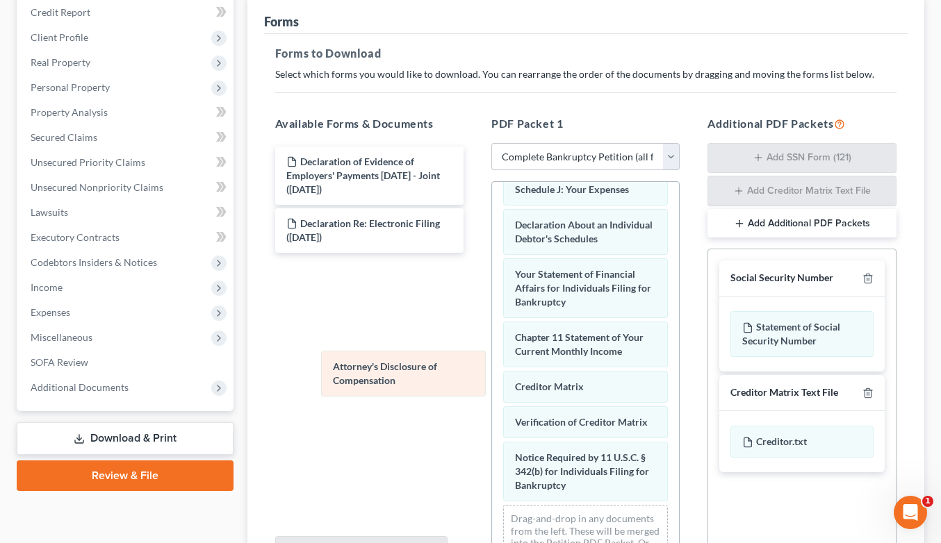
drag, startPoint x: 556, startPoint y: 450, endPoint x: 370, endPoint y: 363, distance: 205.2
click at [492, 363] on div "Attorney's Disclosure of Compensation Voluntary Petition for Individuals Filing…" at bounding box center [585, 131] width 187 height 924
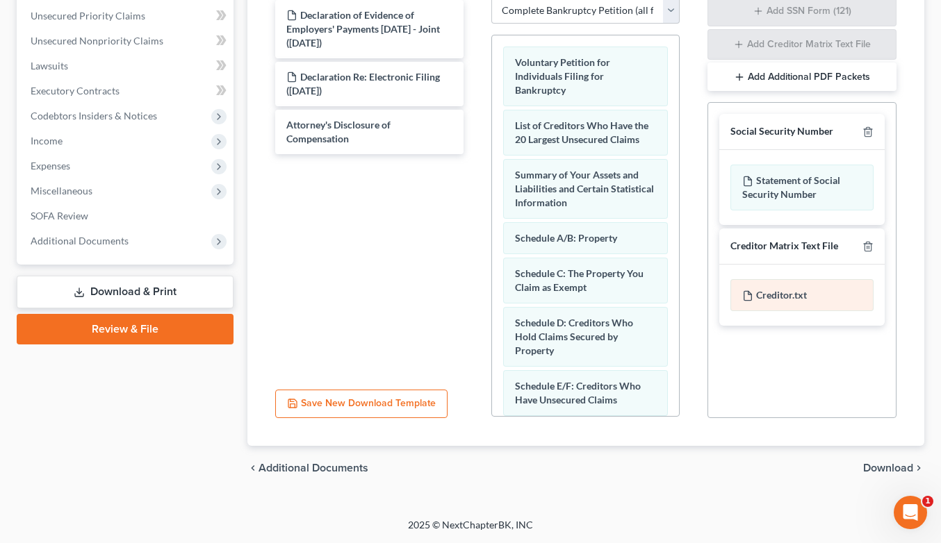
scroll to position [316, 0]
click at [884, 466] on span "Download" at bounding box center [888, 468] width 50 height 11
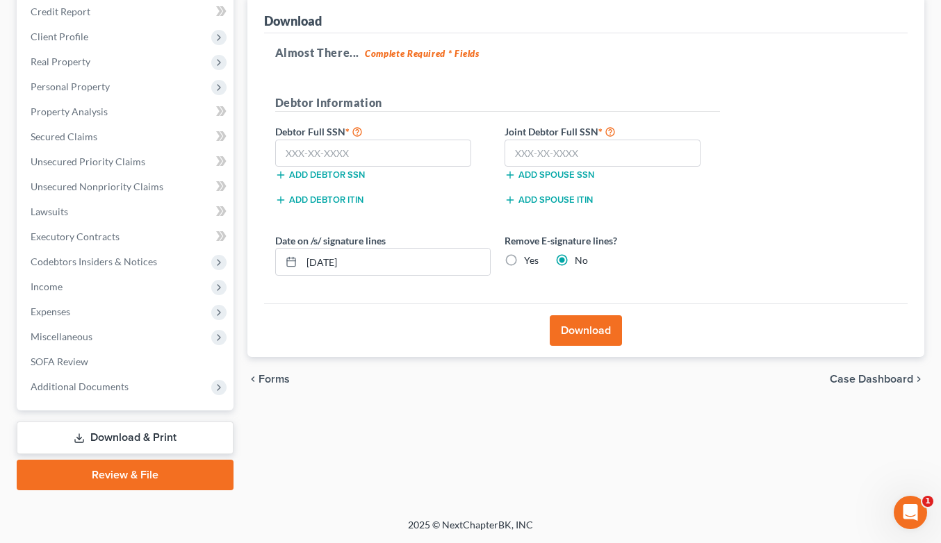
scroll to position [170, 0]
click at [427, 147] on input "text" at bounding box center [373, 154] width 197 height 28
type input "747-65-7685"
click at [532, 145] on input "text" at bounding box center [602, 154] width 197 height 28
type input "038-57-8657"
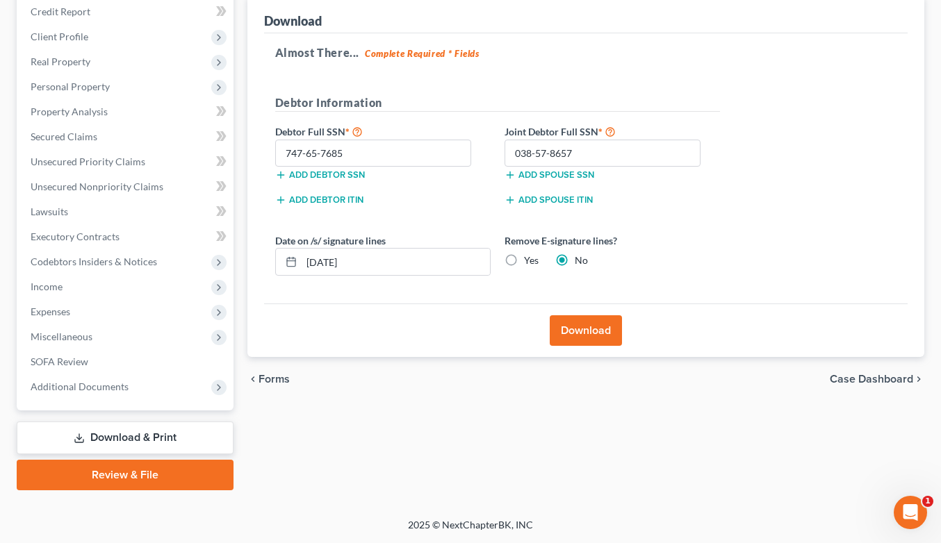
click at [570, 329] on button "Download" at bounding box center [586, 330] width 72 height 31
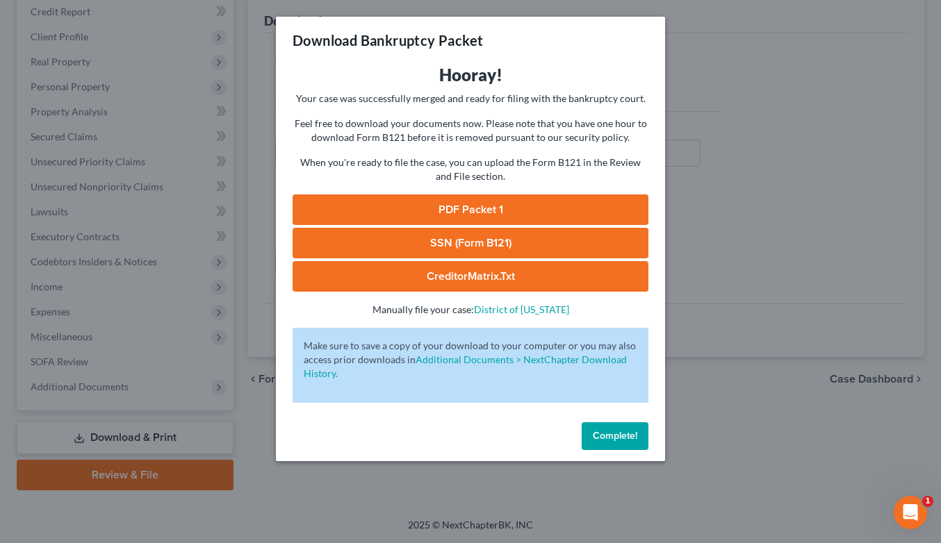
click at [482, 208] on link "PDF Packet 1" at bounding box center [471, 210] width 356 height 31
click at [597, 440] on span "Complete!" at bounding box center [615, 436] width 44 height 12
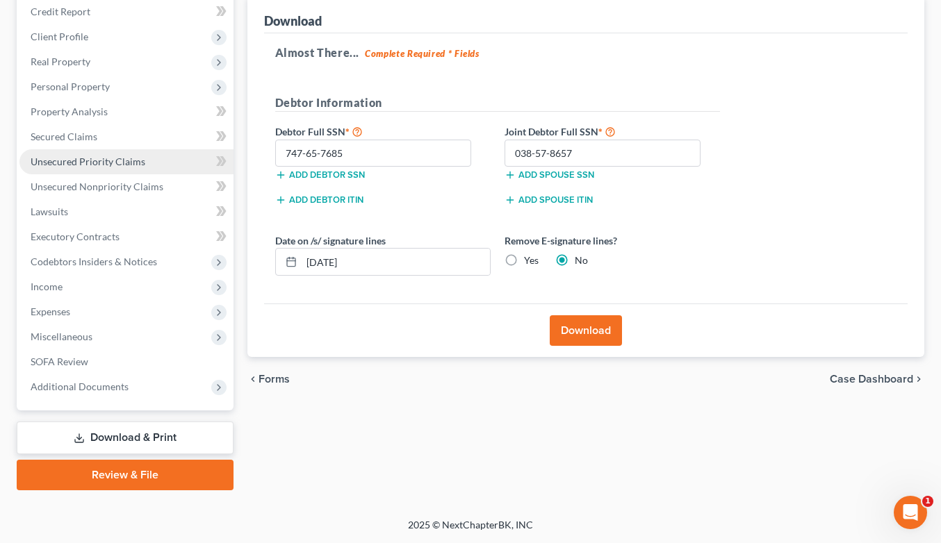
click at [81, 163] on span "Unsecured Priority Claims" at bounding box center [88, 162] width 115 height 12
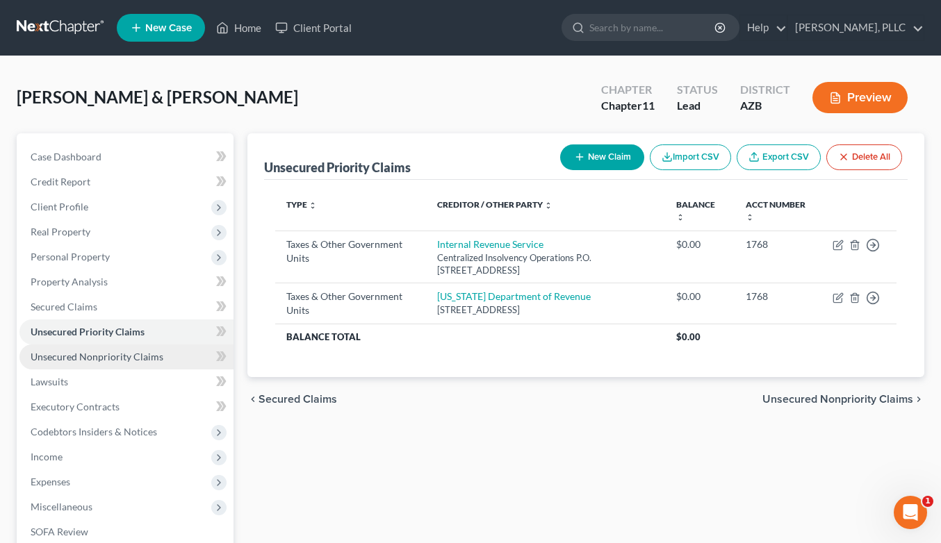
click at [99, 353] on span "Unsecured Nonpriority Claims" at bounding box center [97, 357] width 133 height 12
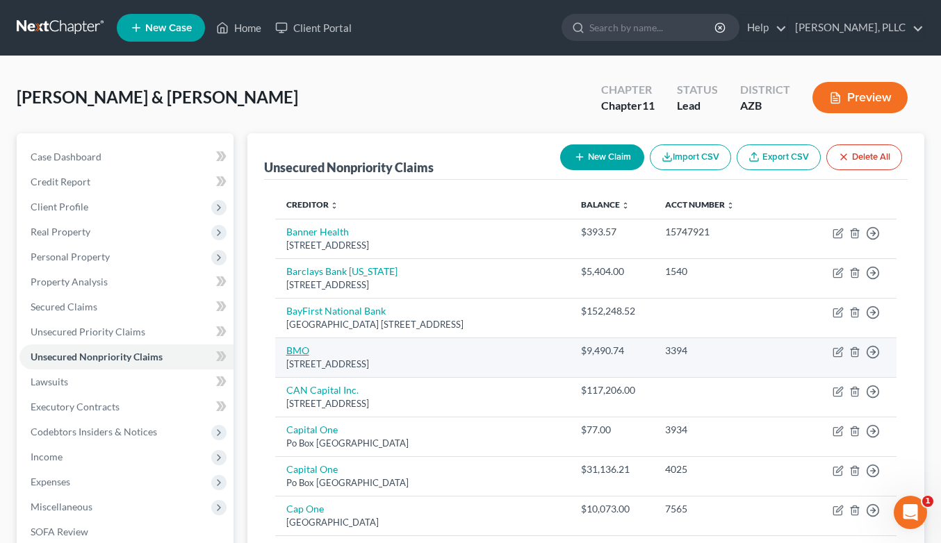
click at [299, 352] on link "BMO" at bounding box center [297, 351] width 23 height 12
select select "14"
select select "0"
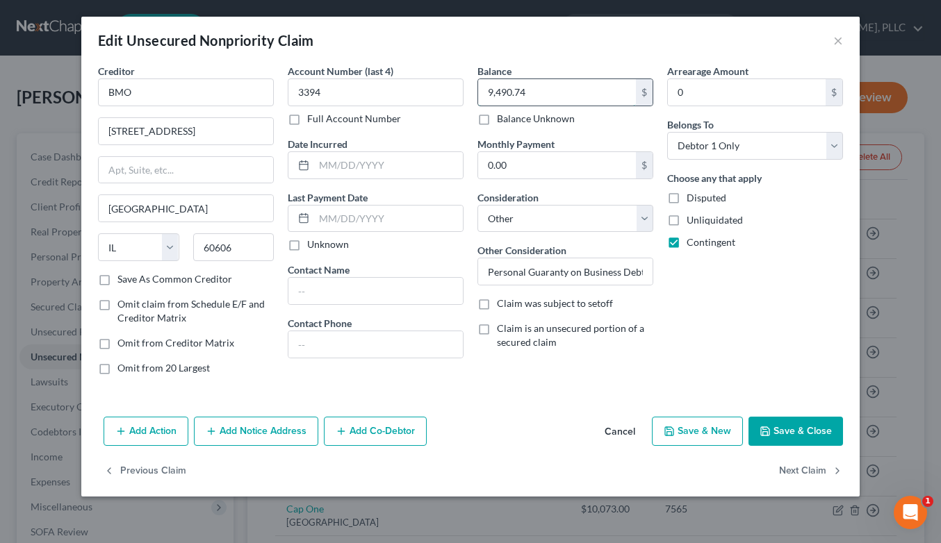
click at [510, 96] on input "9,490.74" at bounding box center [557, 92] width 158 height 26
type input "94,905.74"
click at [783, 432] on button "Save & Close" at bounding box center [795, 431] width 95 height 29
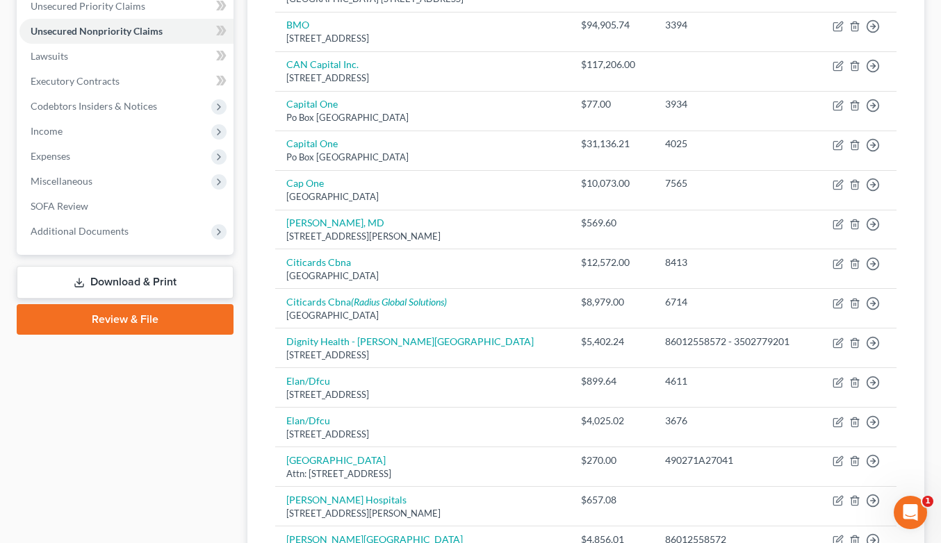
scroll to position [325, 0]
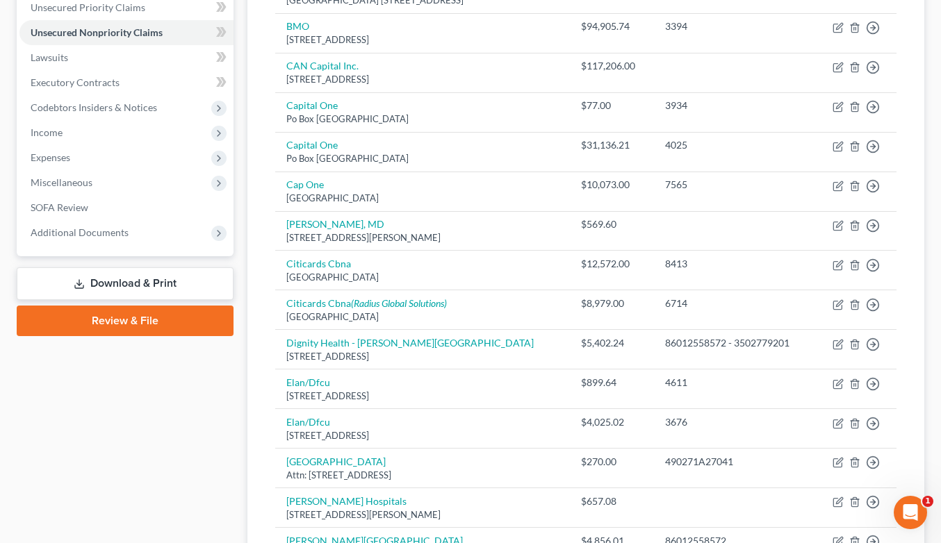
click at [136, 280] on link "Download & Print" at bounding box center [125, 284] width 217 height 33
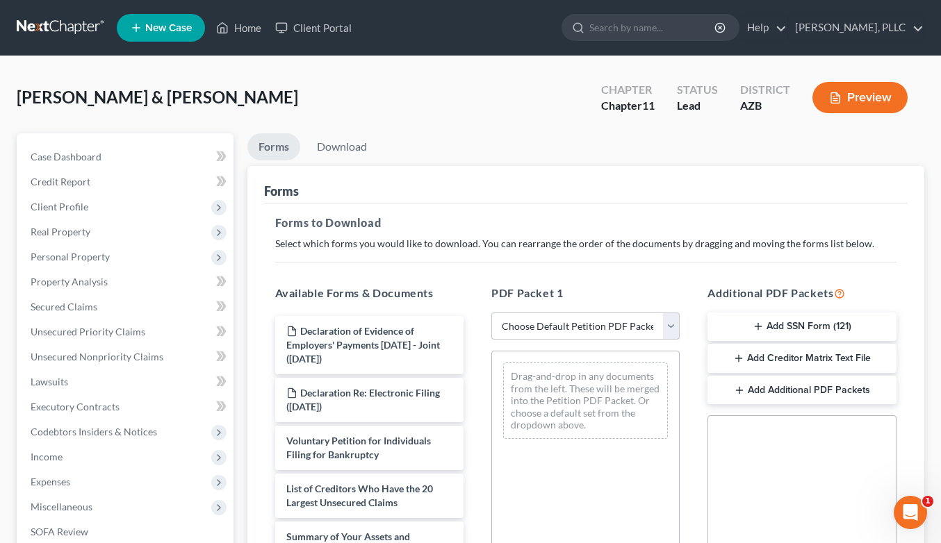
select select "0"
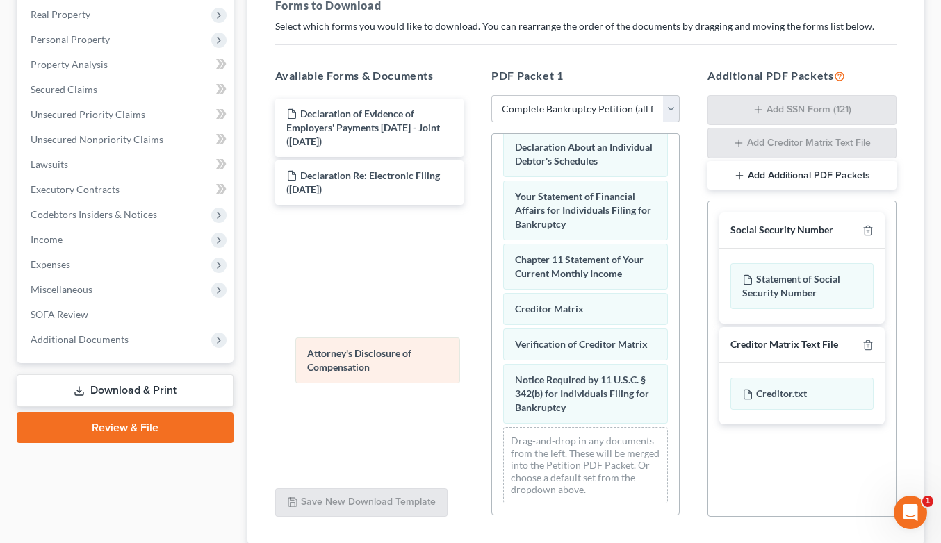
scroll to position [513, 0]
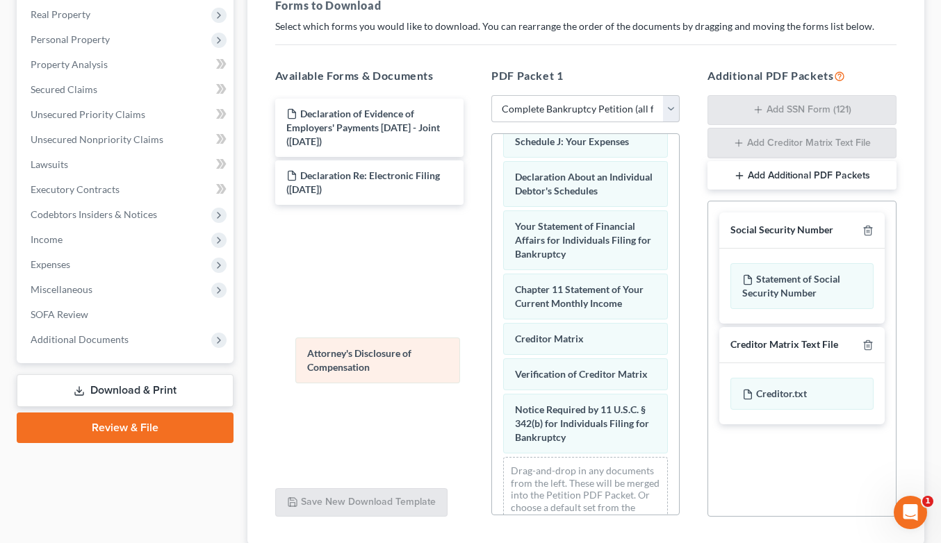
drag, startPoint x: 546, startPoint y: 412, endPoint x: 320, endPoint y: 305, distance: 250.5
click at [492, 305] on div "Attorney's Disclosure of Compensation Voluntary Petition for Individuals Filing…" at bounding box center [585, 83] width 187 height 924
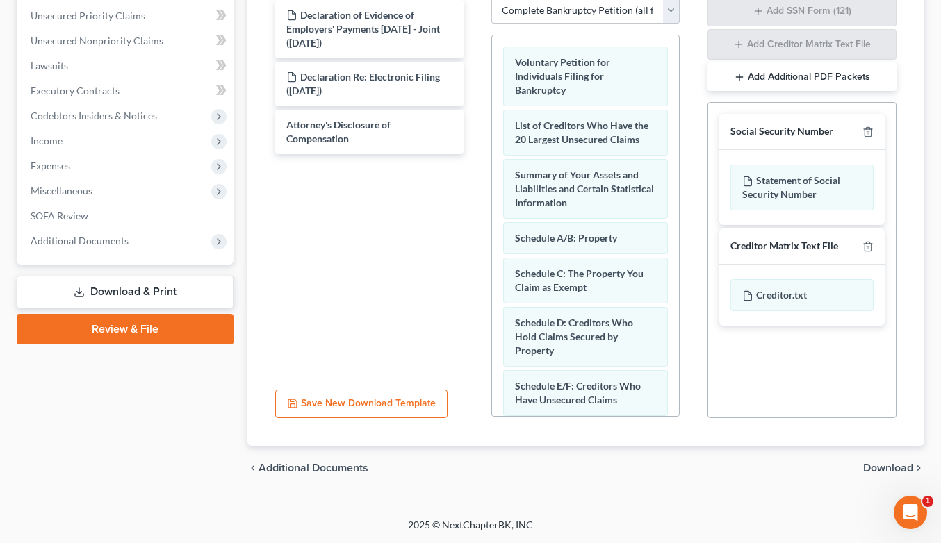
scroll to position [0, 0]
click at [889, 465] on span "Download" at bounding box center [888, 468] width 50 height 11
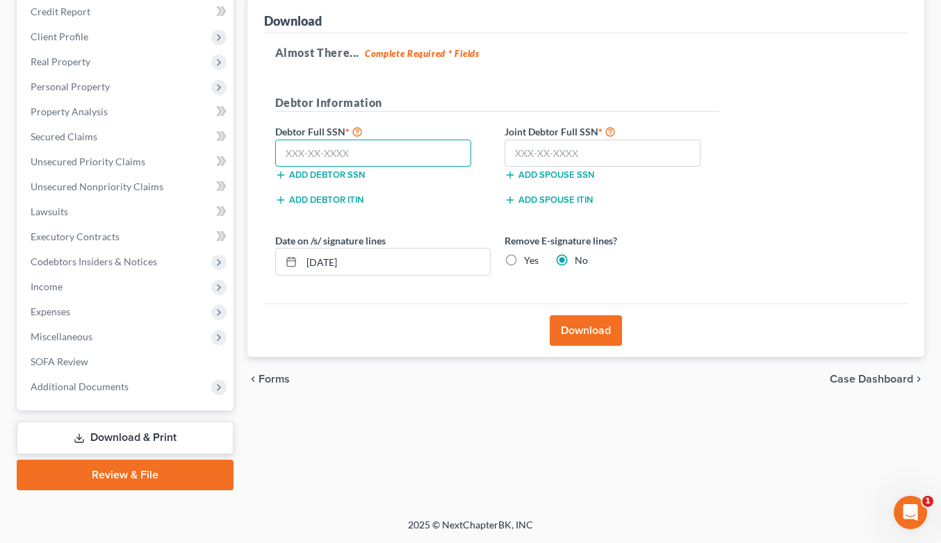
click at [425, 158] on input "text" at bounding box center [373, 154] width 197 height 28
type input "837-57-5747"
click at [527, 147] on input "text" at bounding box center [602, 154] width 197 height 28
type input "395-48-5747"
click at [575, 326] on button "Download" at bounding box center [586, 330] width 72 height 31
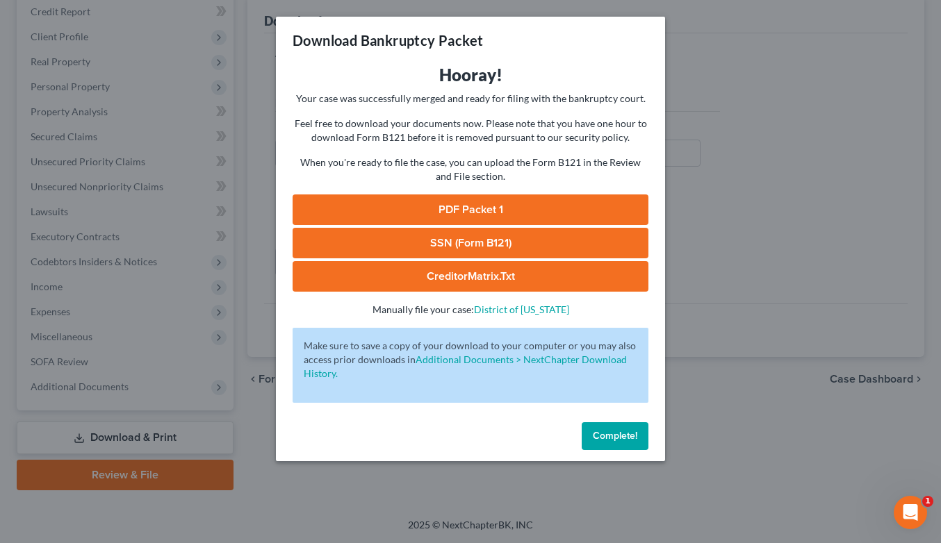
click at [464, 201] on link "PDF Packet 1" at bounding box center [471, 210] width 356 height 31
